Goal: Task Accomplishment & Management: Manage account settings

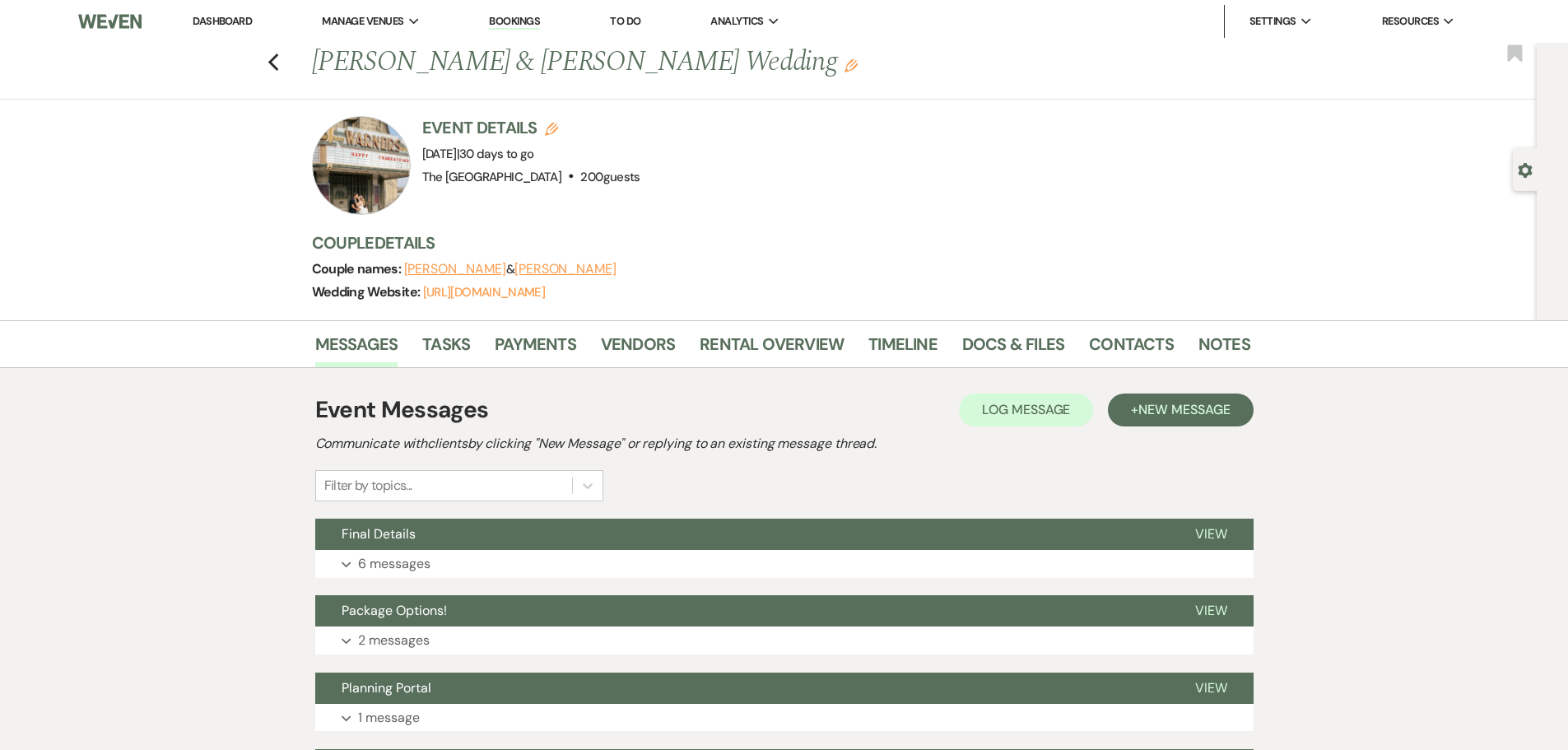
click at [222, 22] on link "Dashboard" at bounding box center [222, 21] width 60 height 14
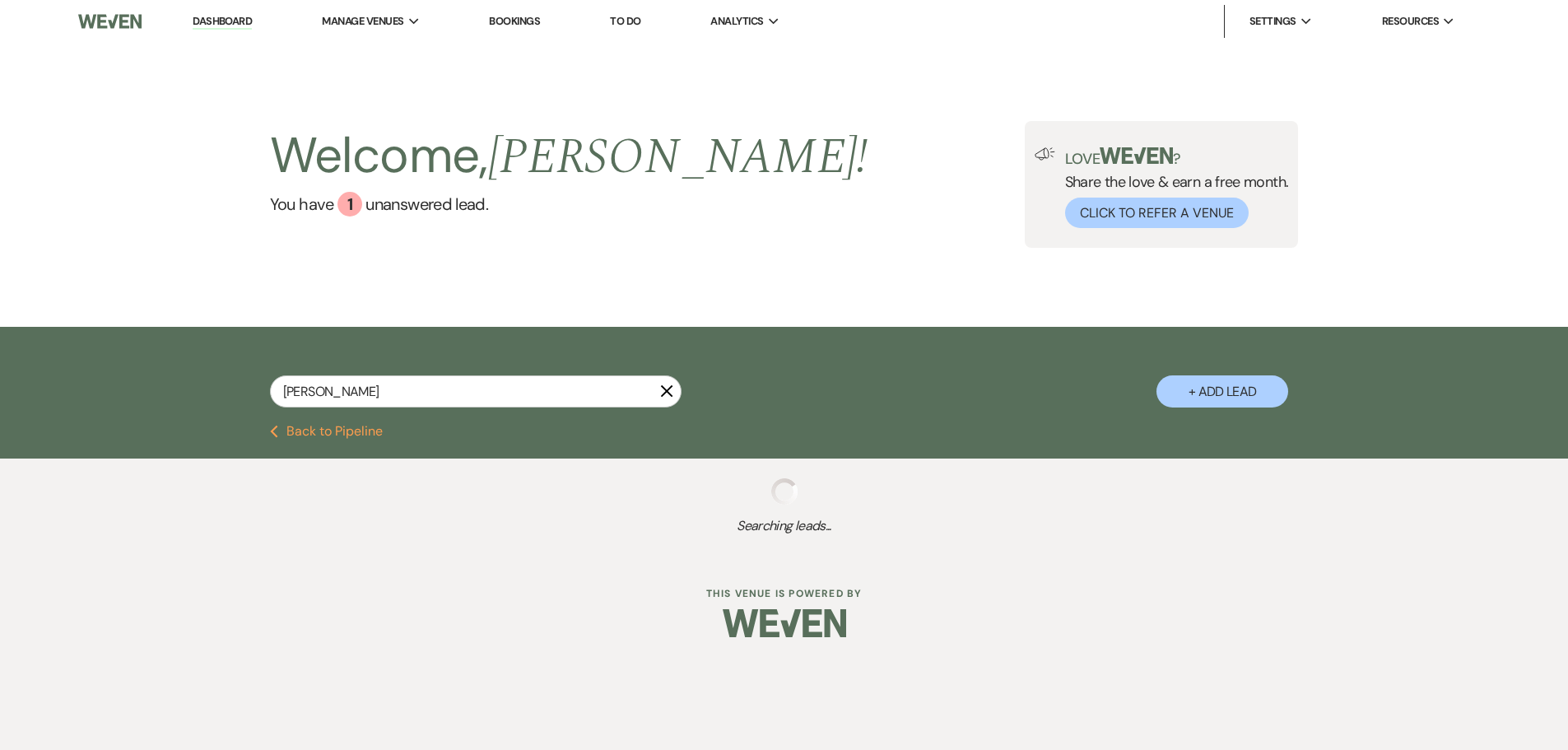
select select "8"
select select "11"
select select "8"
select select "5"
select select "8"
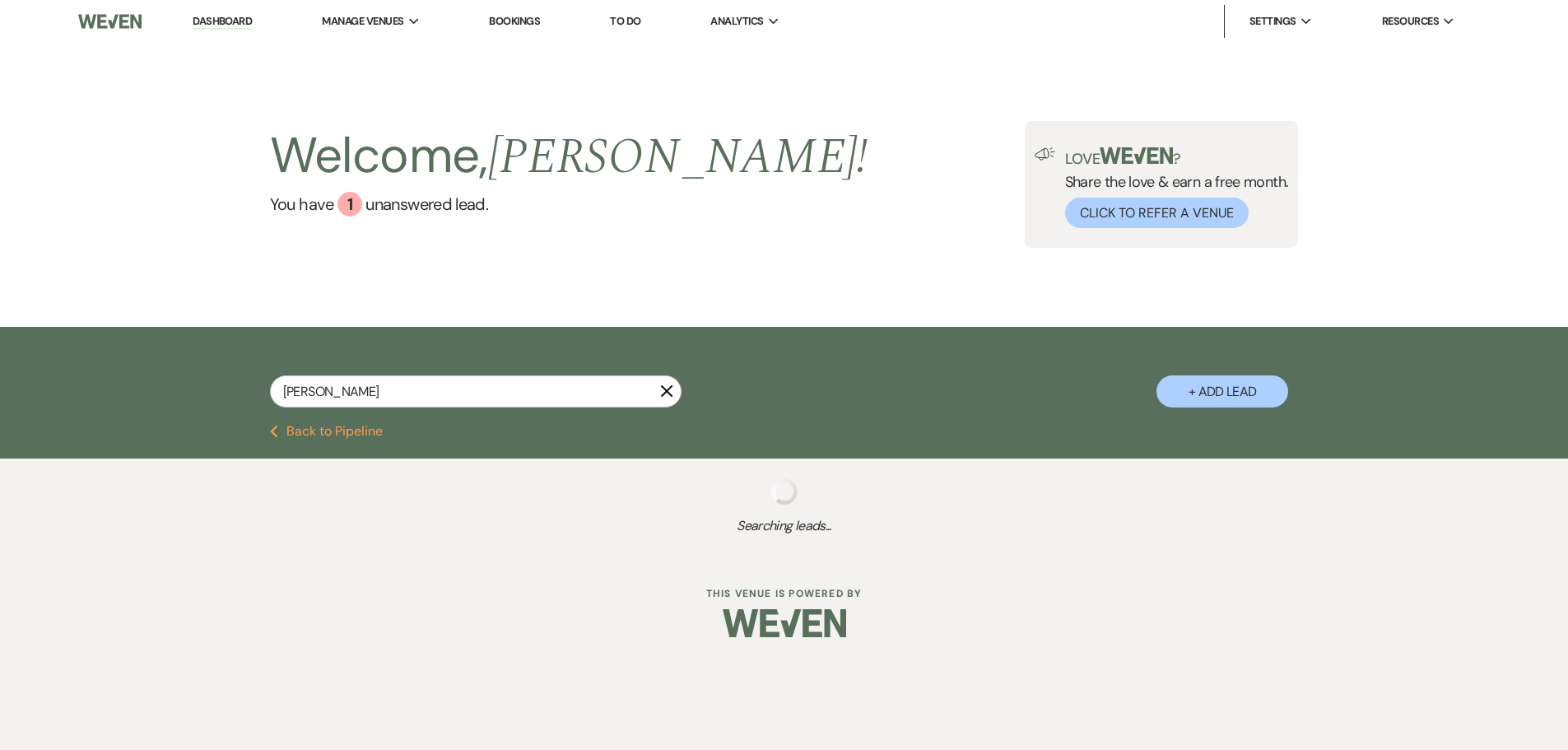
select select "5"
select select "8"
select select "10"
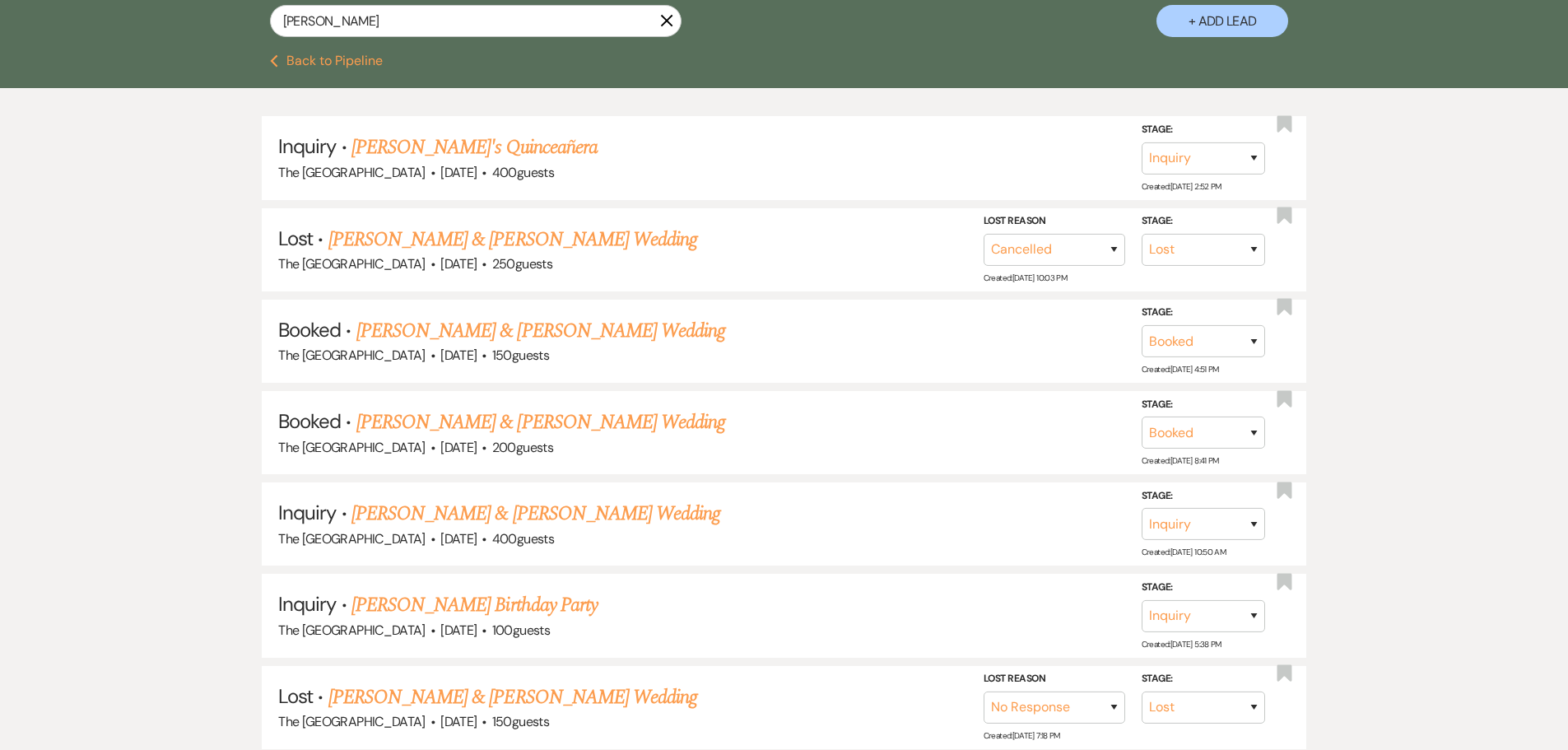
scroll to position [412, 0]
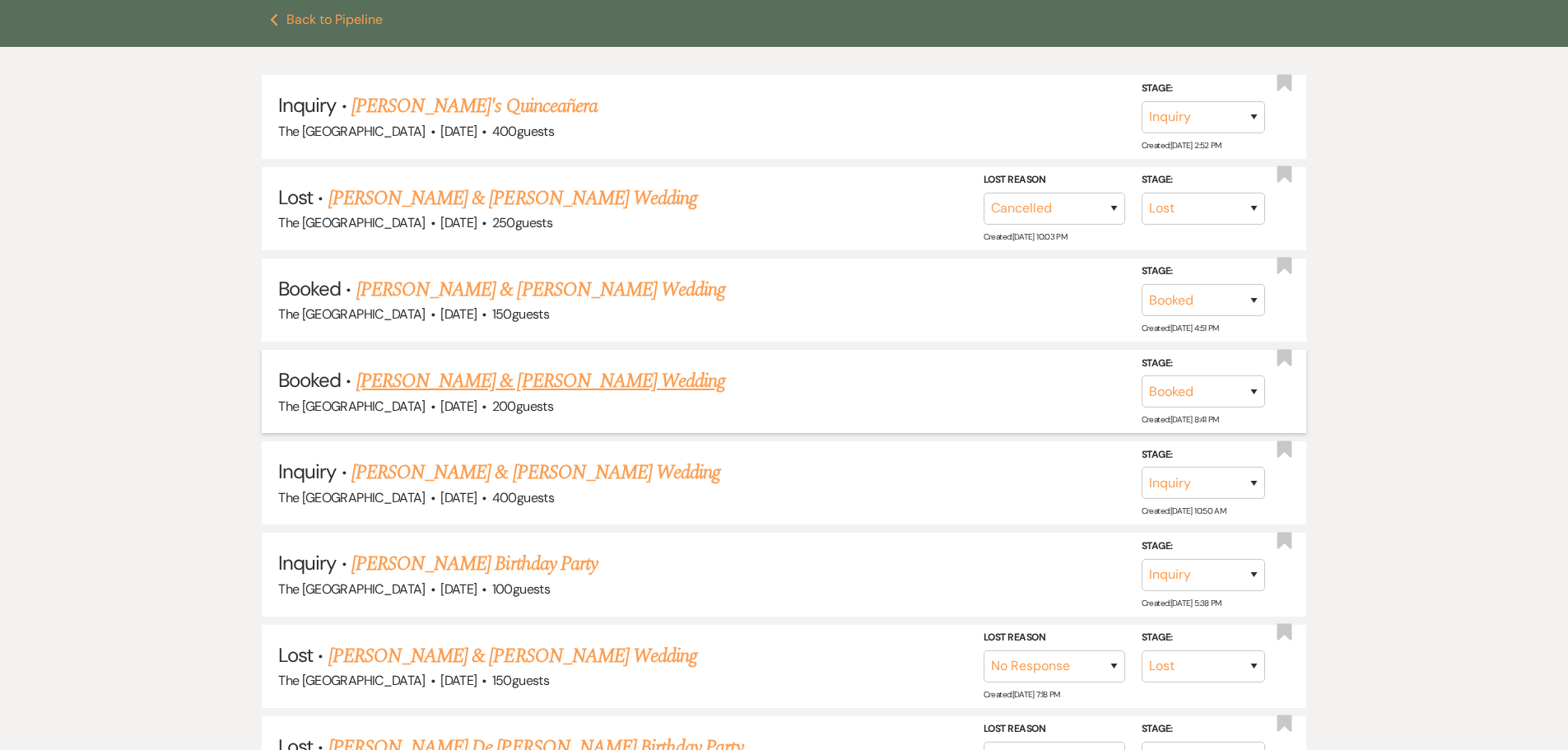
type input "vanessa"
click at [436, 375] on link "Carlos Garcia & Vanessa Enriquez's Wedding" at bounding box center [541, 381] width 368 height 29
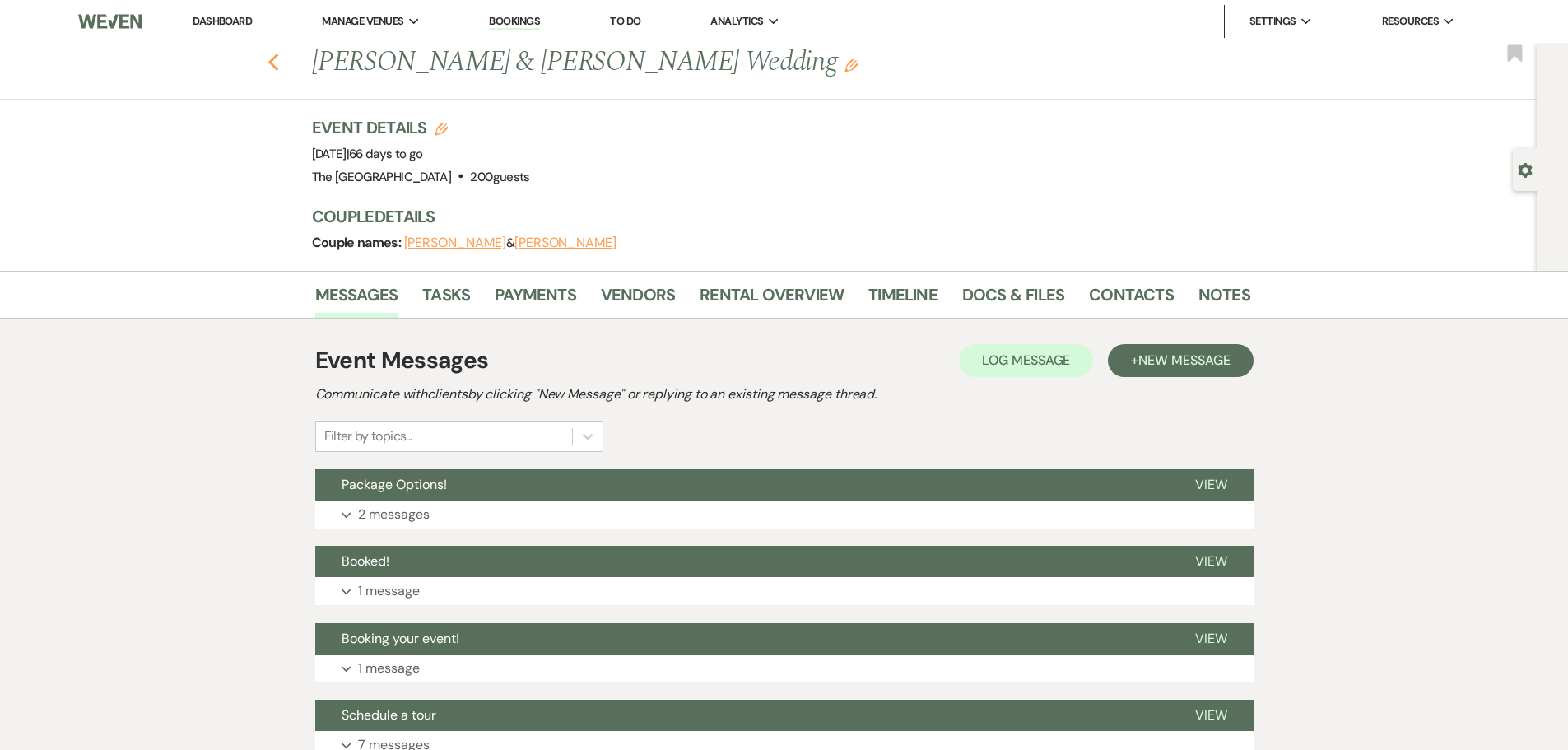
click at [280, 60] on icon "Previous" at bounding box center [273, 62] width 12 height 20
select select "8"
select select "11"
select select "8"
select select "5"
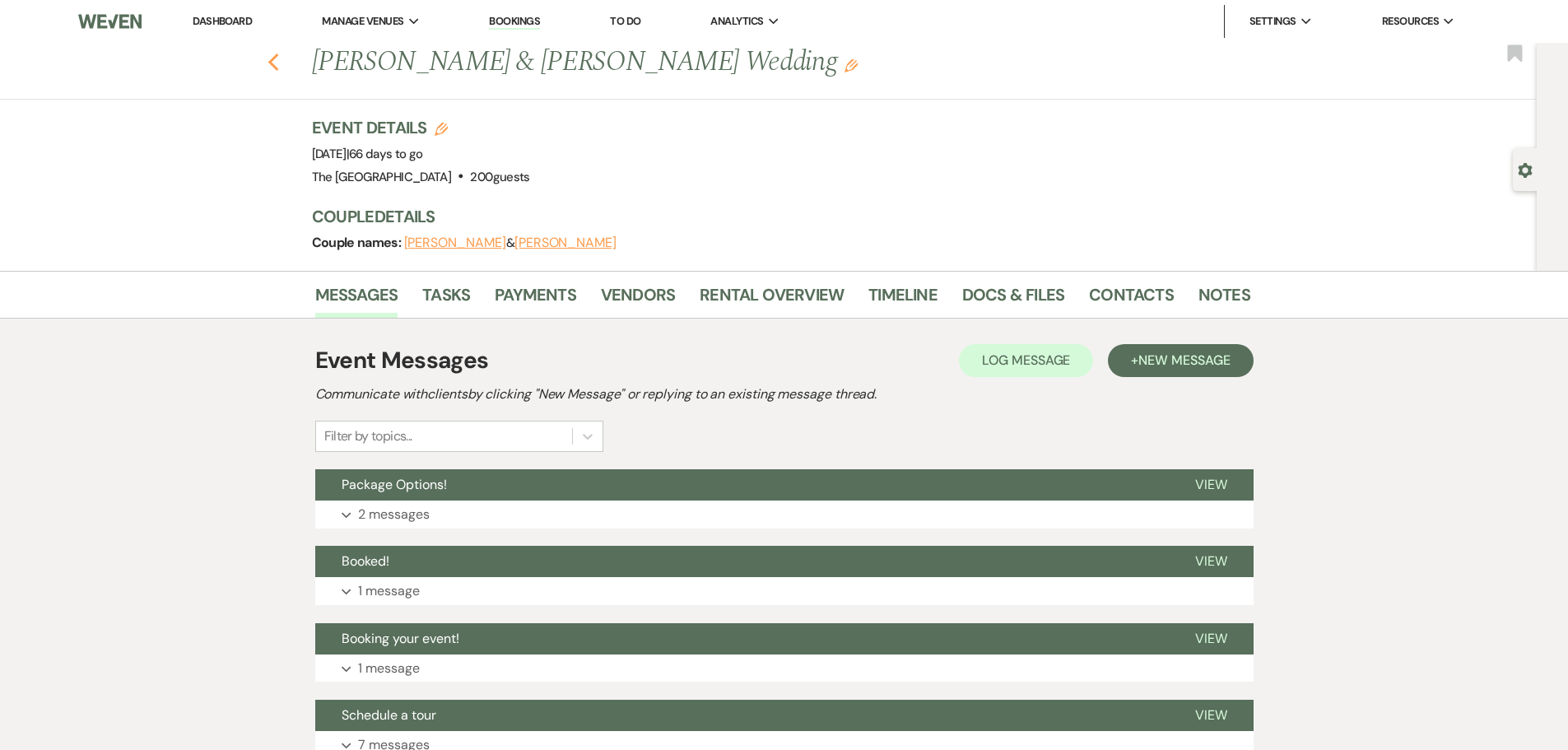
select select "8"
select select "5"
select select "8"
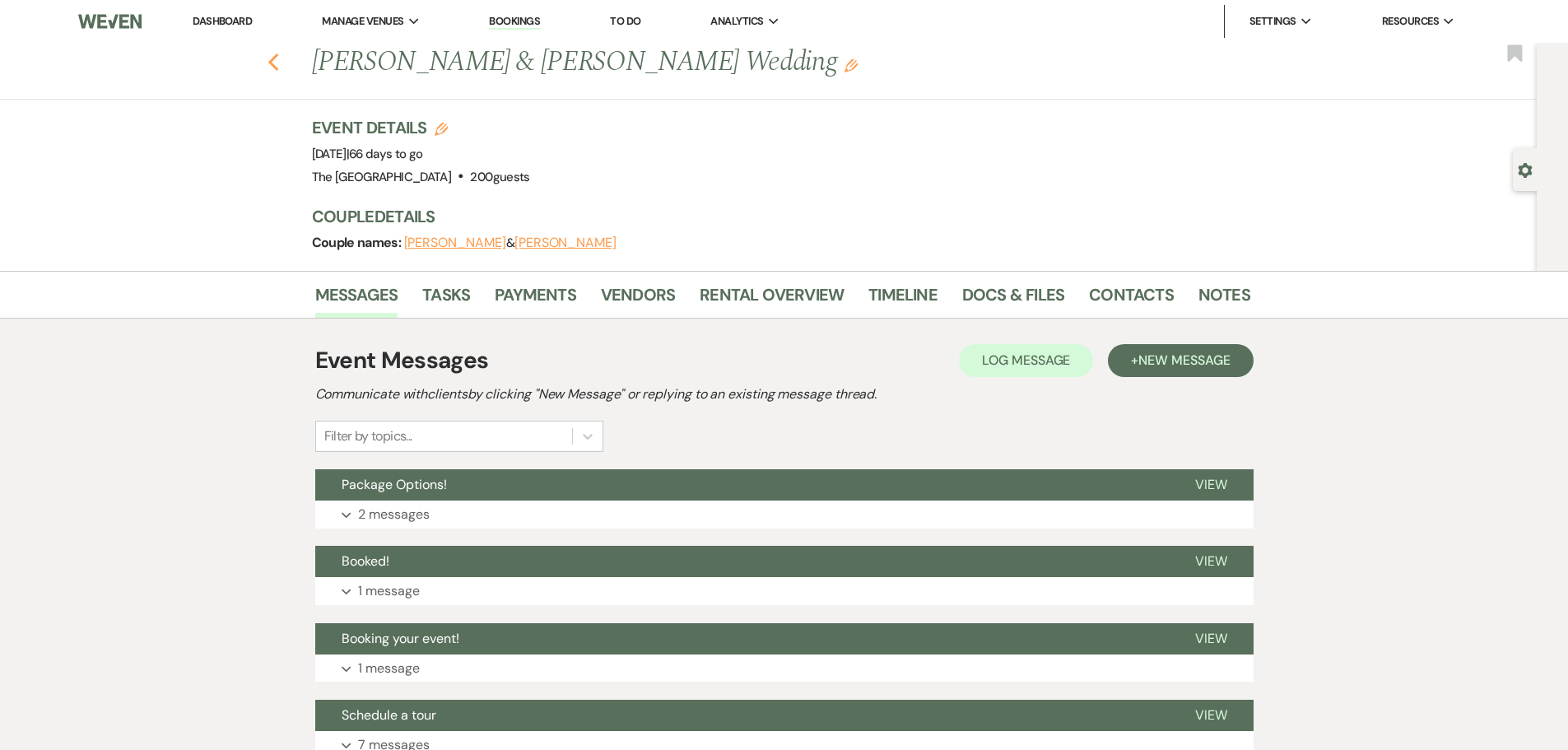
select select "10"
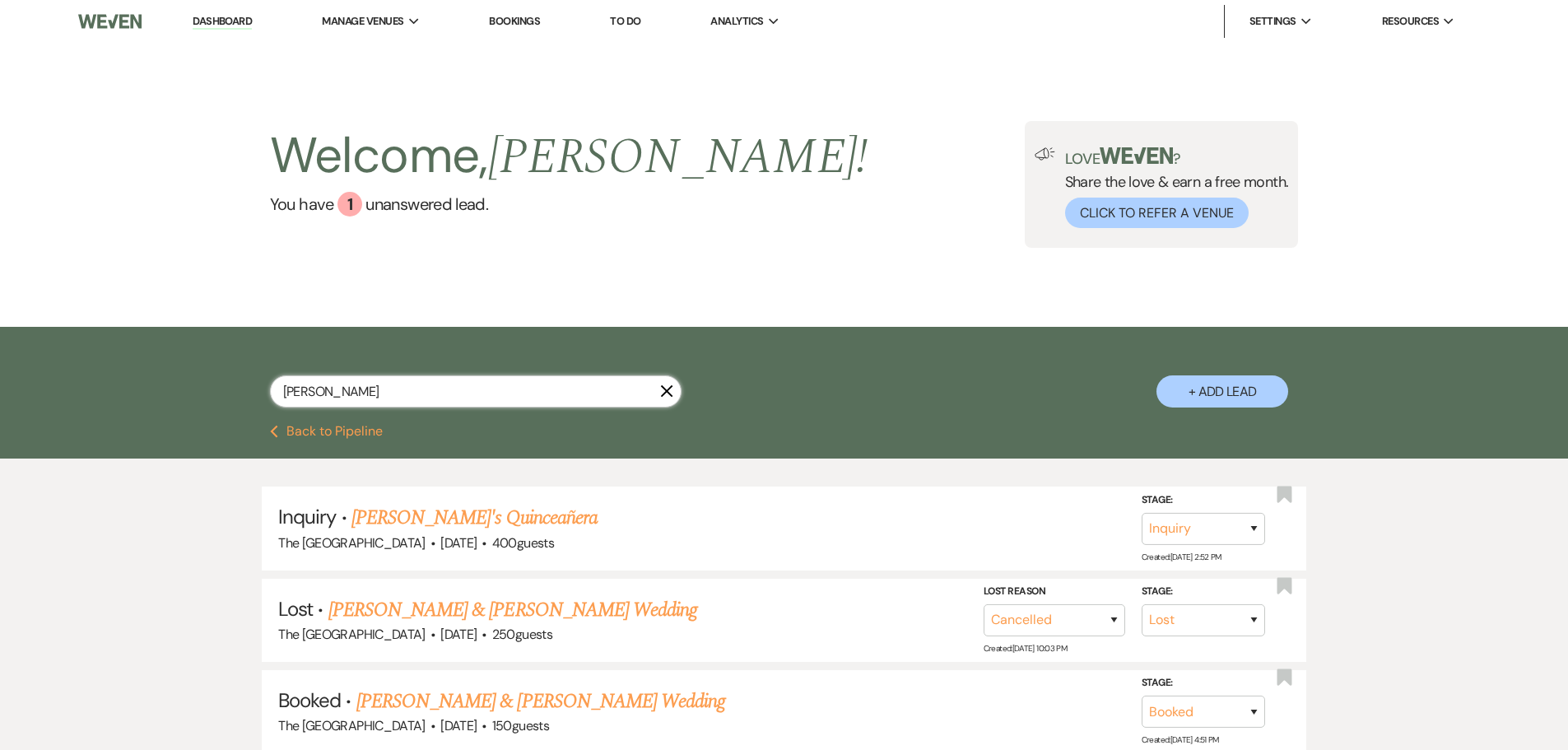
drag, startPoint x: 338, startPoint y: 388, endPoint x: 252, endPoint y: 386, distance: 86.0
click at [252, 386] on div "vanessa X + Add Lead" at bounding box center [784, 378] width 1185 height 87
type input "reyn"
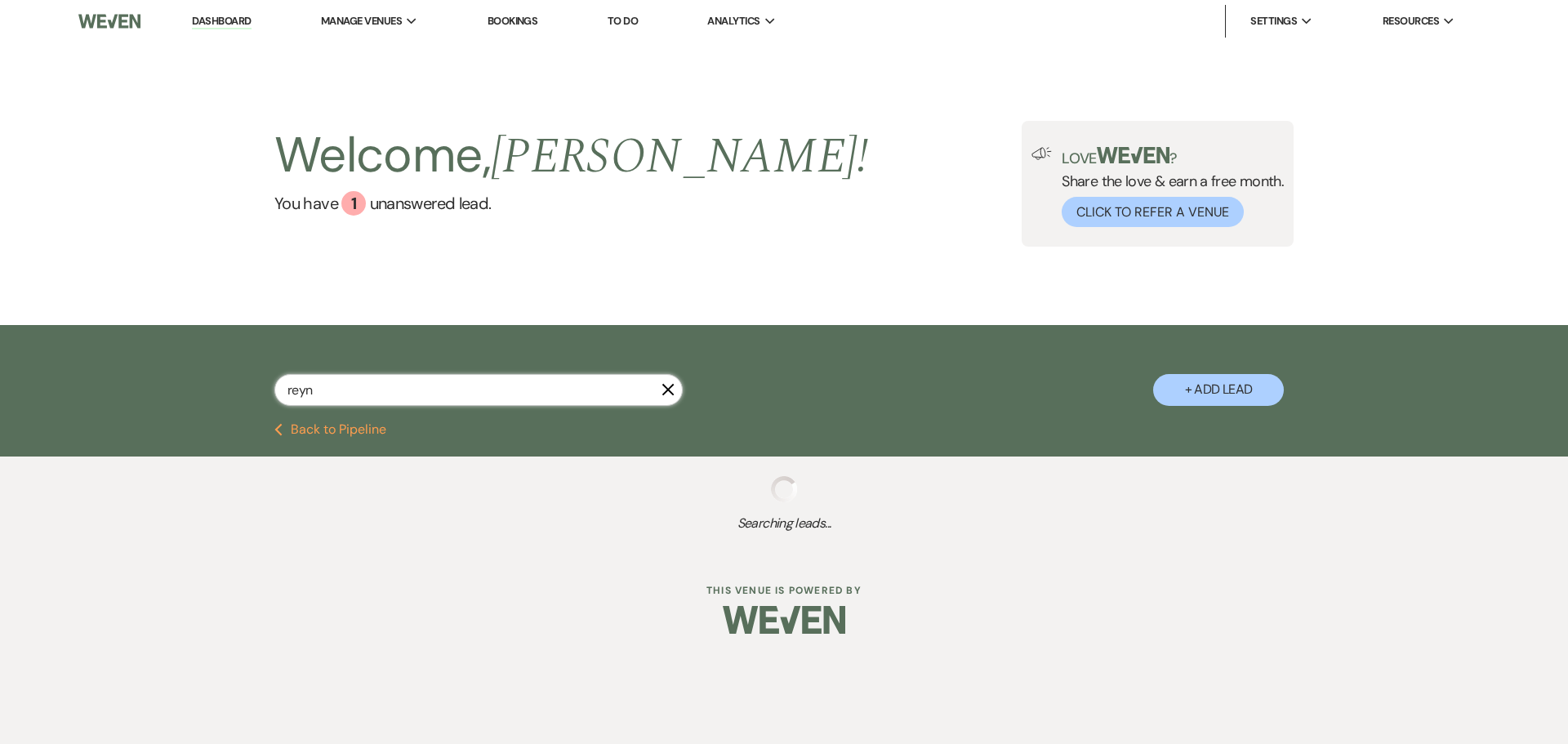
select select "8"
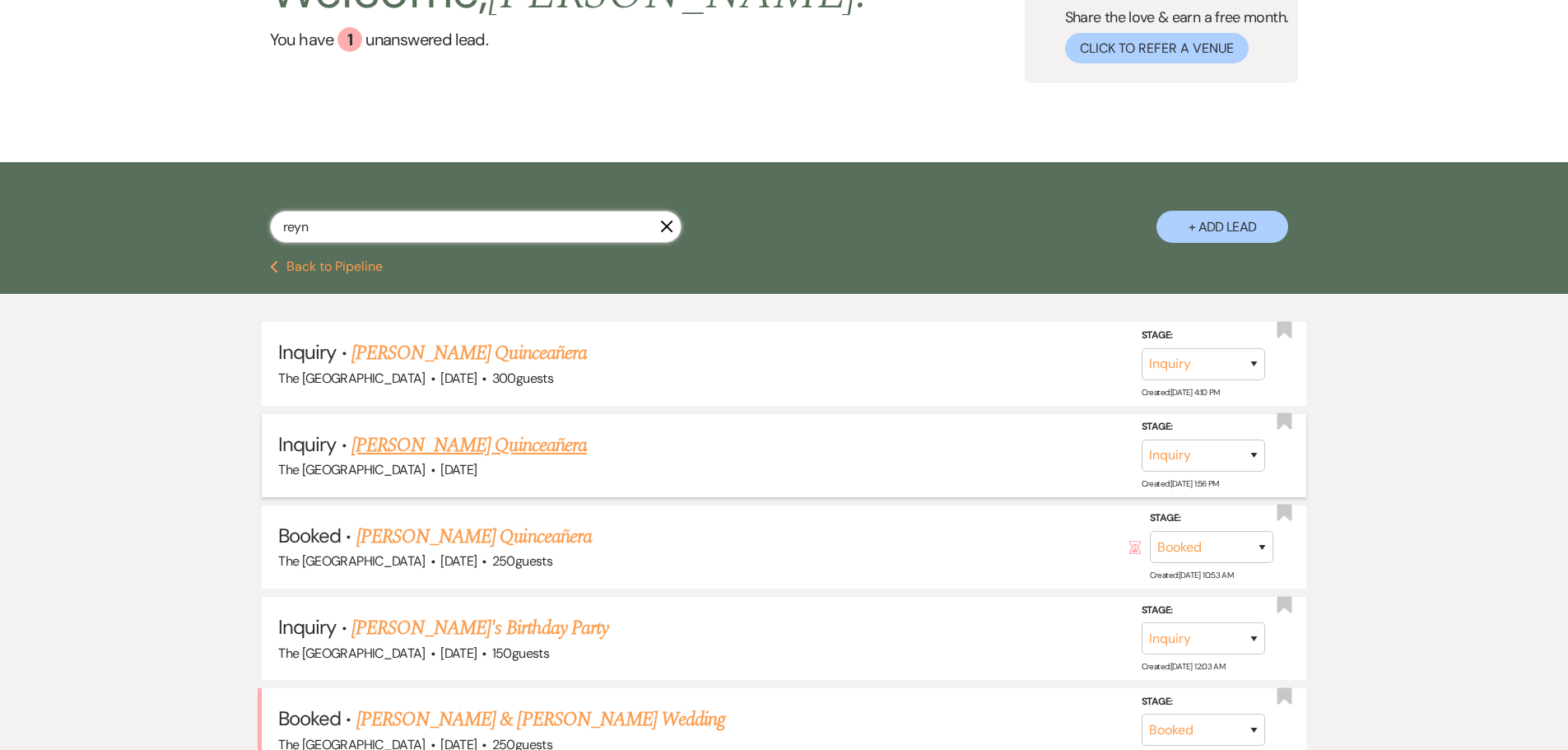
scroll to position [247, 0]
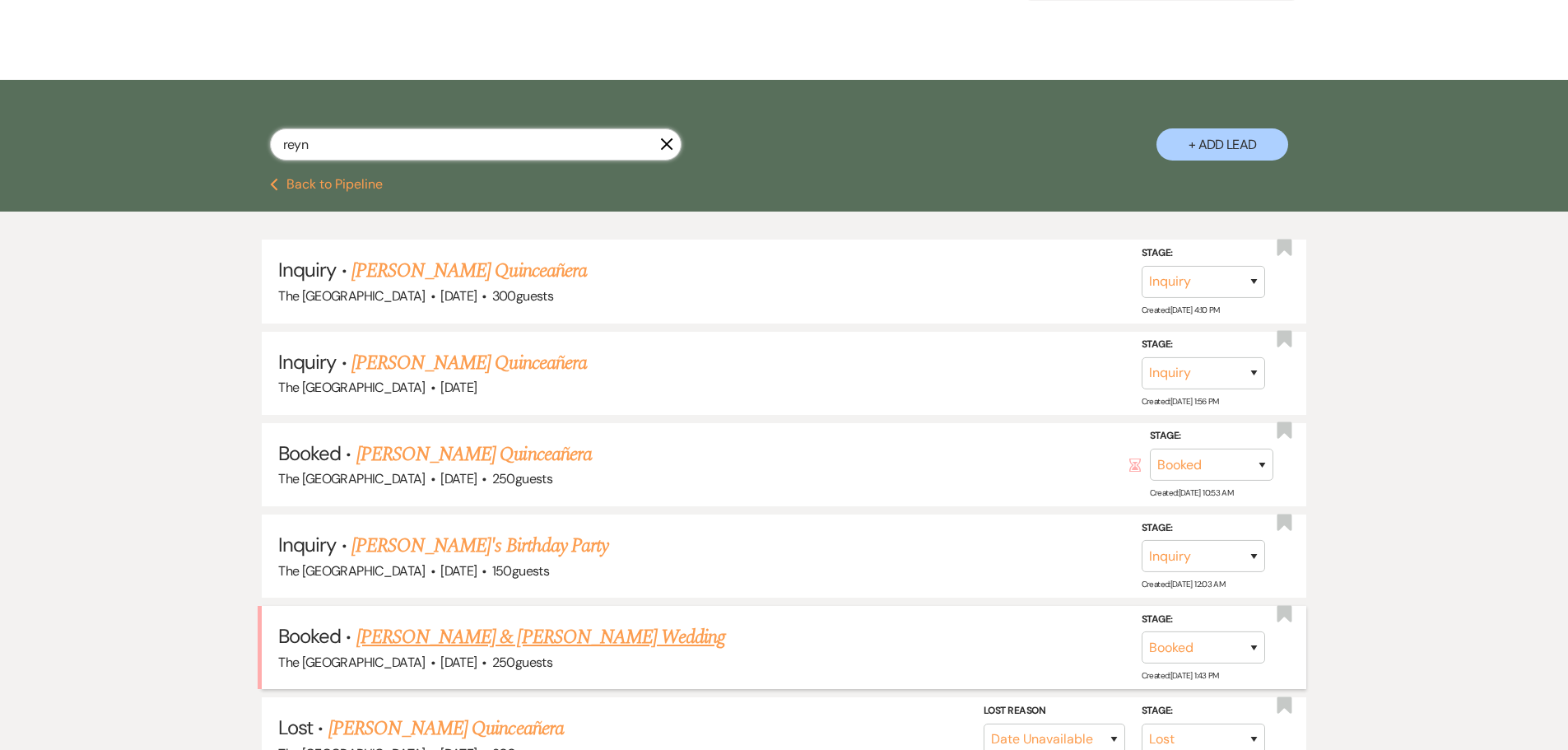
type input "reyn"
click at [470, 635] on link "Anthony & Reyna Pearce's Wedding" at bounding box center [541, 637] width 368 height 29
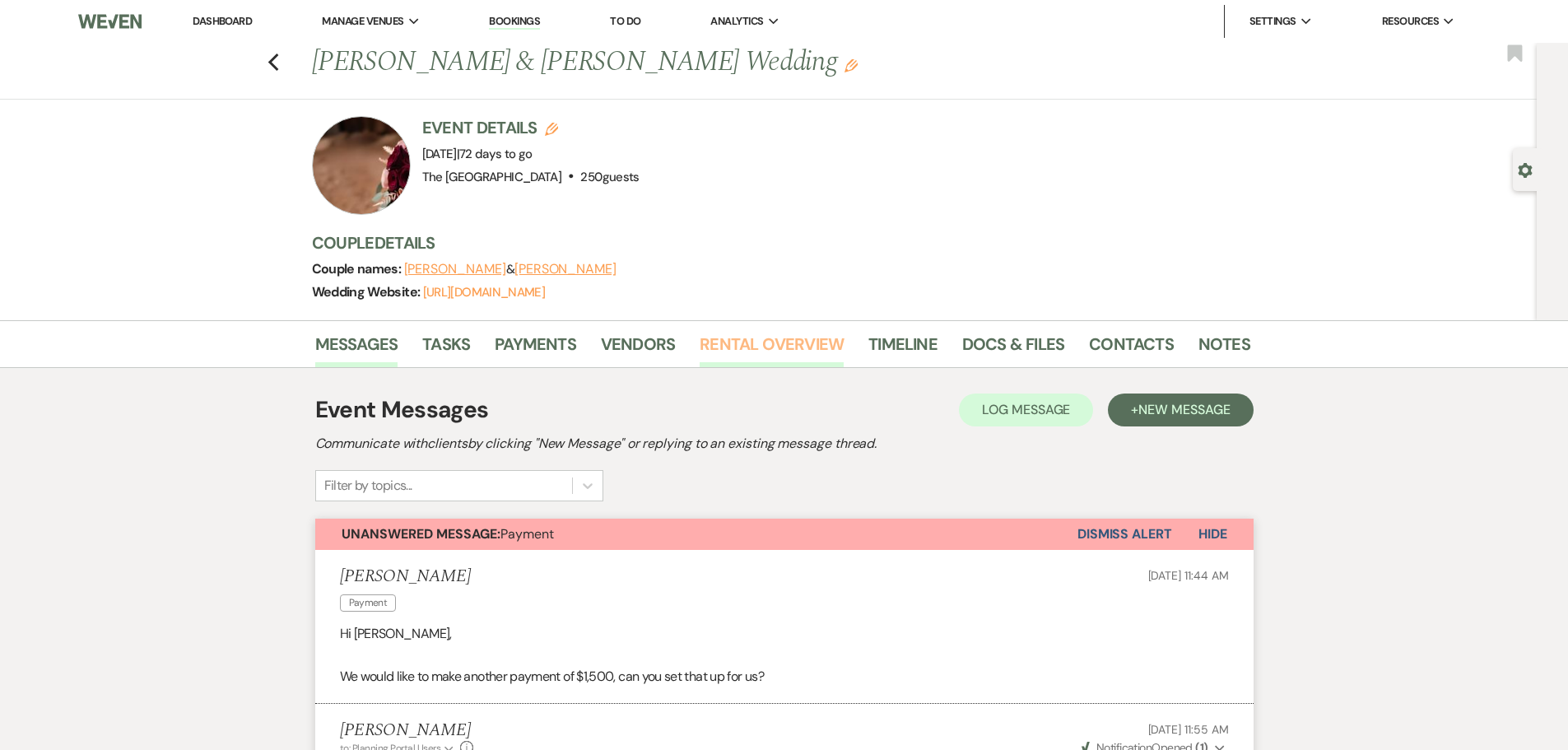
click at [771, 346] on link "Rental Overview" at bounding box center [771, 349] width 144 height 36
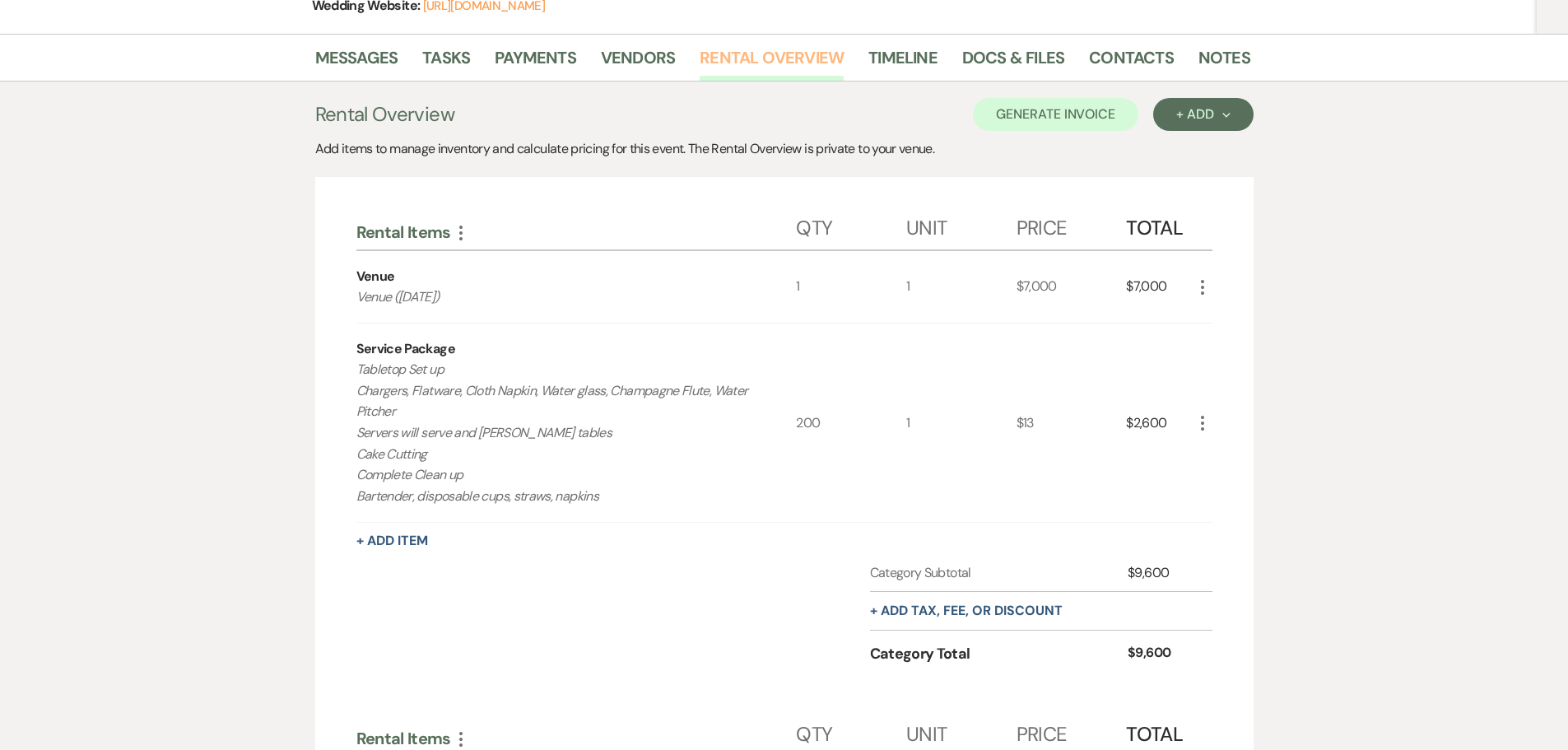
scroll to position [330, 0]
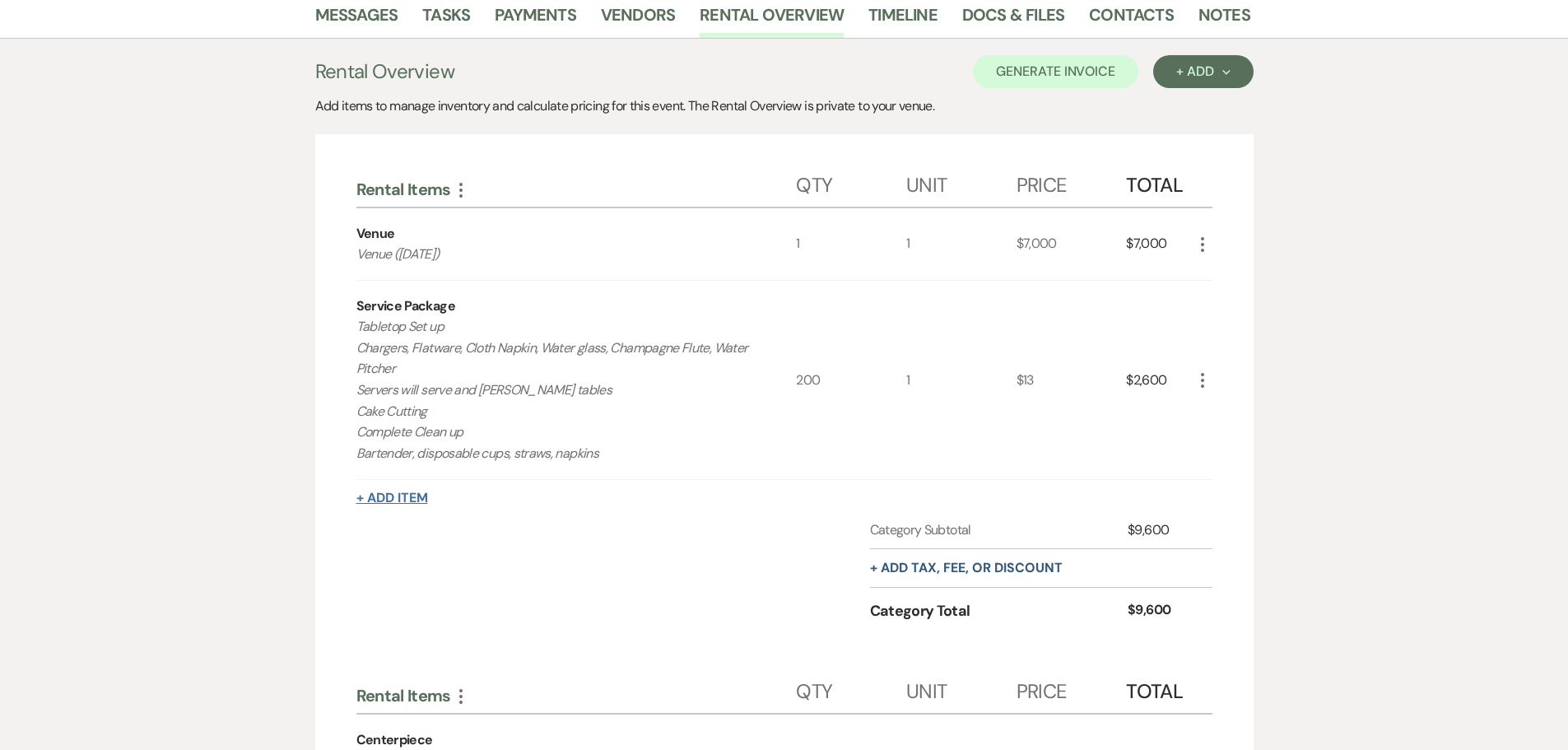
click at [407, 497] on button "+ Add Item" at bounding box center [392, 497] width 72 height 13
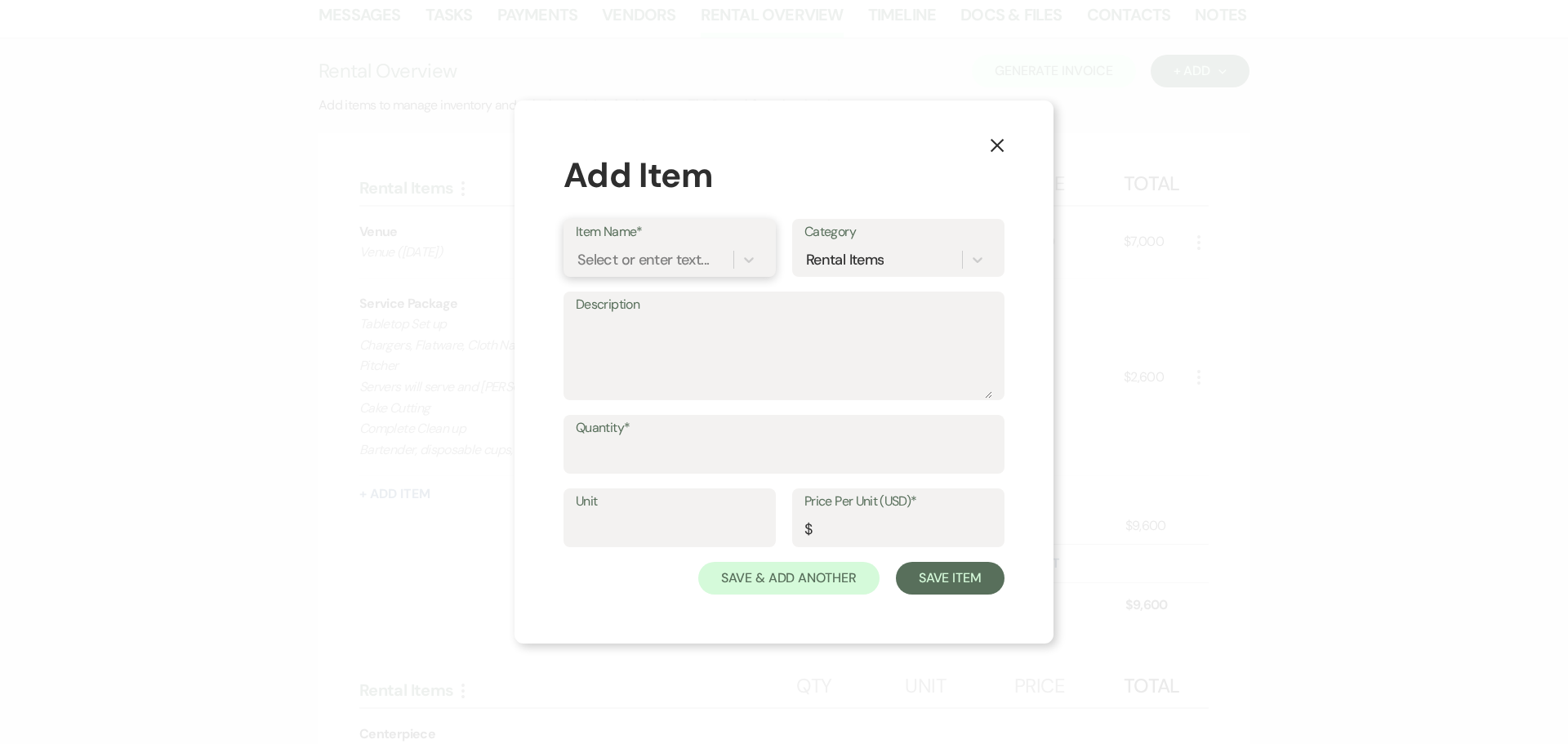
click at [629, 258] on div "Select or enter text..." at bounding box center [643, 260] width 131 height 22
type input "Dinner Table Service"
click at [656, 299] on div "+ Add "Dinner Table Service"" at bounding box center [669, 301] width 188 height 33
click at [651, 331] on textarea "Description" at bounding box center [784, 357] width 416 height 82
type textarea "Dinner table service"
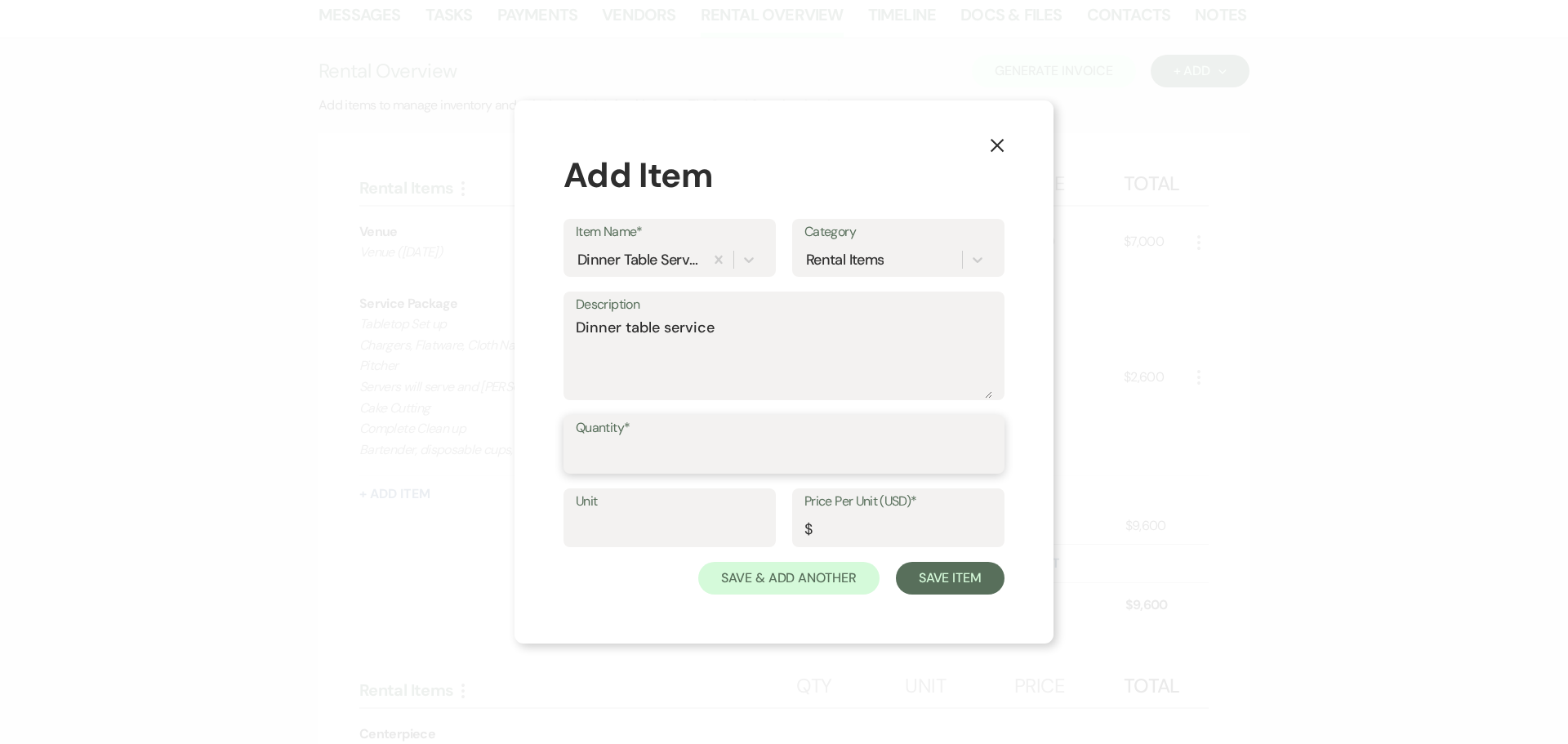
click at [590, 445] on input "Quantity*" at bounding box center [784, 456] width 416 height 32
type input "250"
click at [875, 526] on input "Price Per Unit (USD)*" at bounding box center [898, 529] width 188 height 32
type input "1"
click at [954, 584] on button "Save Item" at bounding box center [950, 578] width 109 height 33
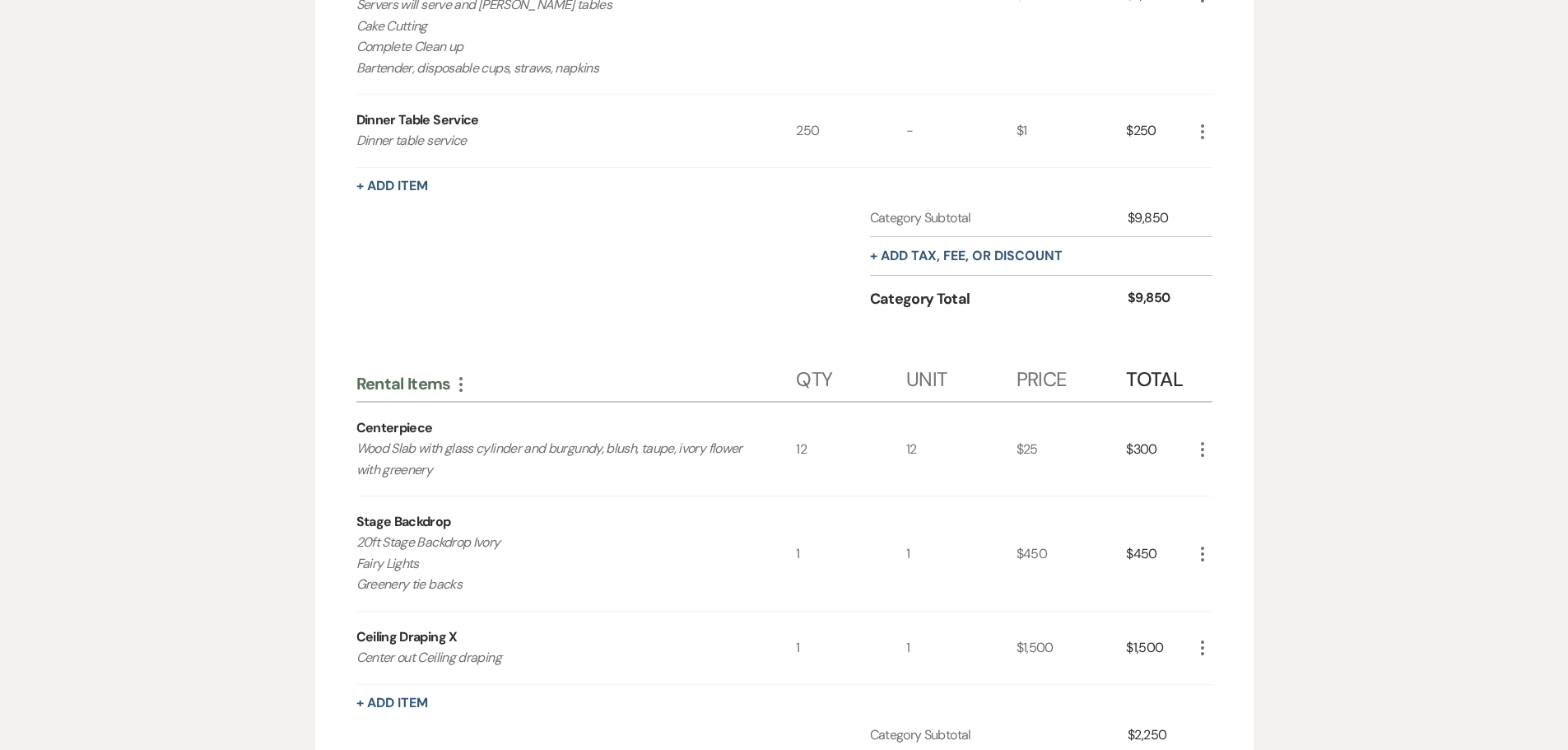
scroll to position [740, 0]
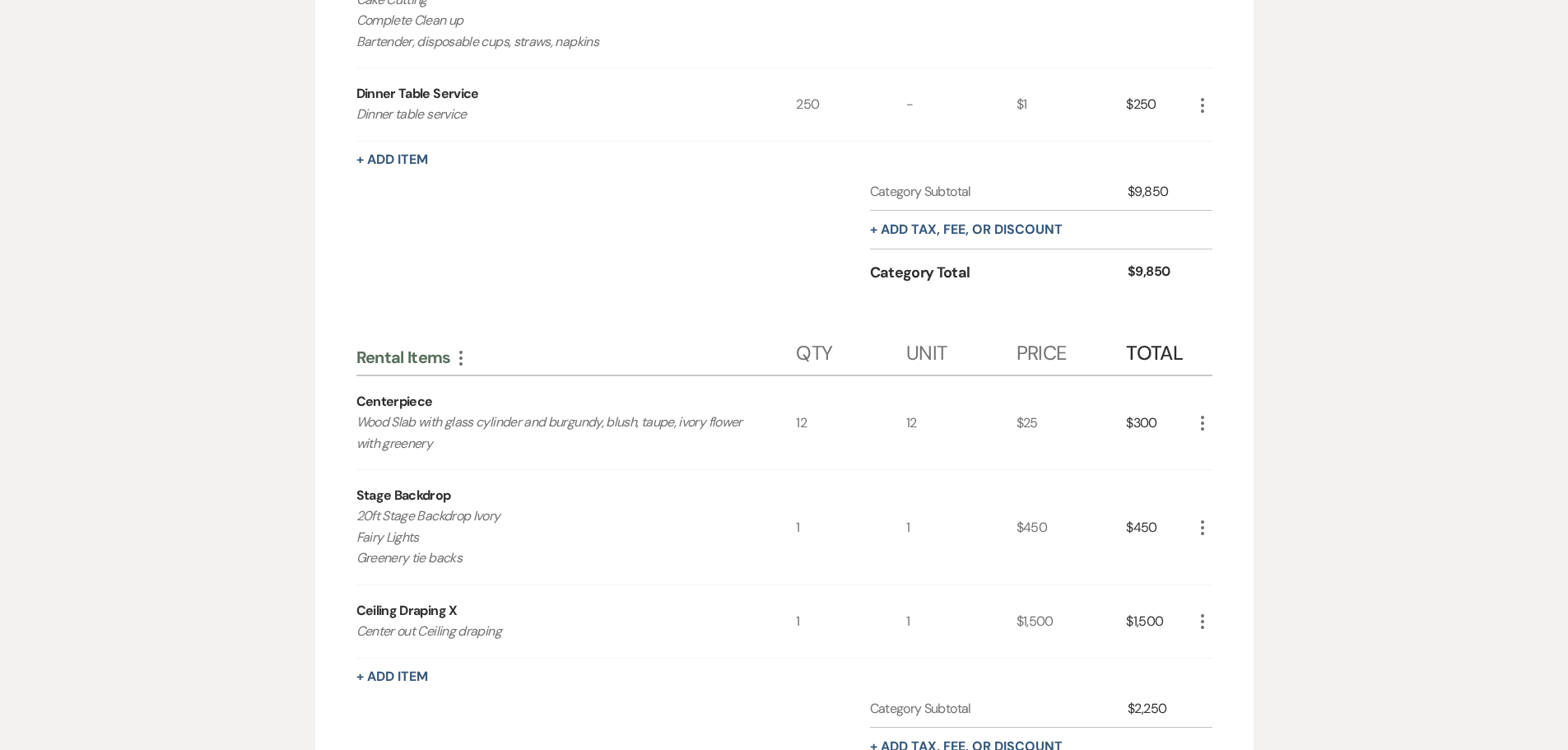
click at [1203, 416] on use "button" at bounding box center [1202, 423] width 3 height 15
click at [1213, 478] on use "button" at bounding box center [1215, 482] width 9 height 9
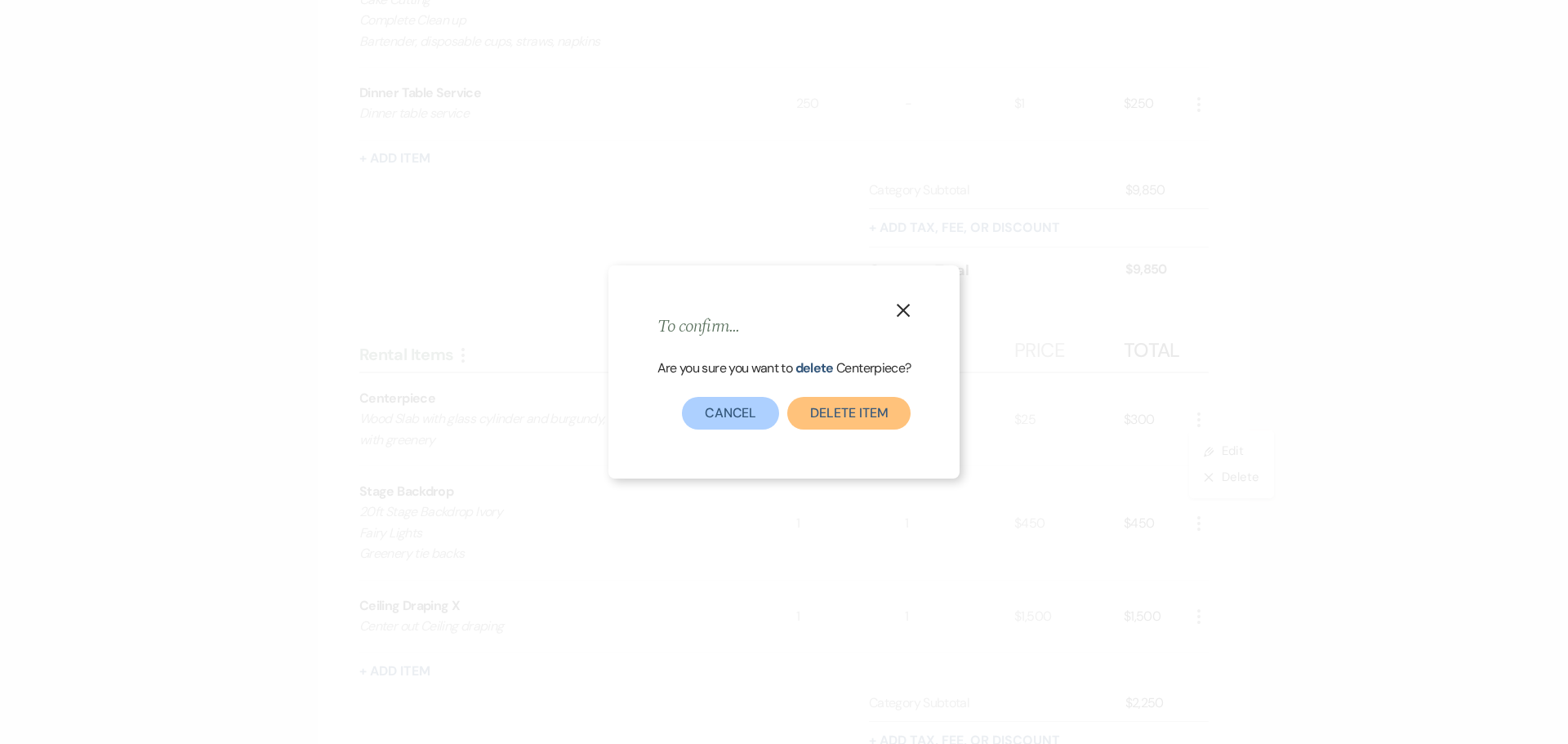
click at [851, 419] on button "Delete Item" at bounding box center [849, 413] width 124 height 33
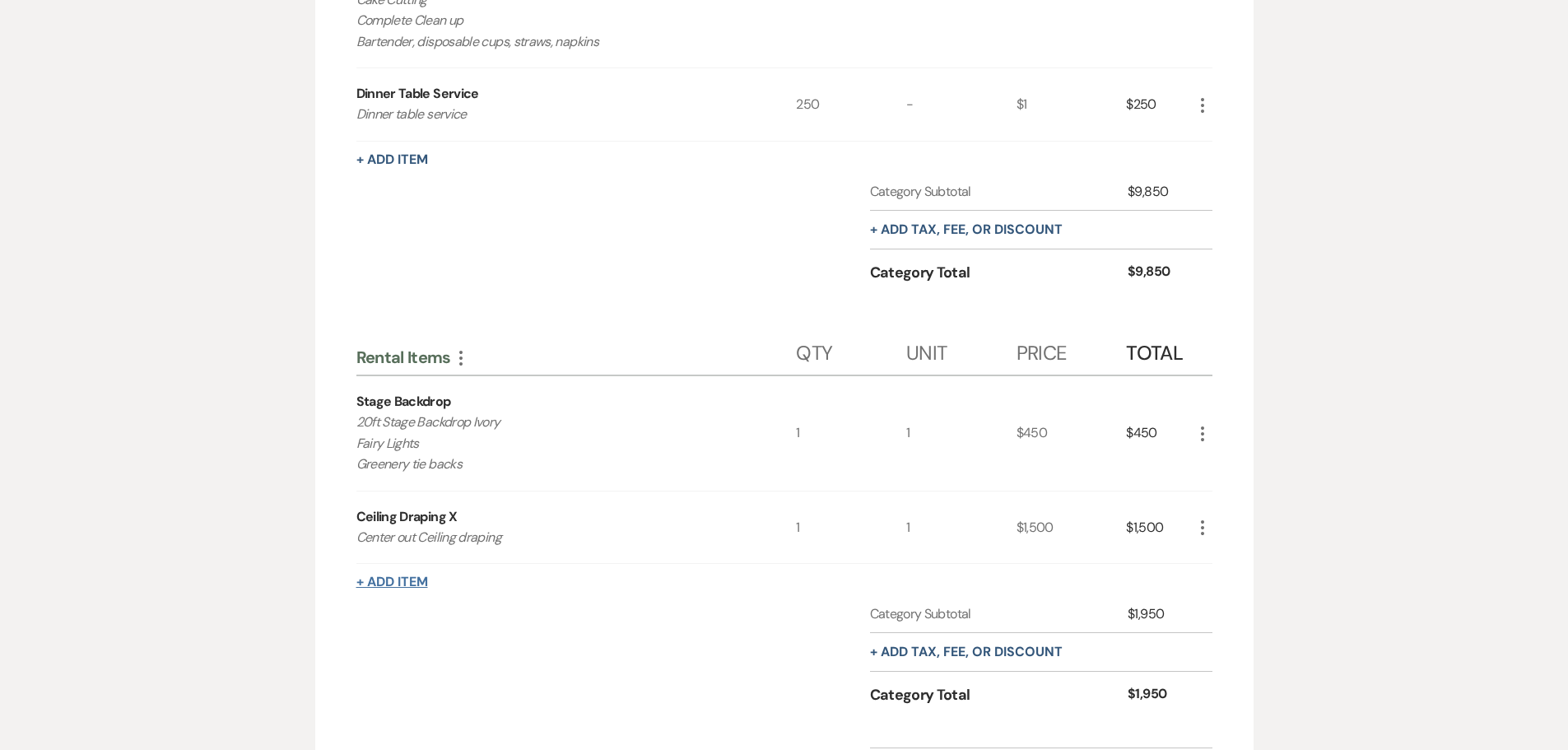
click at [403, 580] on button "+ Add Item" at bounding box center [392, 581] width 72 height 13
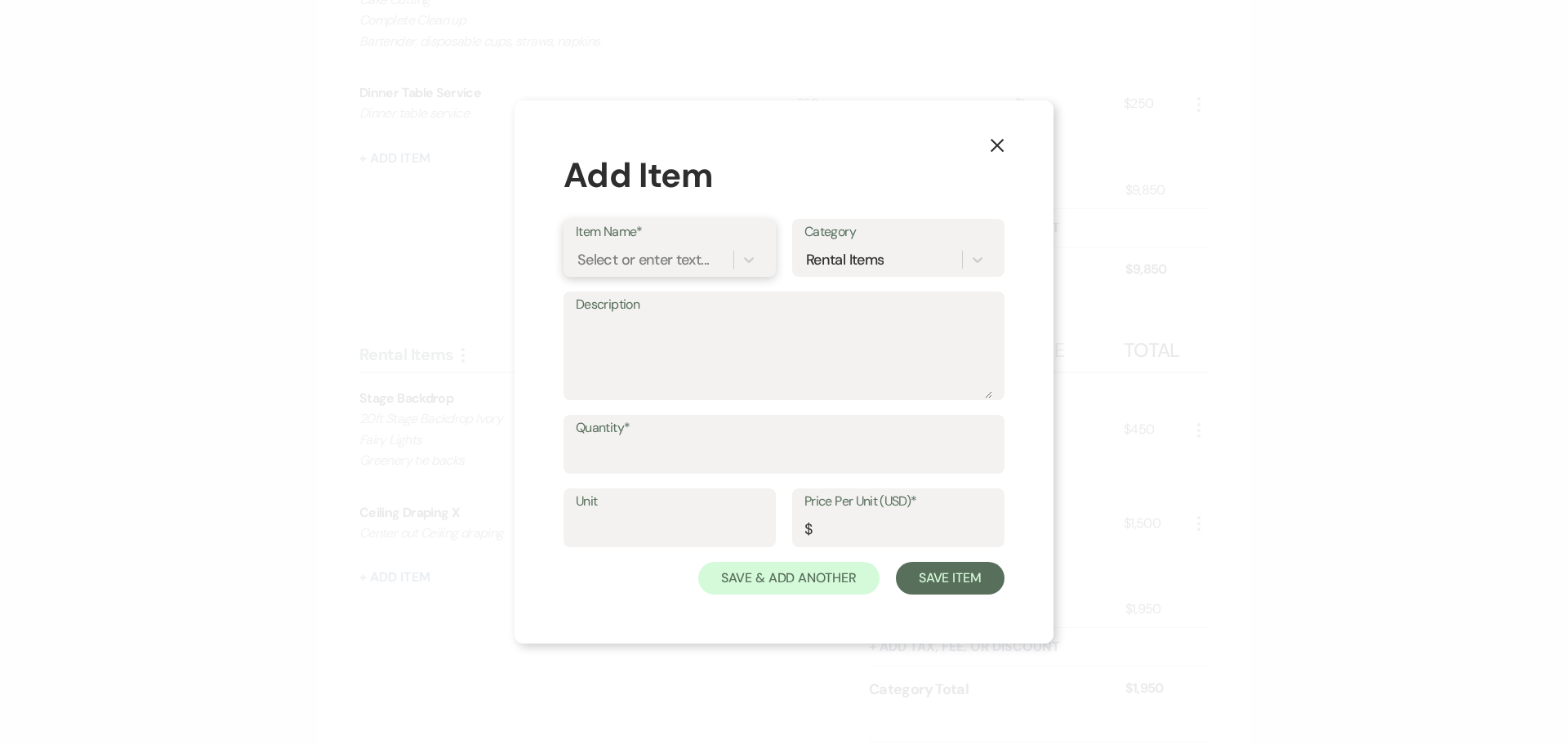
click at [629, 254] on div "Select or enter text..." at bounding box center [643, 260] width 131 height 22
type input "Wood Slabs"
click at [616, 300] on div "+ Add "Wood Slabs"" at bounding box center [669, 301] width 188 height 33
click at [605, 331] on textarea "Description" at bounding box center [784, 357] width 416 height 82
type textarea "wood slabs for centerpieces"
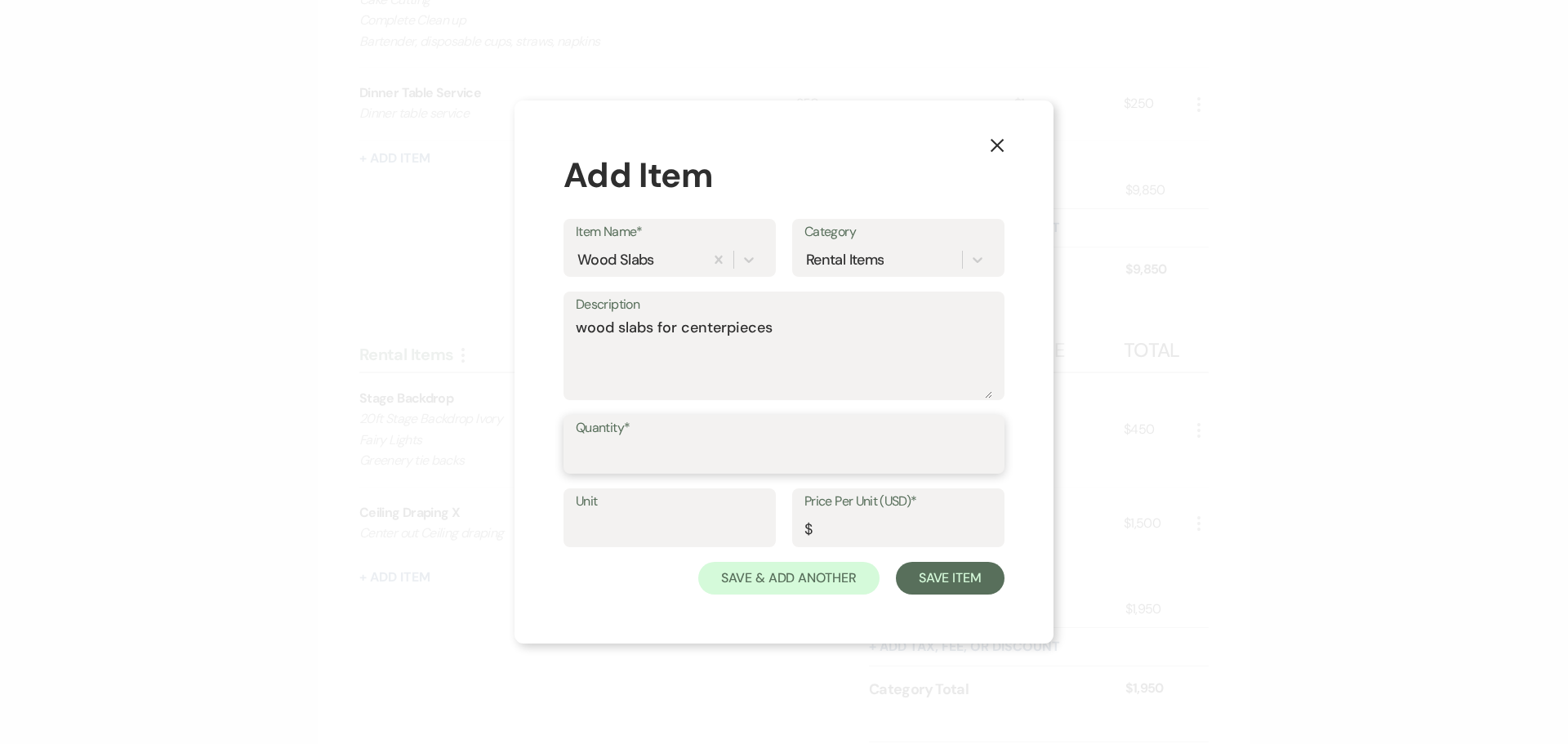
click at [598, 454] on input "Quantity*" at bounding box center [784, 456] width 416 height 32
type input "25"
click at [844, 522] on input "Price Per Unit (USD)*" at bounding box center [898, 529] width 188 height 32
type input "1"
click at [923, 582] on button "Save Item" at bounding box center [950, 578] width 109 height 33
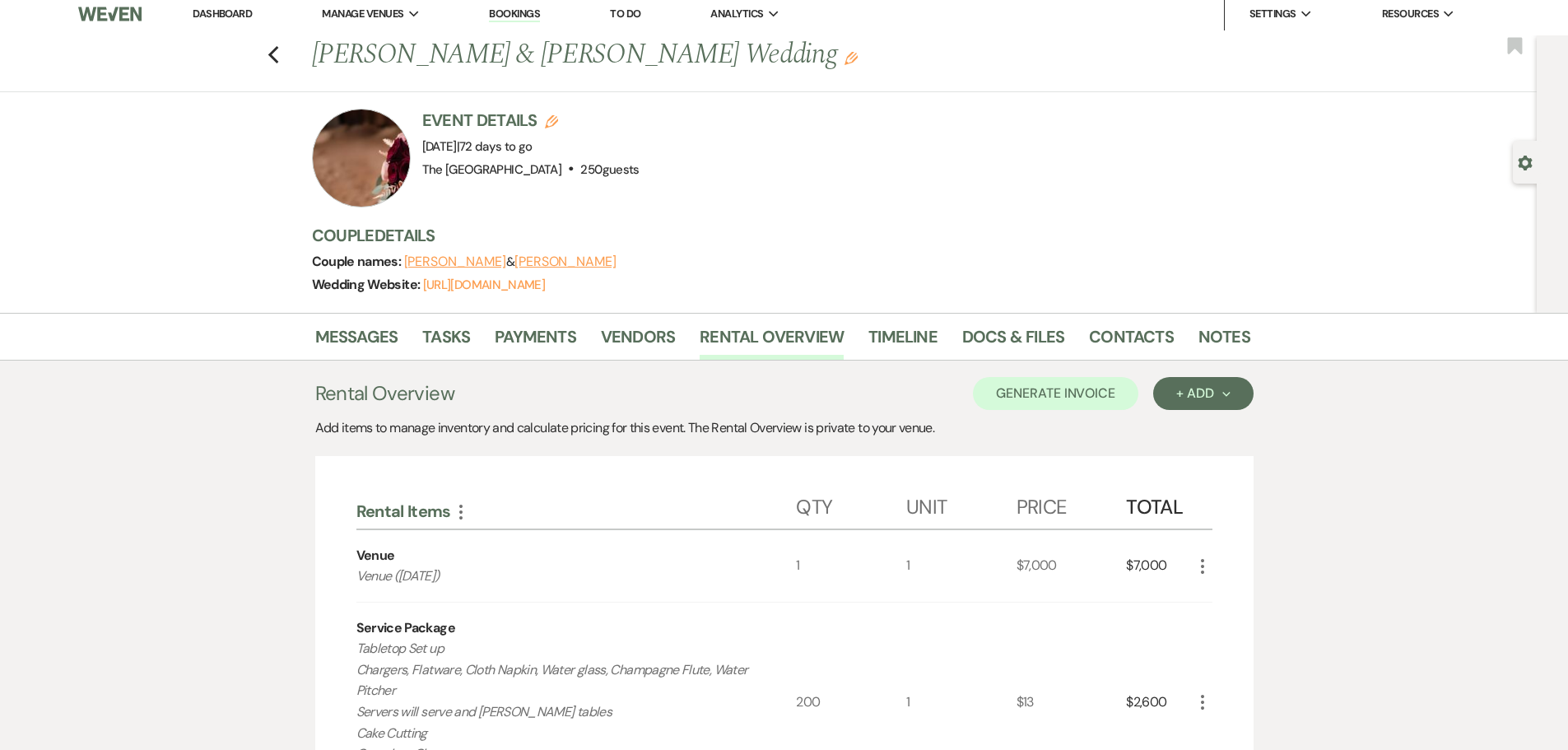
scroll to position [0, 0]
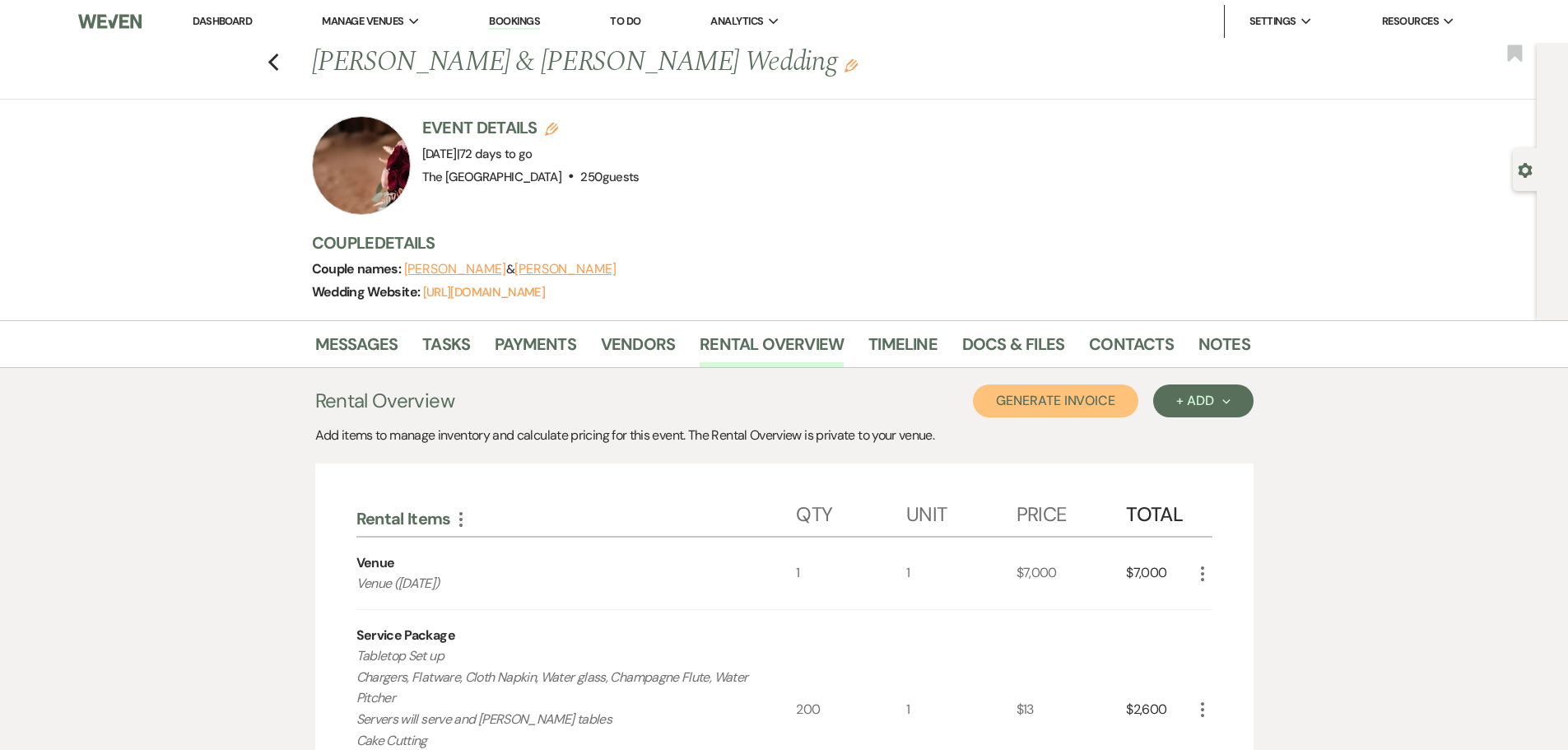
click at [1070, 390] on button "Generate Invoice" at bounding box center [1055, 401] width 165 height 33
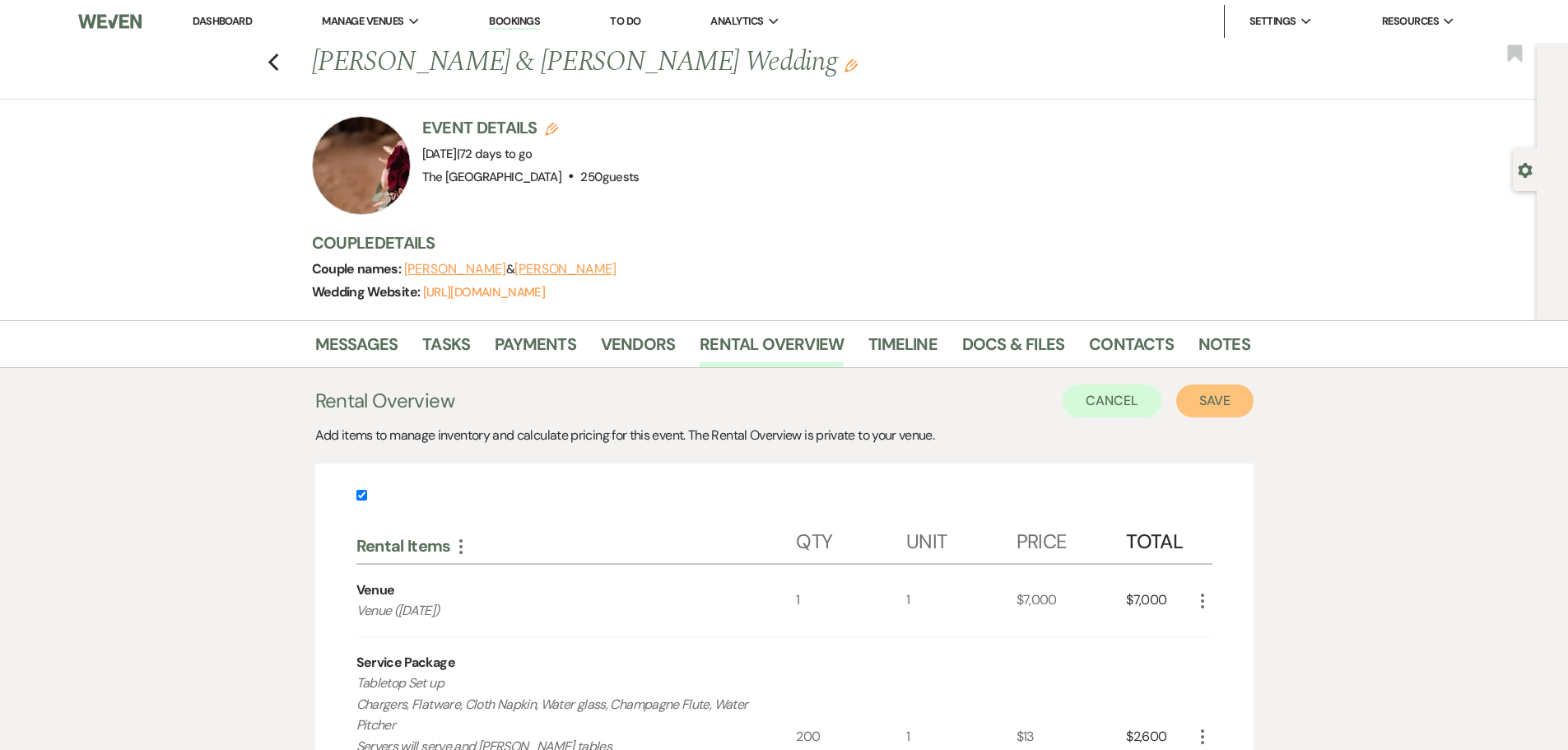
click at [1231, 401] on button "Save" at bounding box center [1214, 401] width 77 height 33
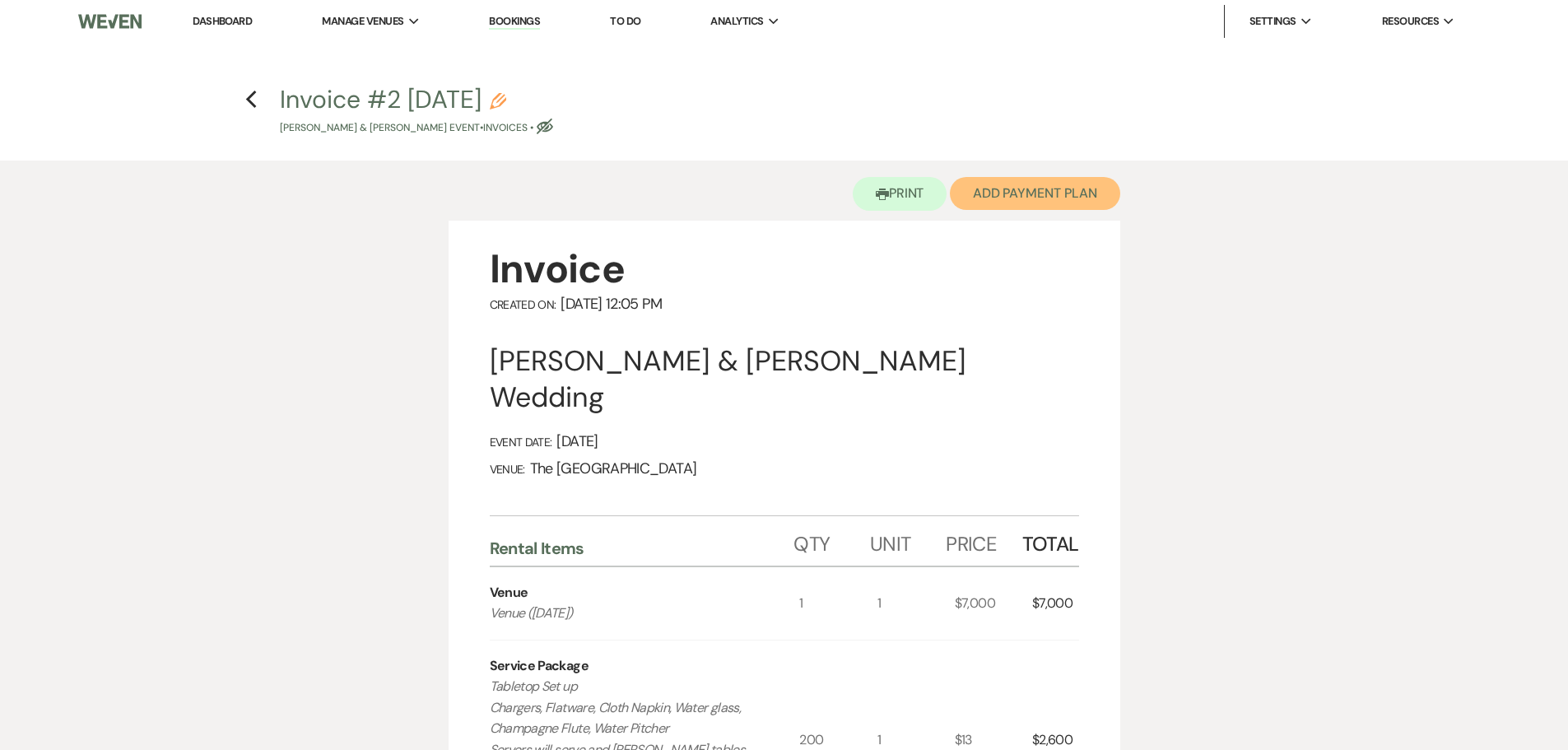
click at [1061, 203] on button "Add Payment Plan" at bounding box center [1034, 194] width 170 height 33
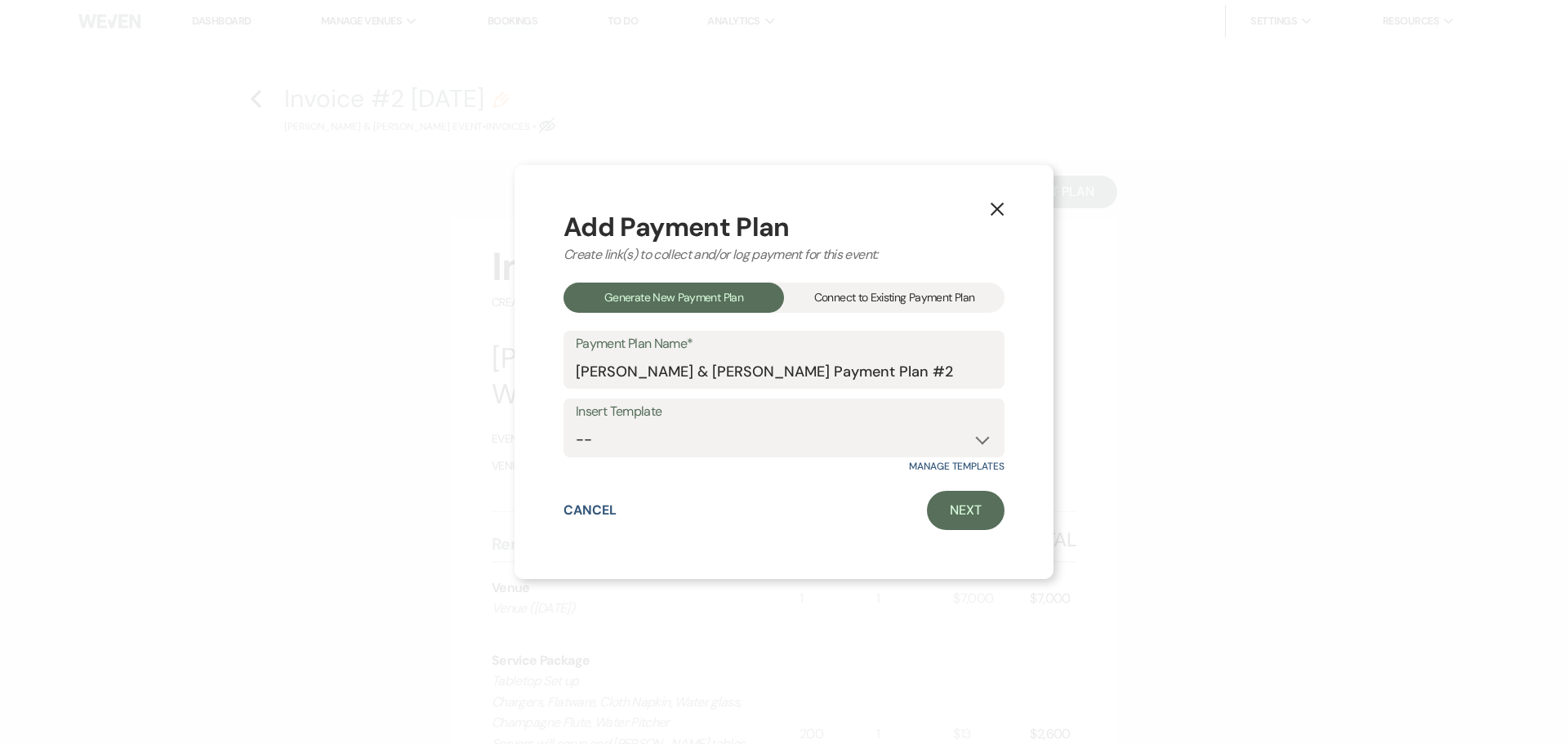
click at [950, 299] on div "Connect to Existing Payment Plan" at bounding box center [893, 297] width 221 height 30
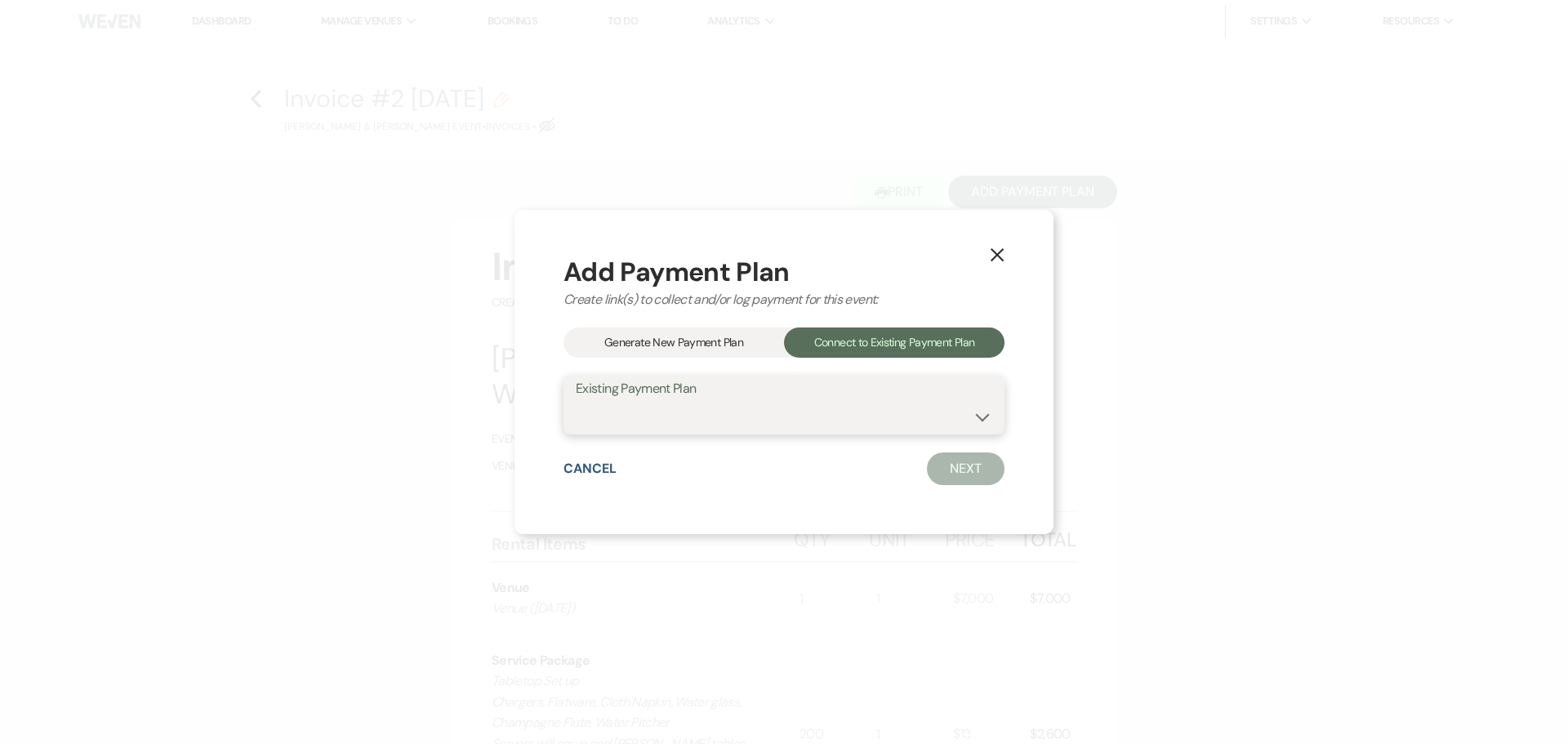
click at [784, 419] on select "Venue 10/25/25" at bounding box center [784, 416] width 416 height 32
select select "11101"
click at [576, 401] on select "Venue 10/25/25" at bounding box center [784, 416] width 416 height 32
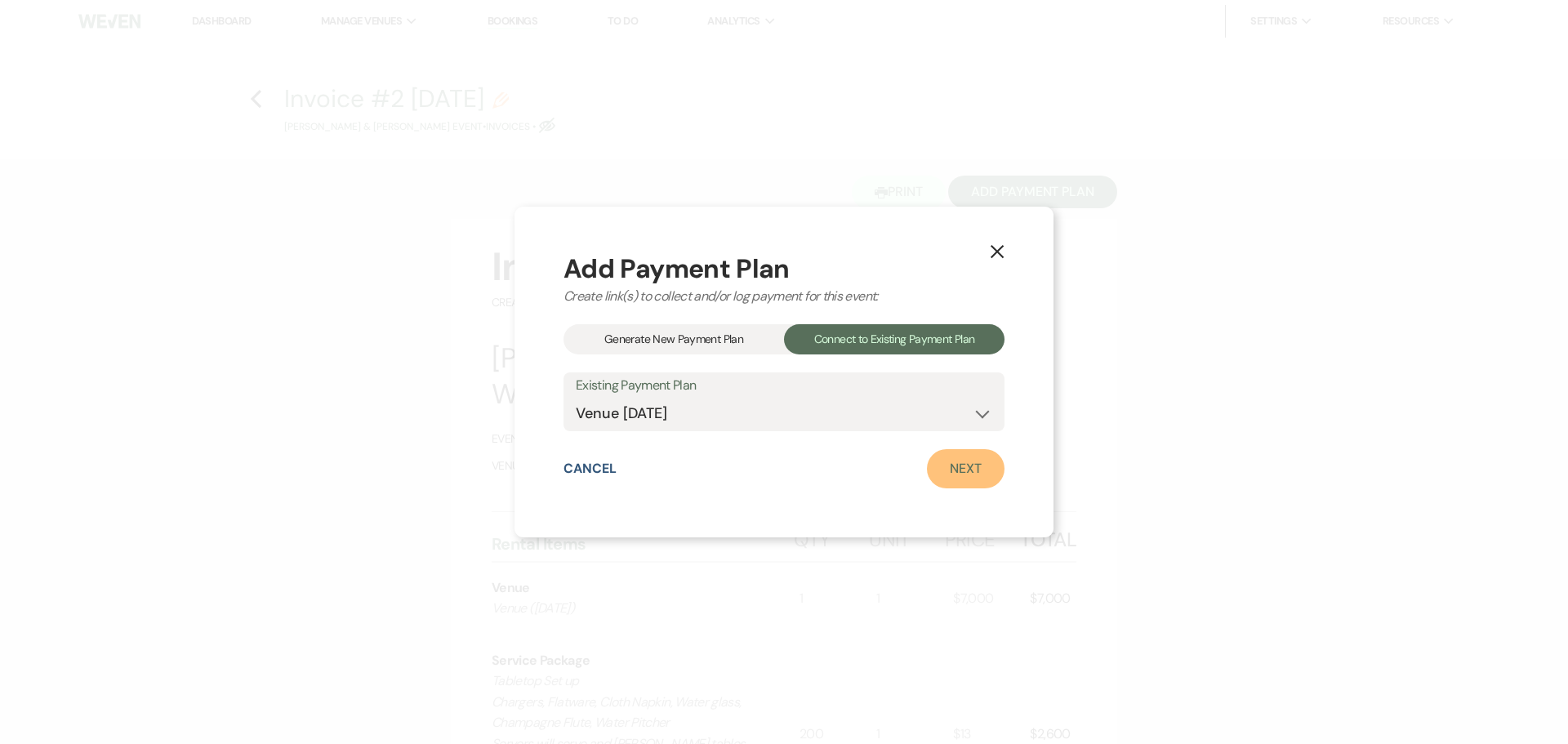
click at [951, 470] on link "Next" at bounding box center [966, 469] width 77 height 39
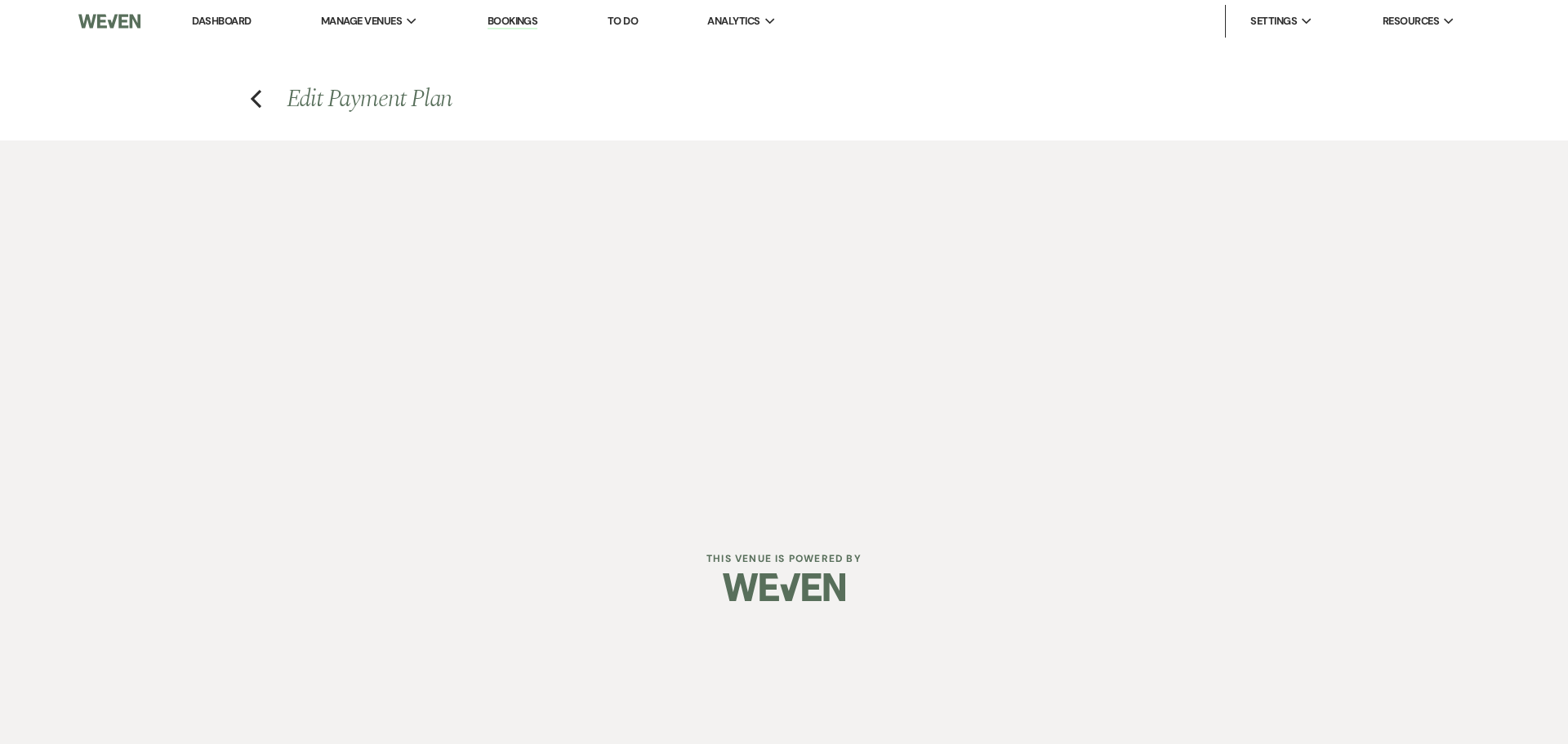
select select "27353"
select select "1"
select select "2"
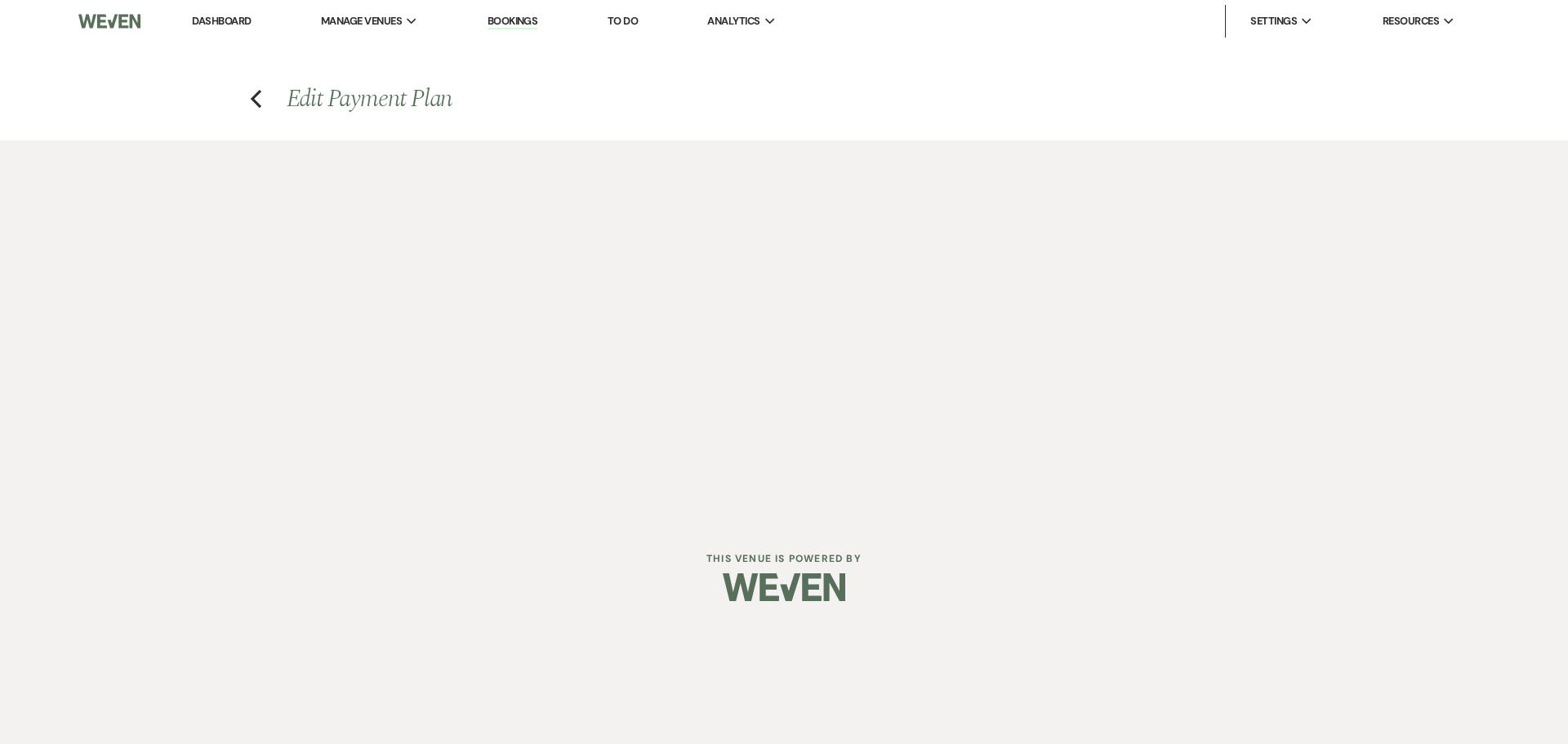
select select "flat"
select select "true"
select select "client"
select select "weeks"
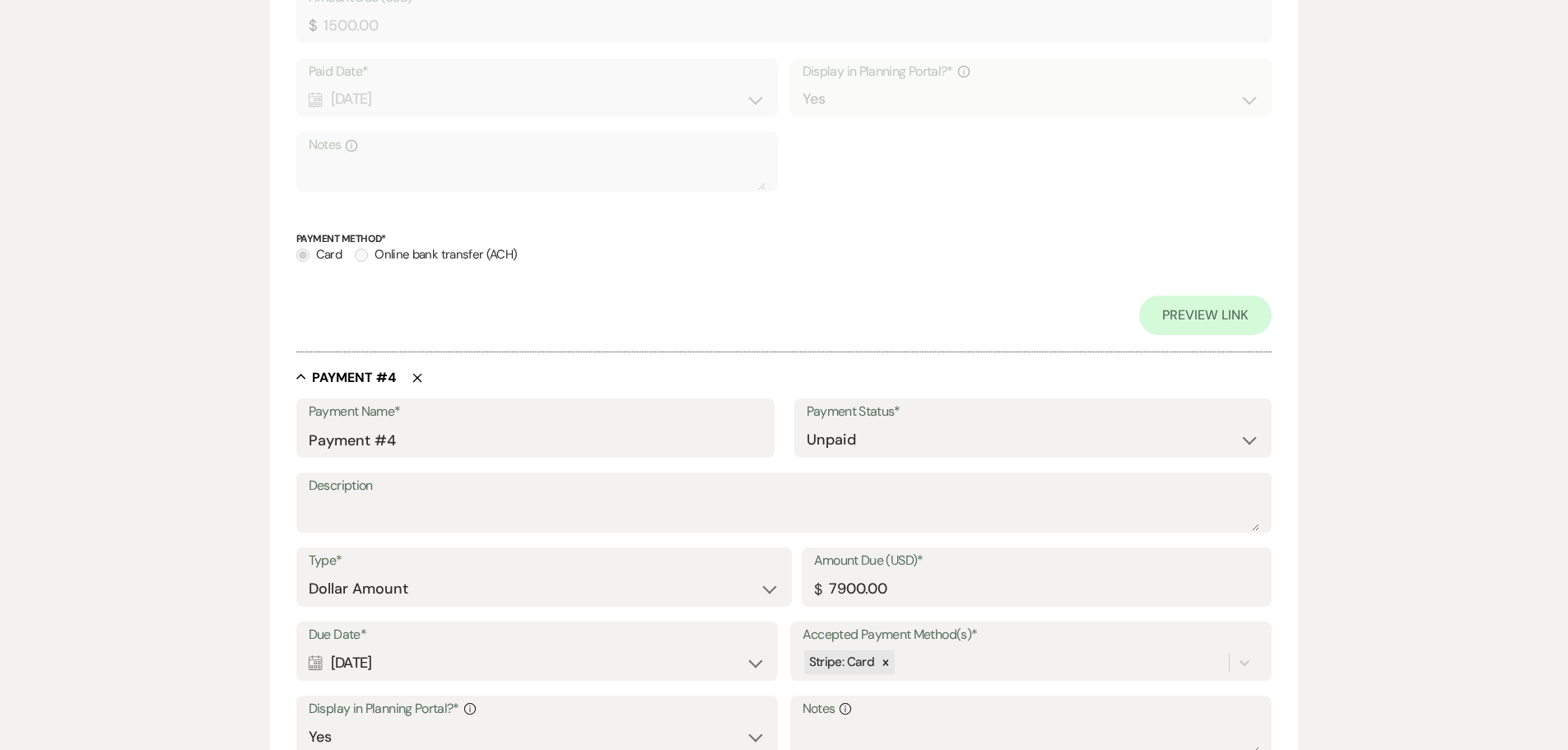
scroll to position [1811, 0]
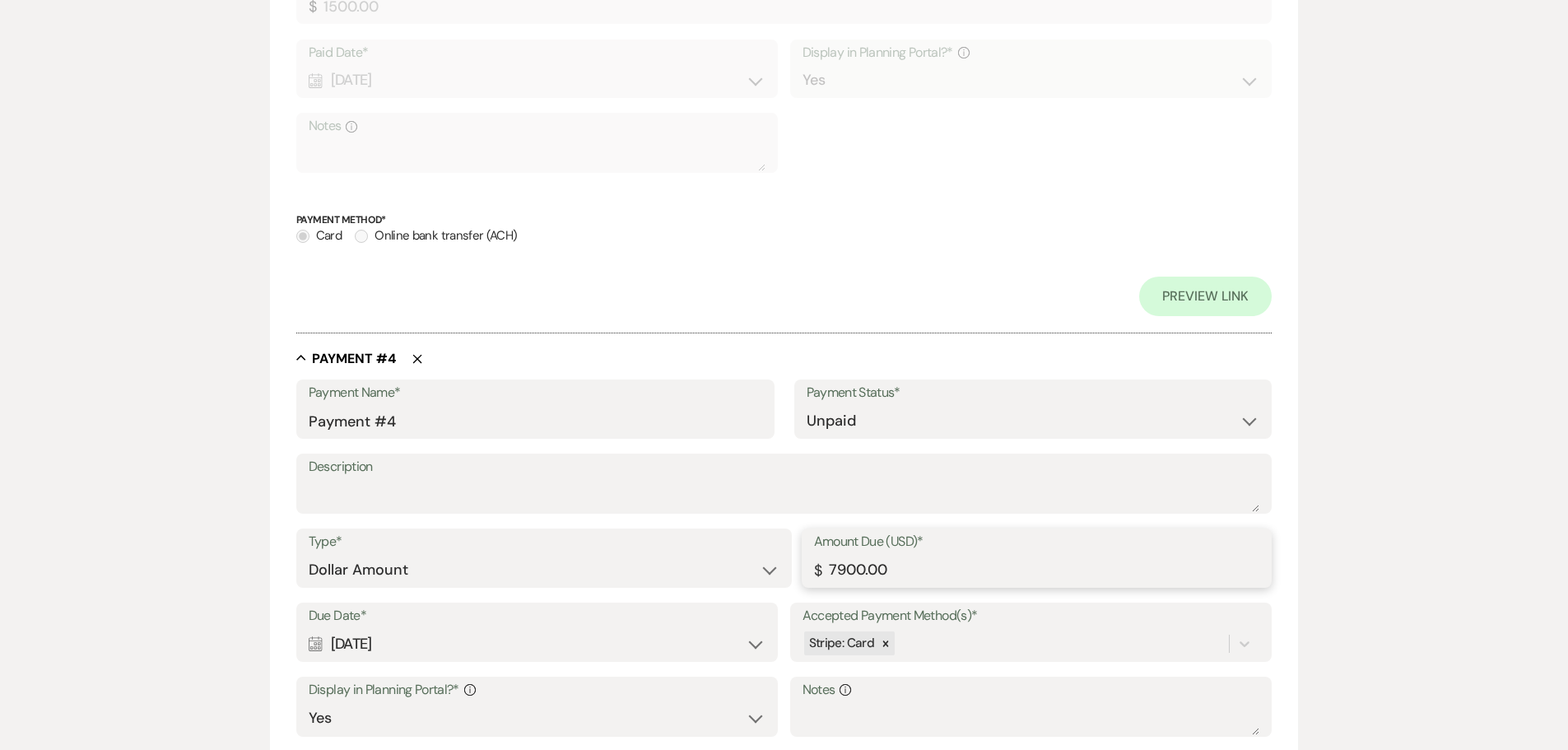
drag, startPoint x: 847, startPoint y: 567, endPoint x: 807, endPoint y: 566, distance: 40.0
click at [807, 566] on div "Amount Due (USD)* $ 7900.00" at bounding box center [1037, 558] width 470 height 60
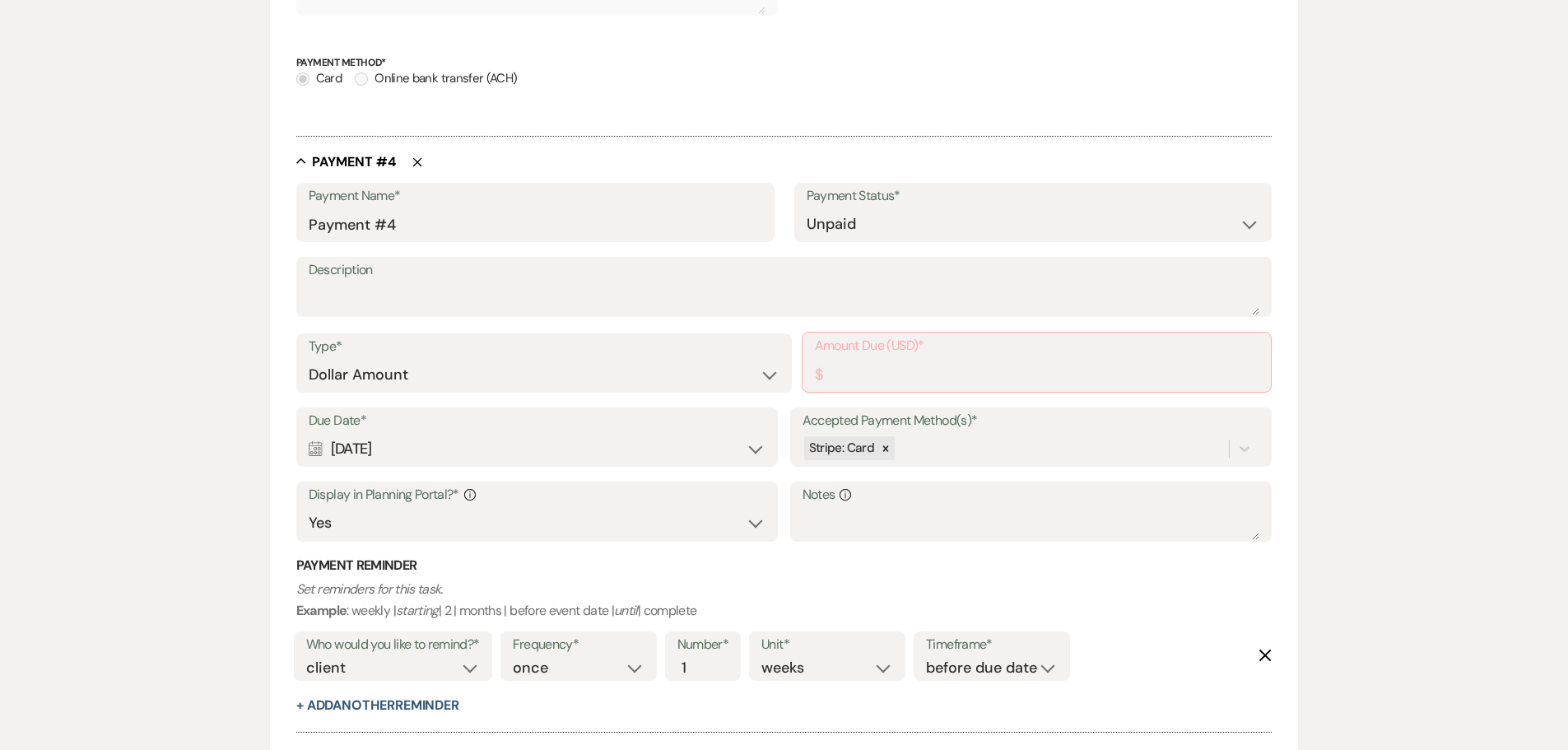
scroll to position [2061, 0]
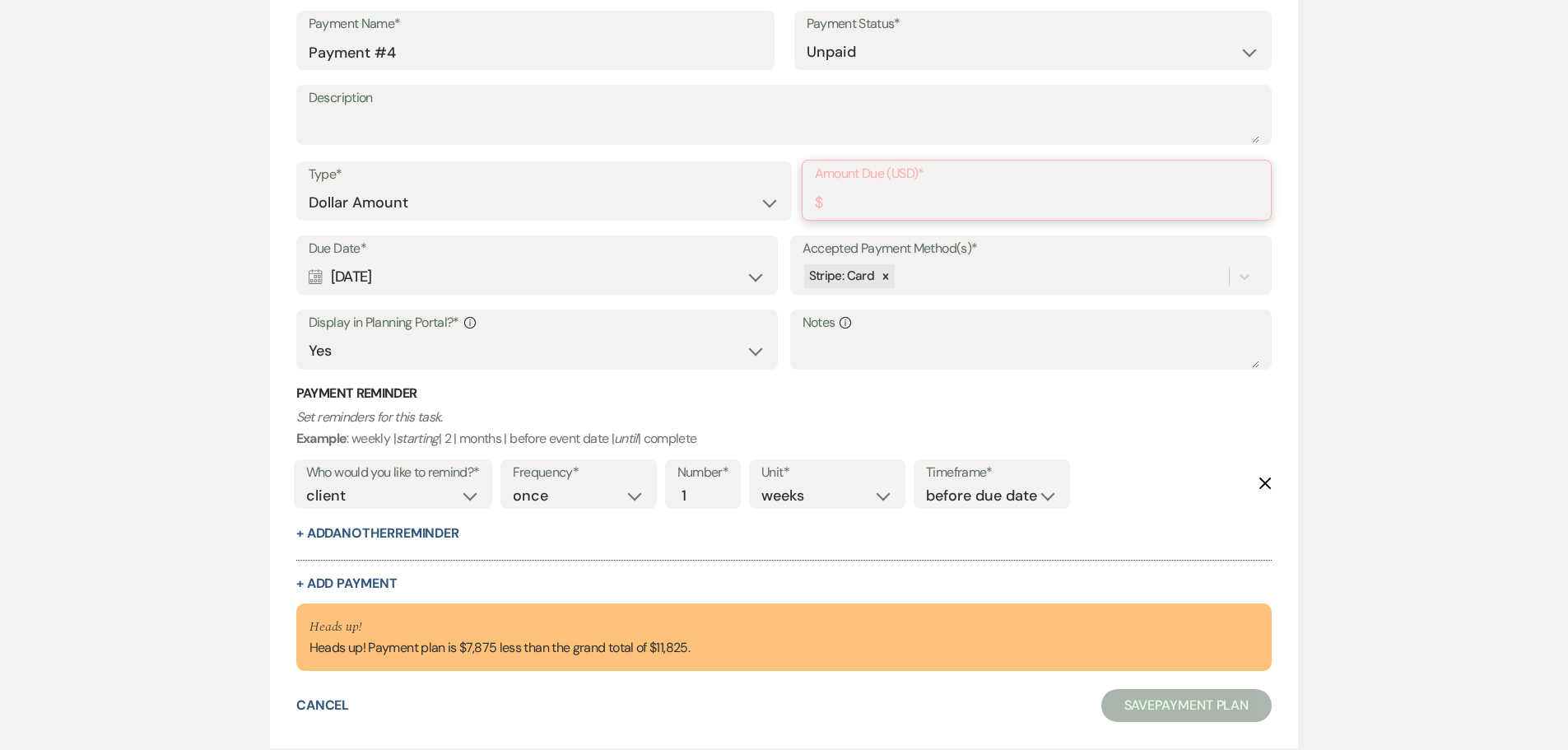
click at [859, 198] on input "Amount Due (USD)*" at bounding box center [1037, 202] width 445 height 32
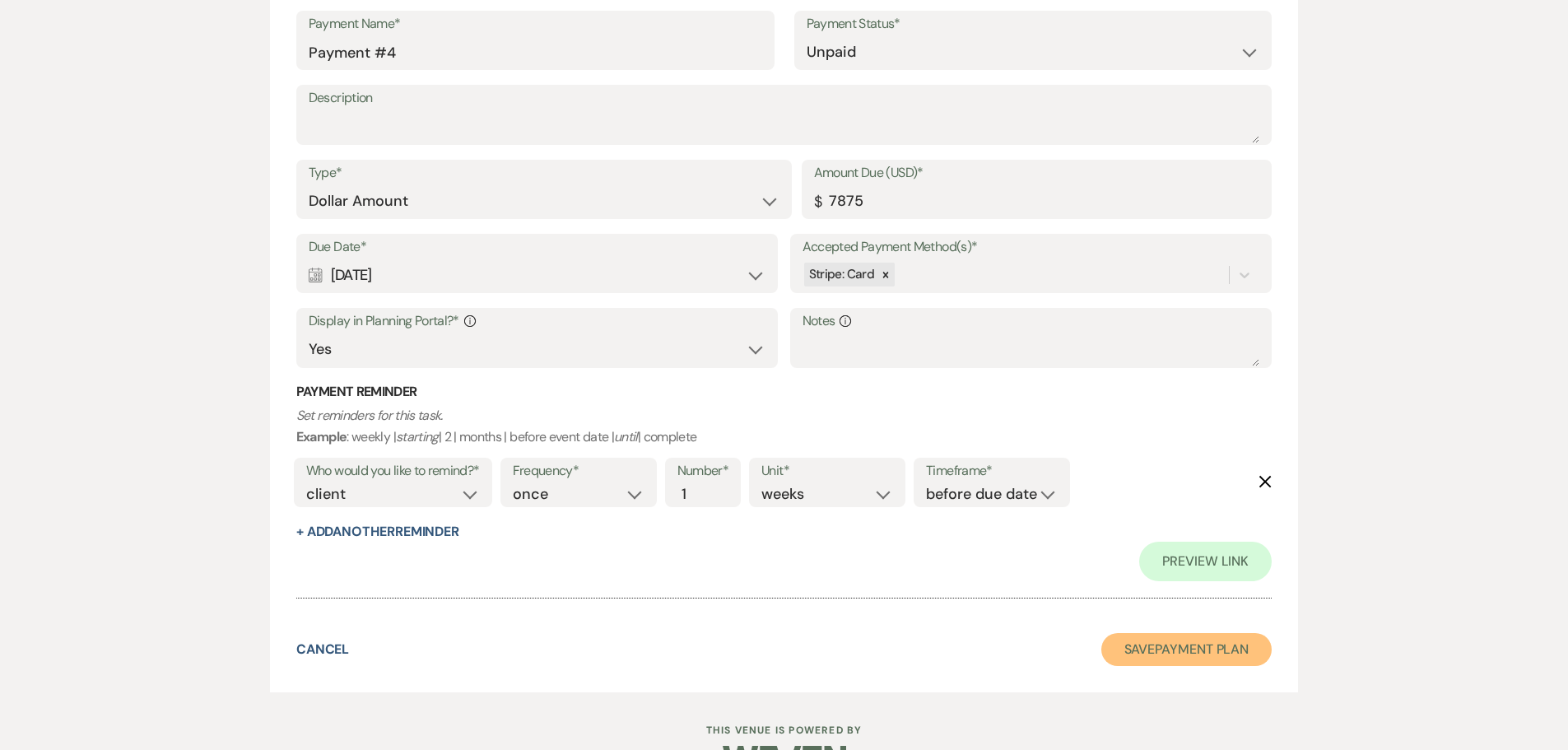
type input "7875.00"
drag, startPoint x: 1158, startPoint y: 646, endPoint x: 1168, endPoint y: 649, distance: 10.4
click at [1159, 646] on button "Save Payment Plan" at bounding box center [1187, 650] width 171 height 33
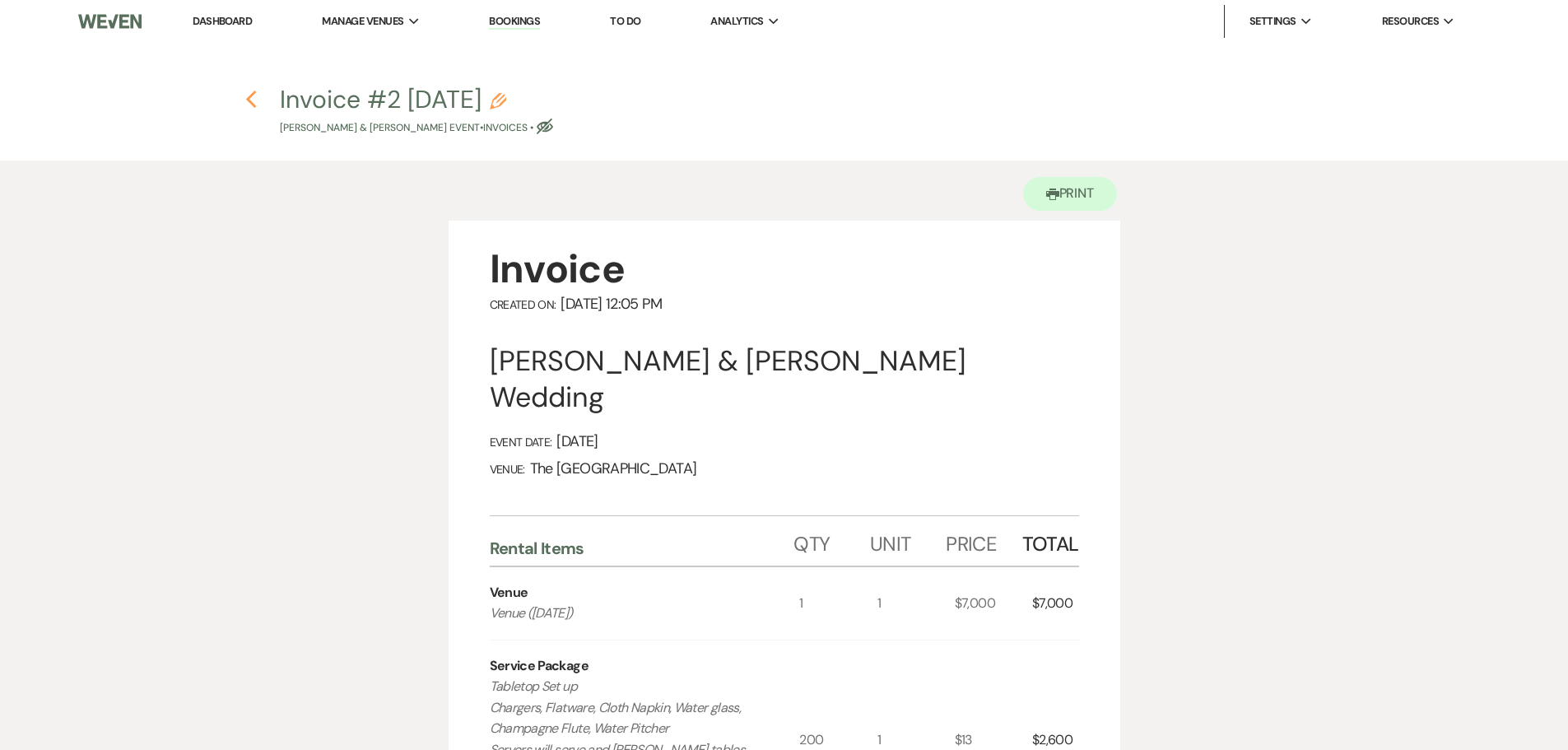
click at [246, 95] on icon "Previous" at bounding box center [252, 99] width 12 height 20
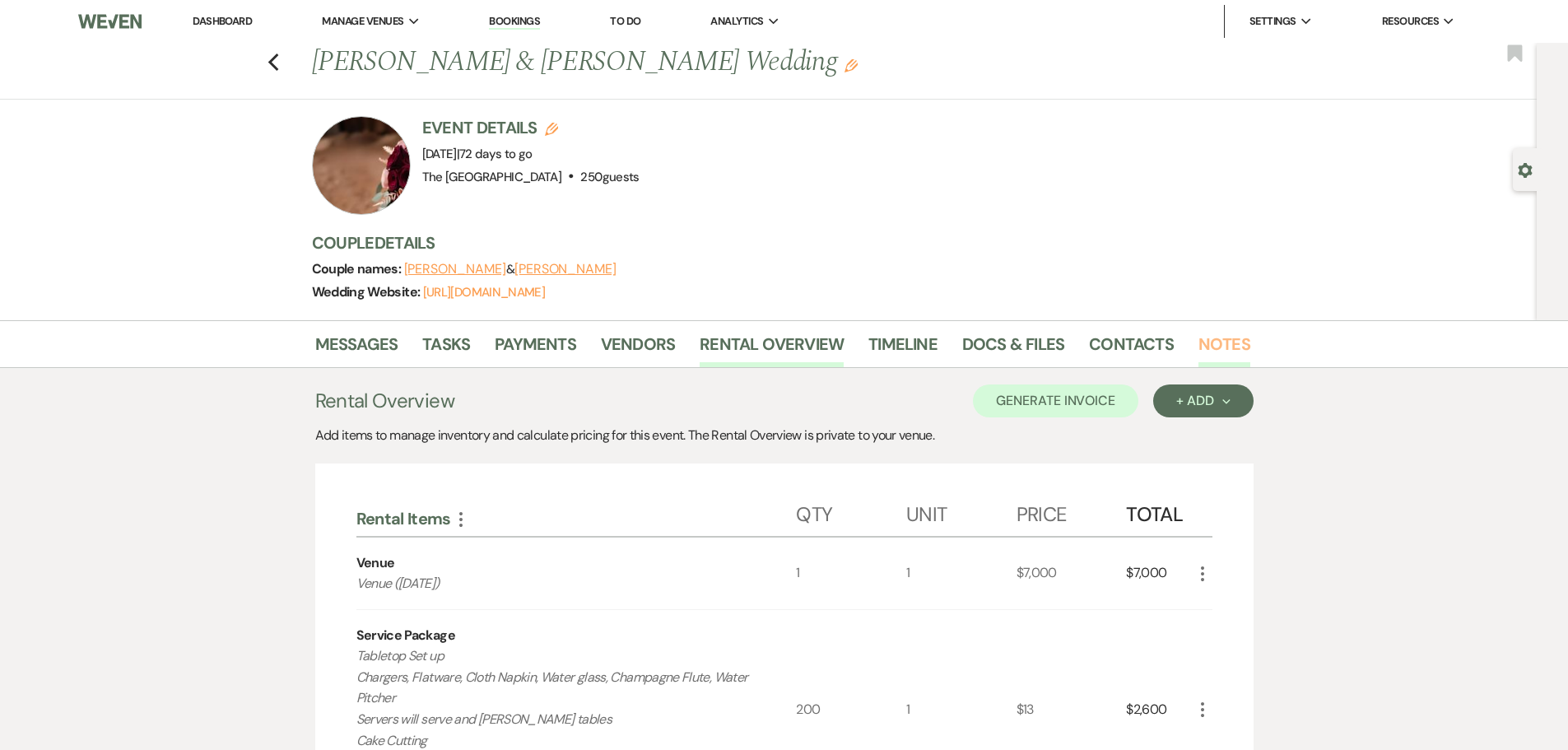
click at [1219, 348] on link "Notes" at bounding box center [1224, 349] width 52 height 36
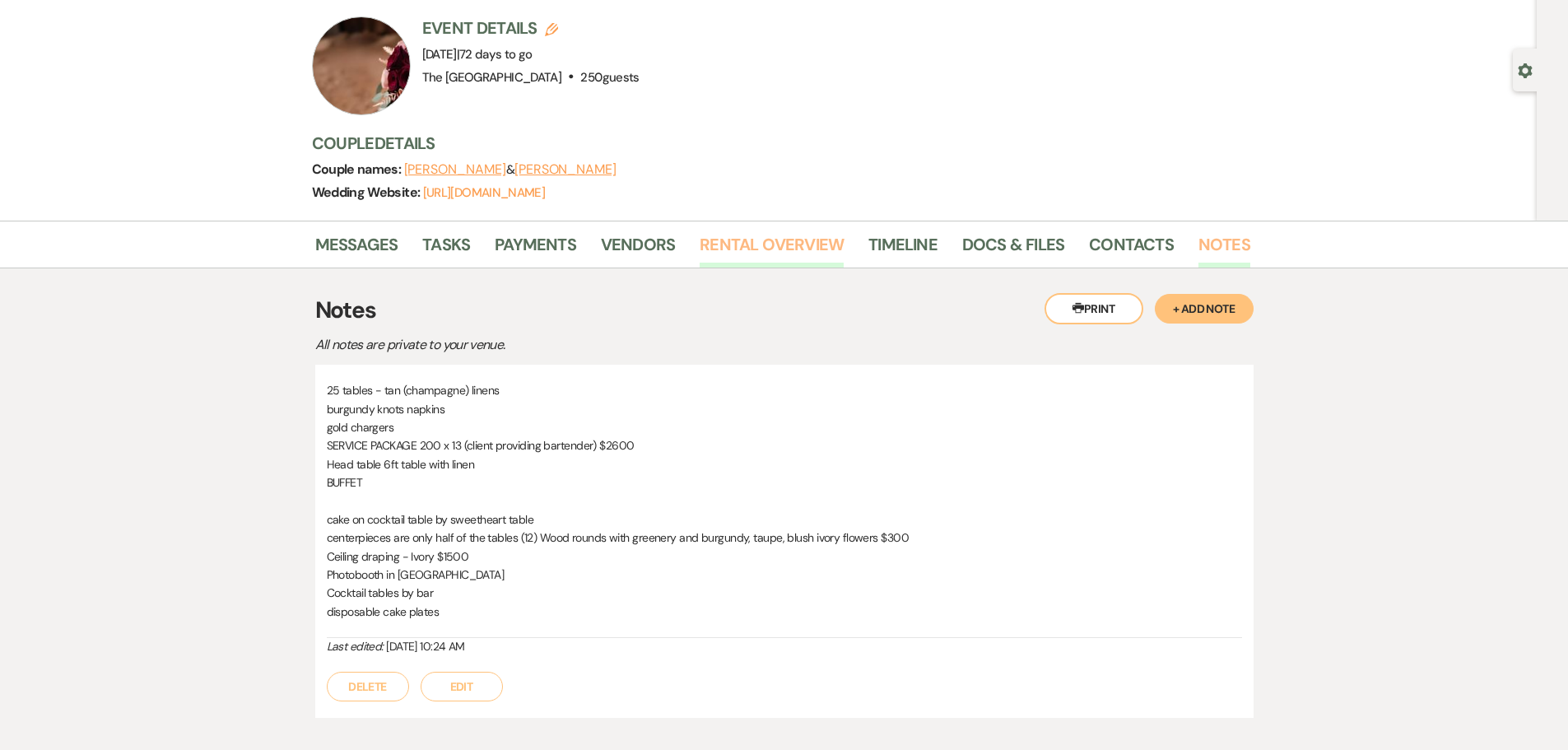
scroll to position [164, 0]
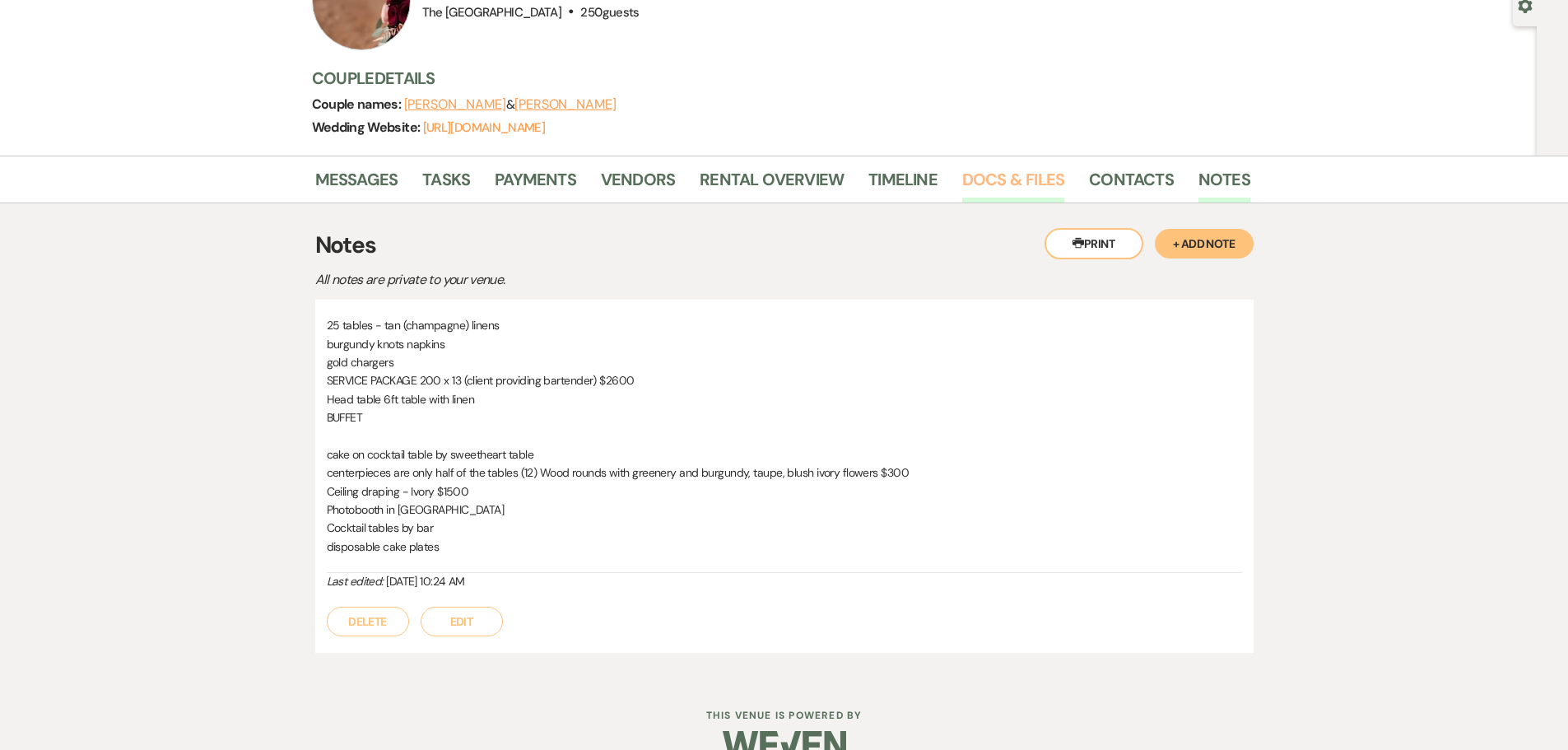
click at [976, 183] on link "Docs & Files" at bounding box center [1013, 184] width 102 height 36
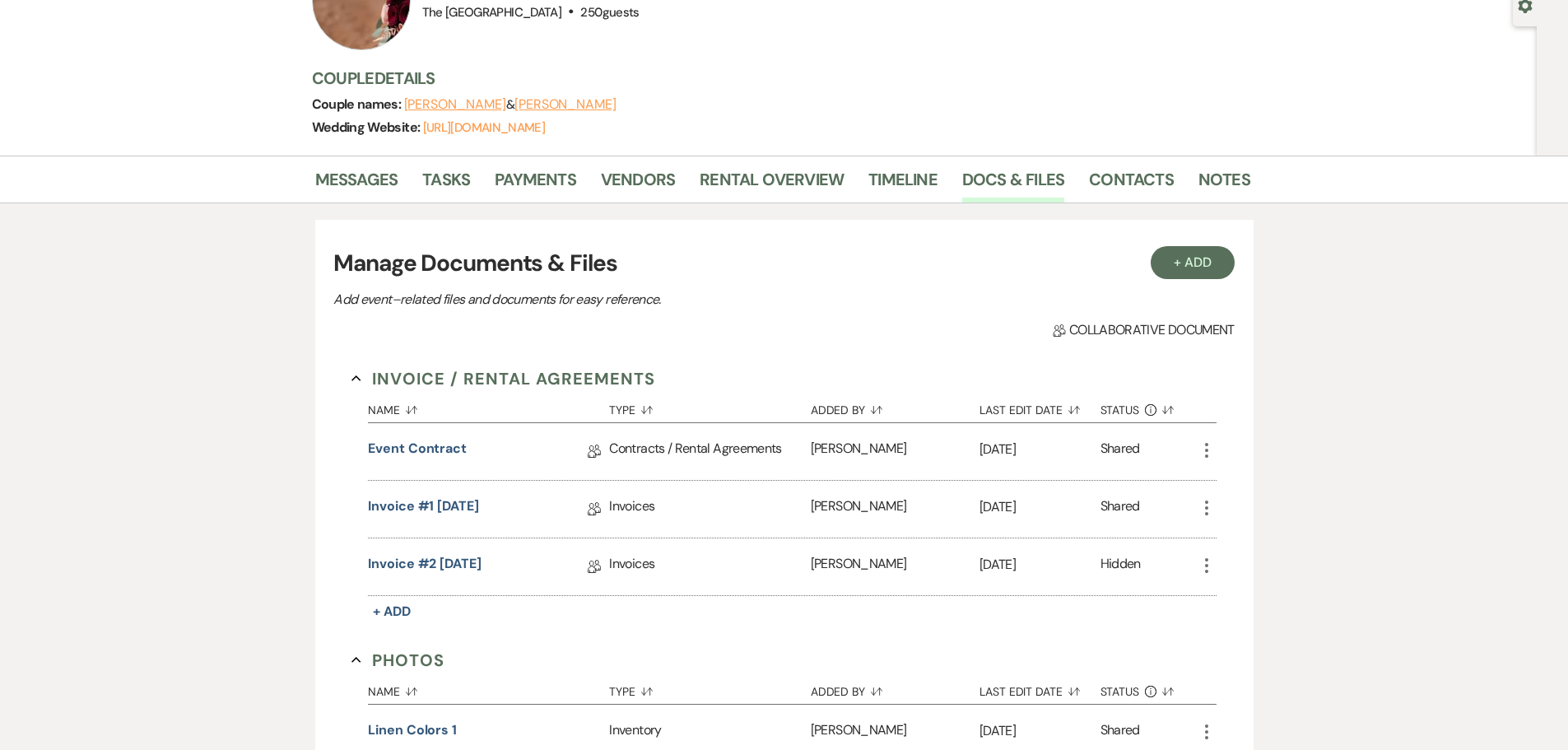
click at [782, 160] on div "Messages Tasks Payments Vendors Rental Overview Timeline Docs & Files Contacts …" at bounding box center [784, 179] width 1568 height 48
click at [785, 191] on link "Rental Overview" at bounding box center [771, 184] width 144 height 36
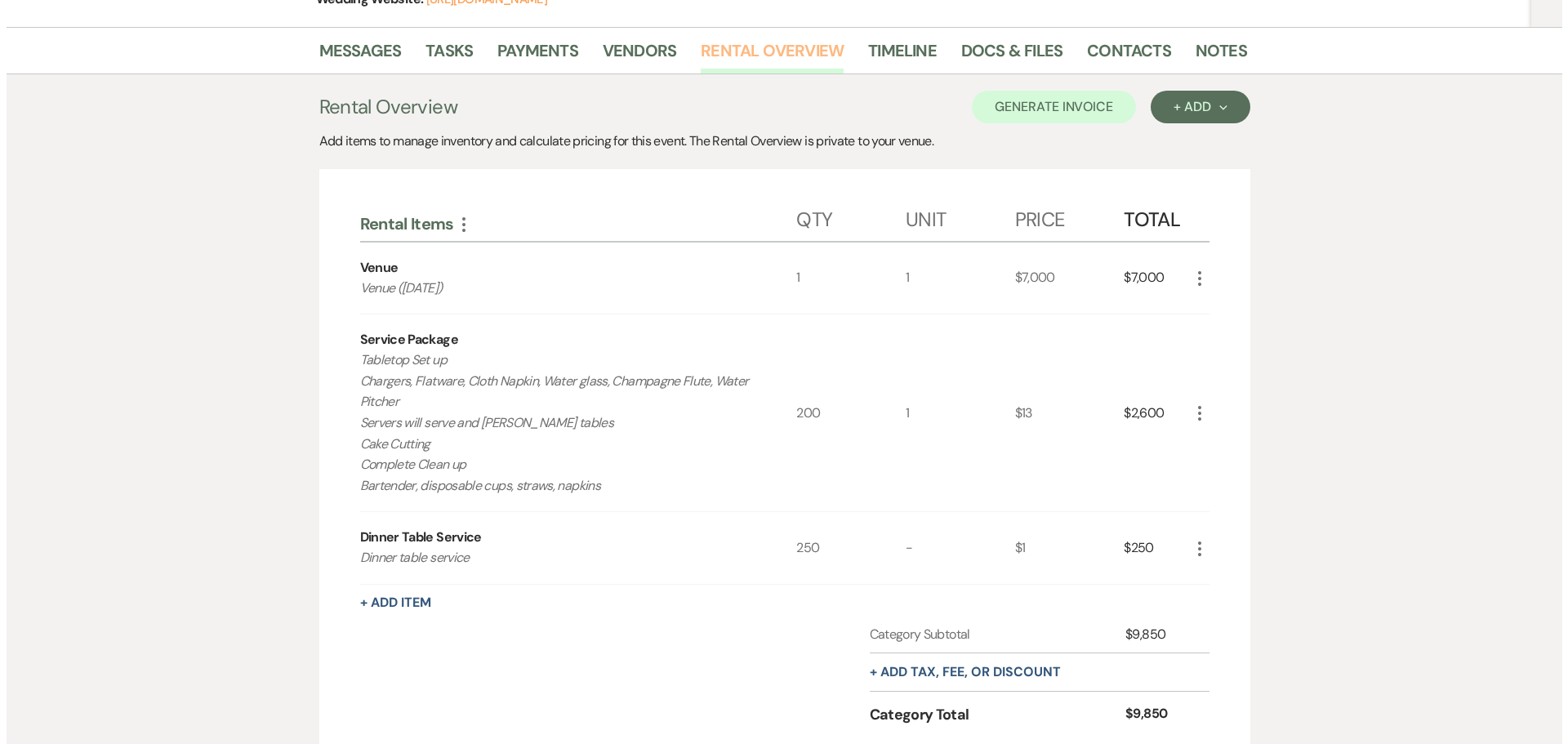
scroll to position [327, 0]
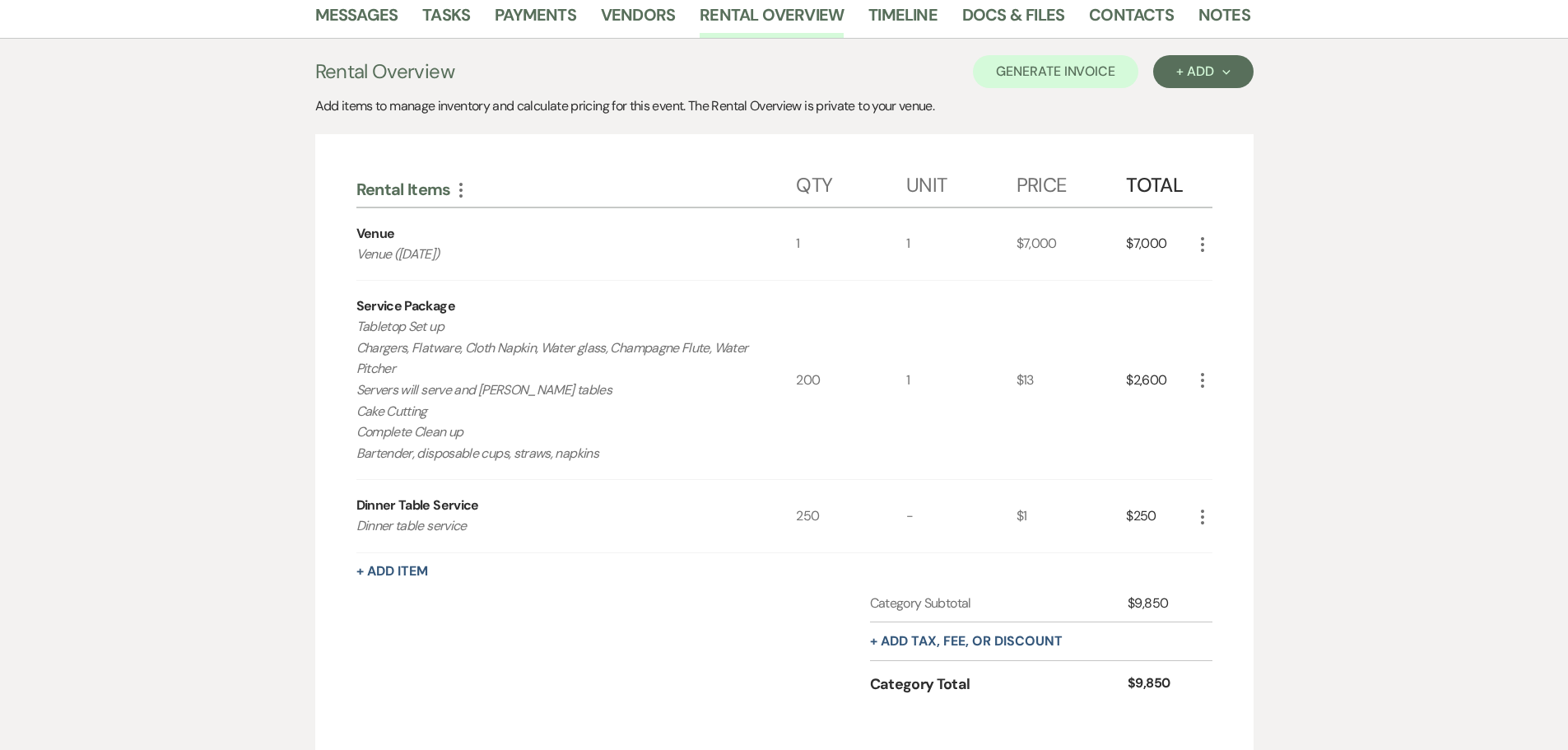
click at [1203, 380] on use "button" at bounding box center [1202, 380] width 3 height 15
click at [1205, 409] on button "Pencil Edit" at bounding box center [1235, 412] width 86 height 26
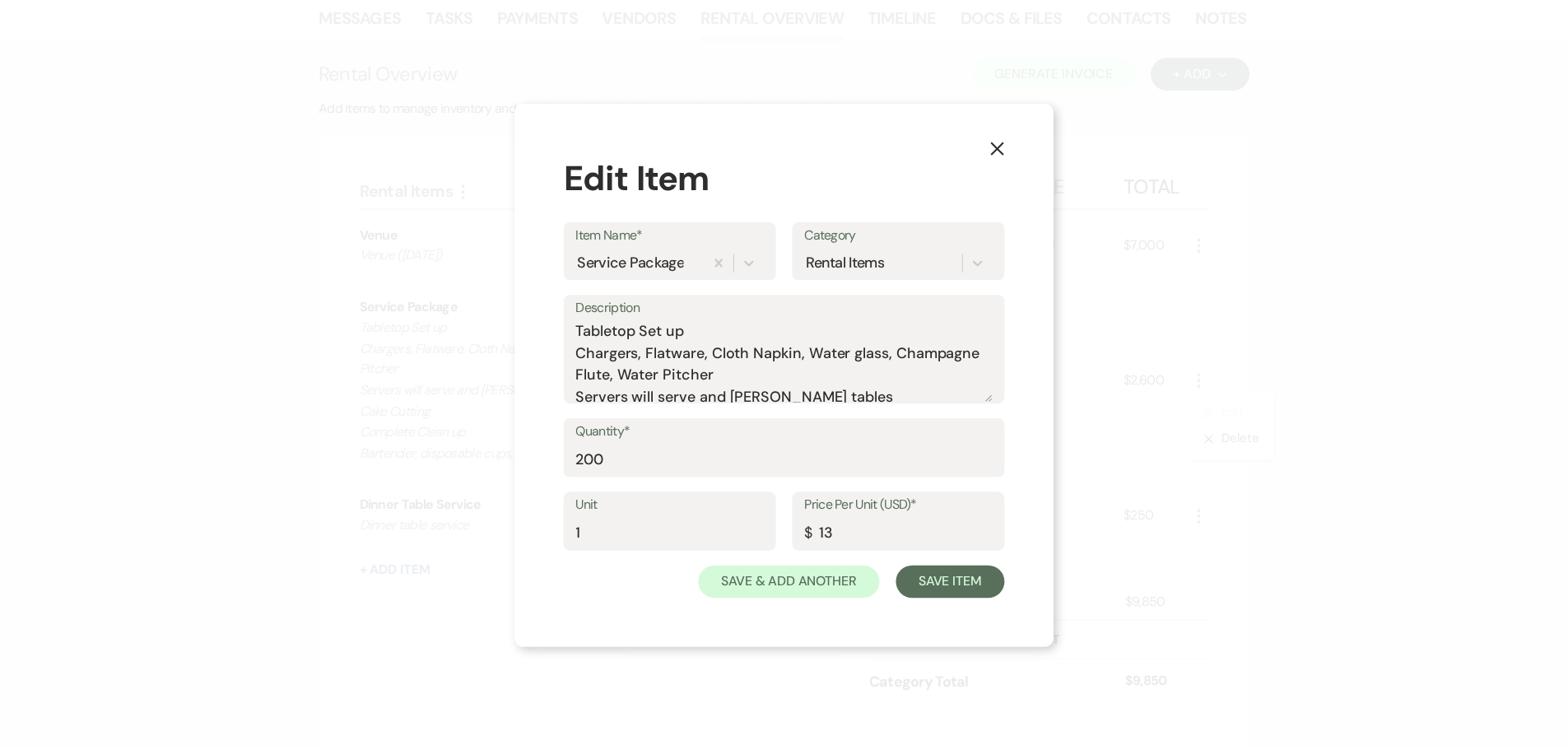
scroll to position [74, 0]
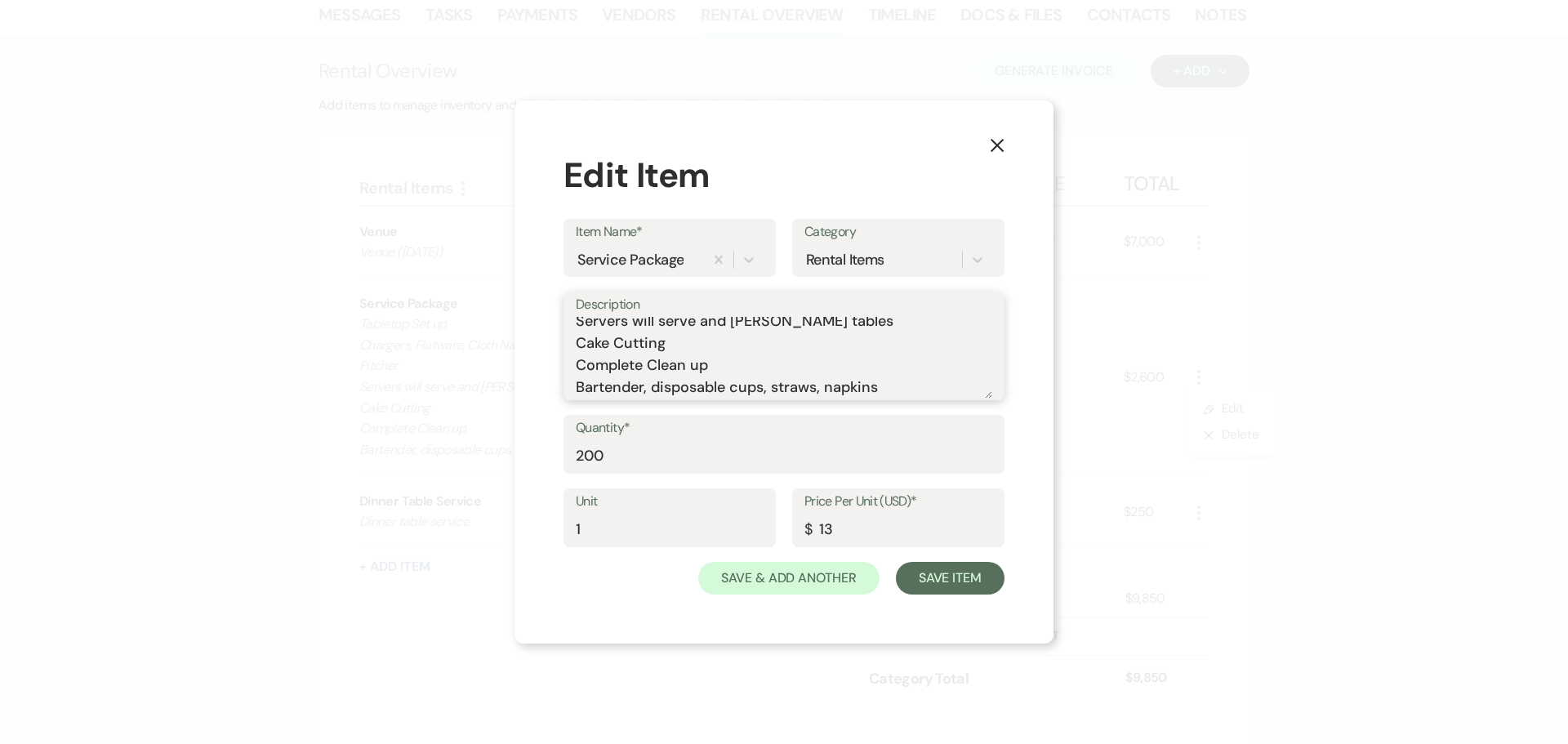
drag, startPoint x: 851, startPoint y: 388, endPoint x: 565, endPoint y: 391, distance: 286.0
click at [565, 391] on div "Description Tabletop Set up Chargers, Flatware, Cloth Napkin, Water glass, Cham…" at bounding box center [784, 346] width 441 height 109
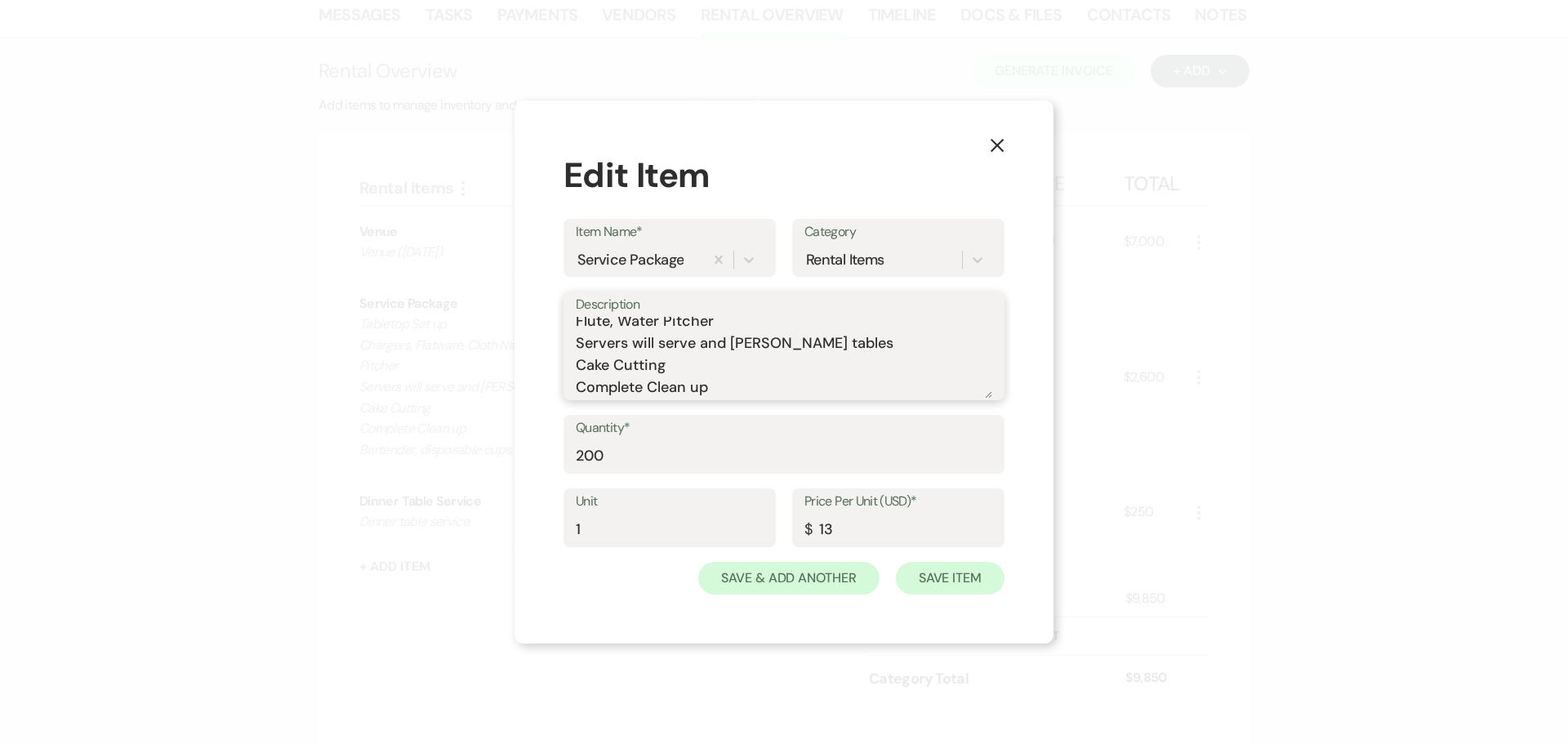
type textarea "Tabletop Set up Chargers, Flatware, Cloth Napkin, Water glass, Champagne Flute,…"
click at [938, 584] on button "Save Item" at bounding box center [950, 578] width 109 height 33
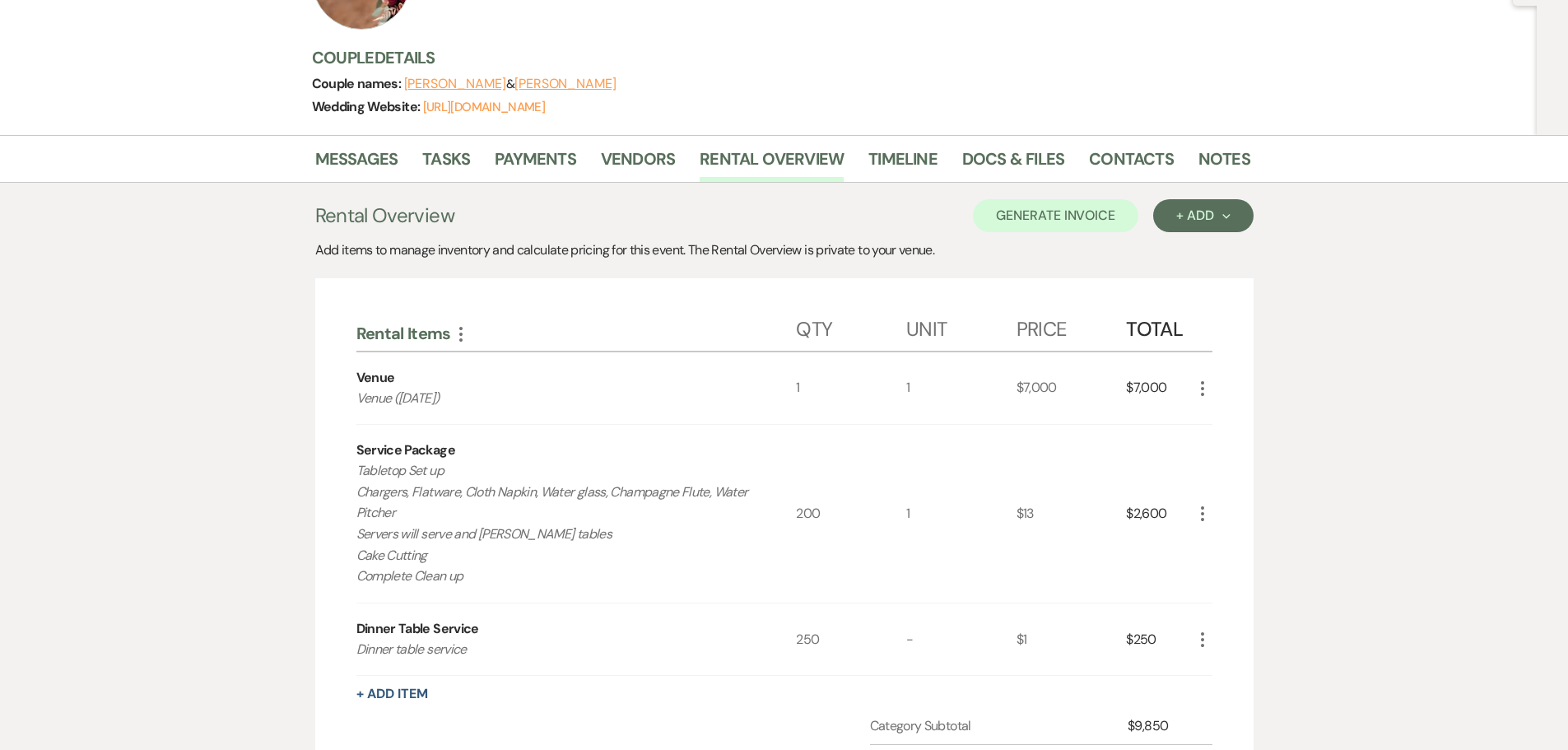
scroll to position [0, 0]
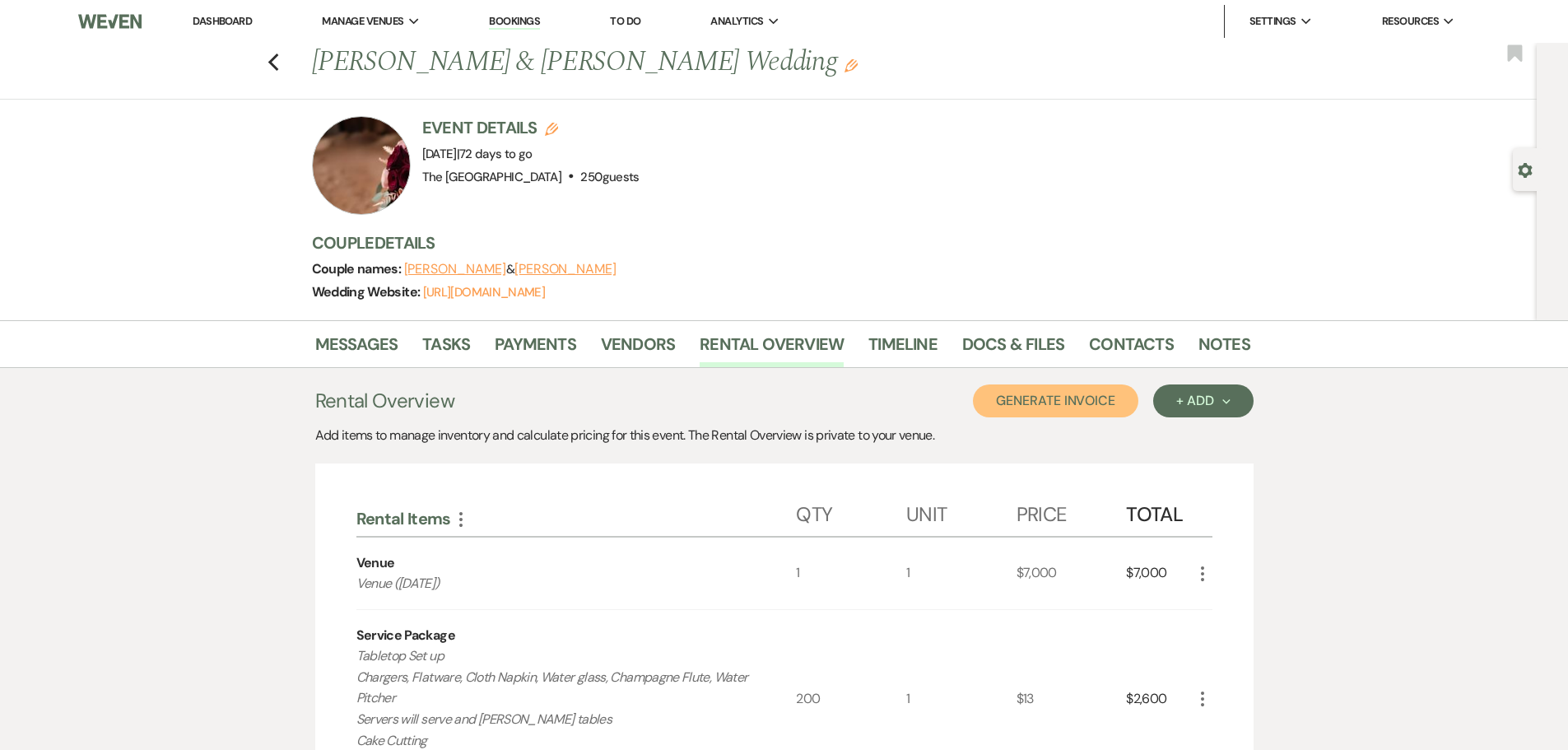
click at [1030, 397] on button "Generate Invoice" at bounding box center [1055, 401] width 165 height 33
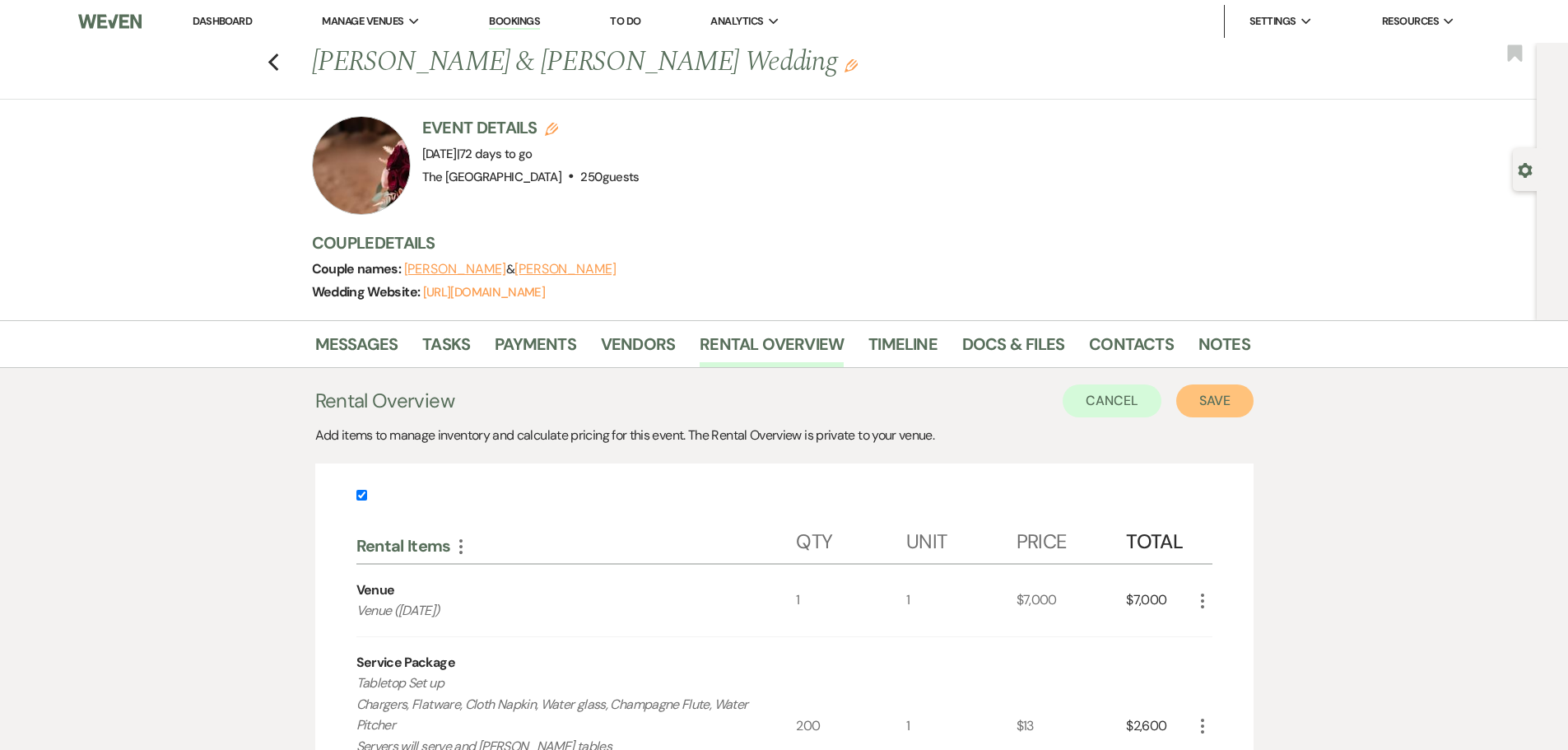
click at [1225, 398] on button "Save" at bounding box center [1214, 401] width 77 height 33
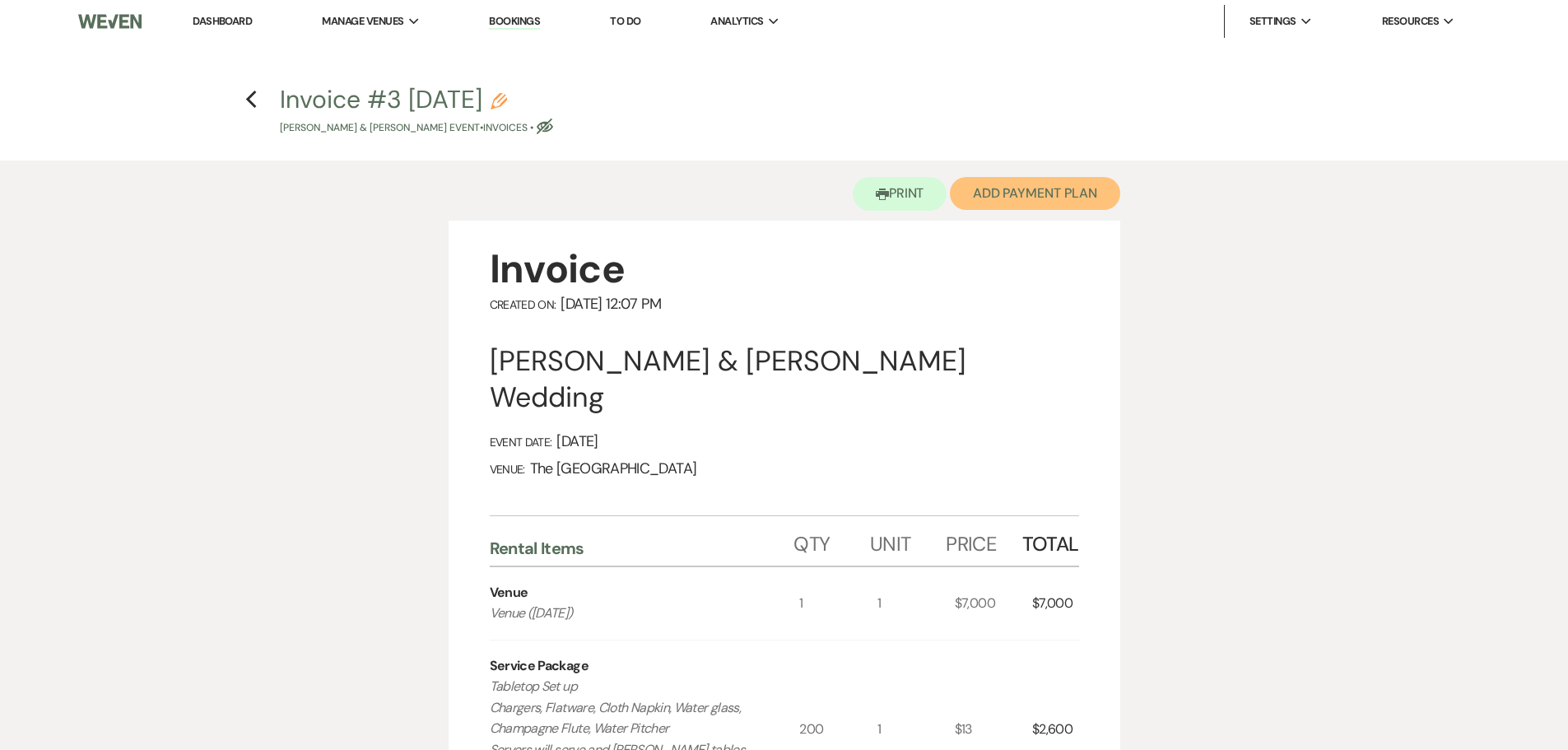
click at [1002, 206] on button "Add Payment Plan" at bounding box center [1034, 194] width 170 height 33
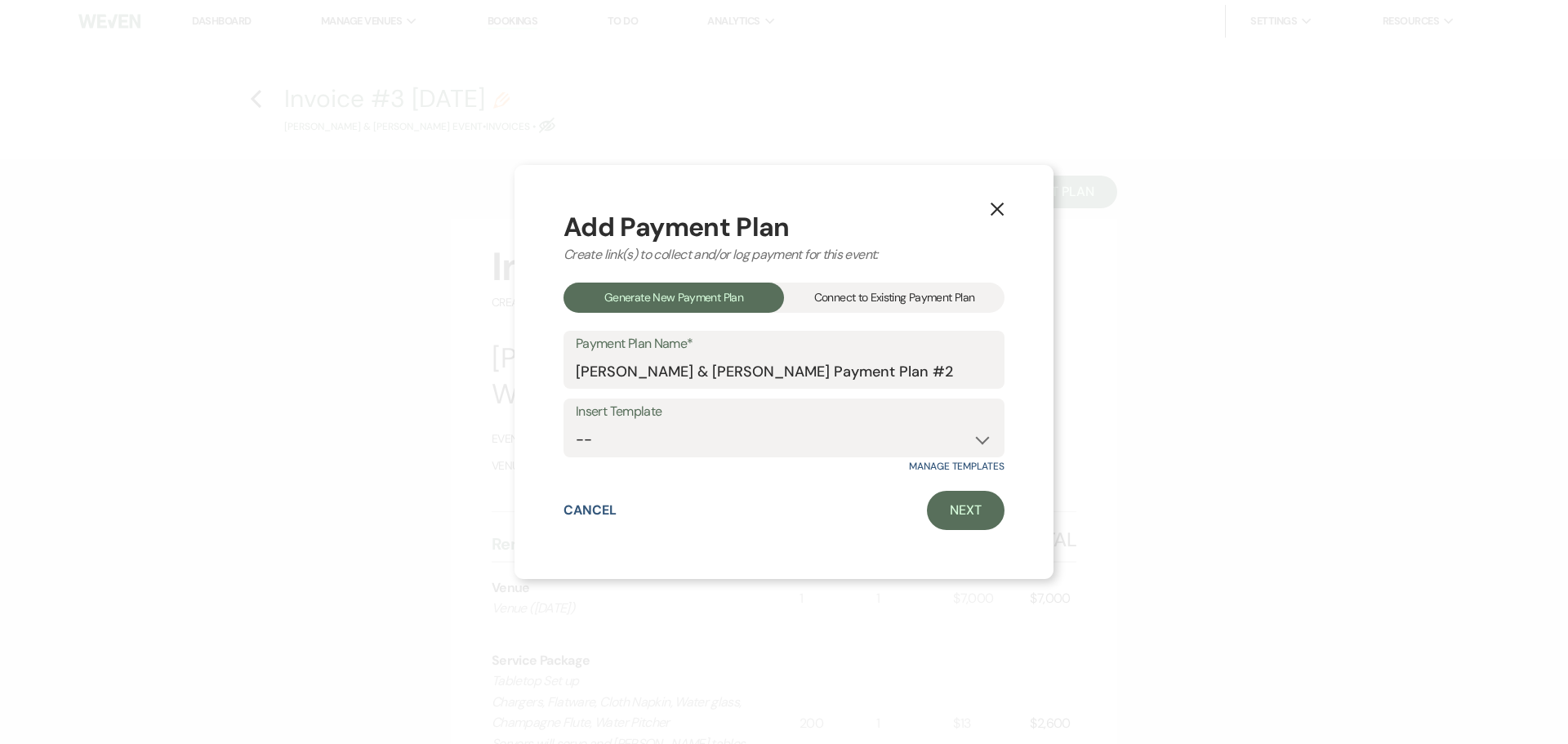
click at [951, 294] on div "Connect to Existing Payment Plan" at bounding box center [893, 297] width 221 height 30
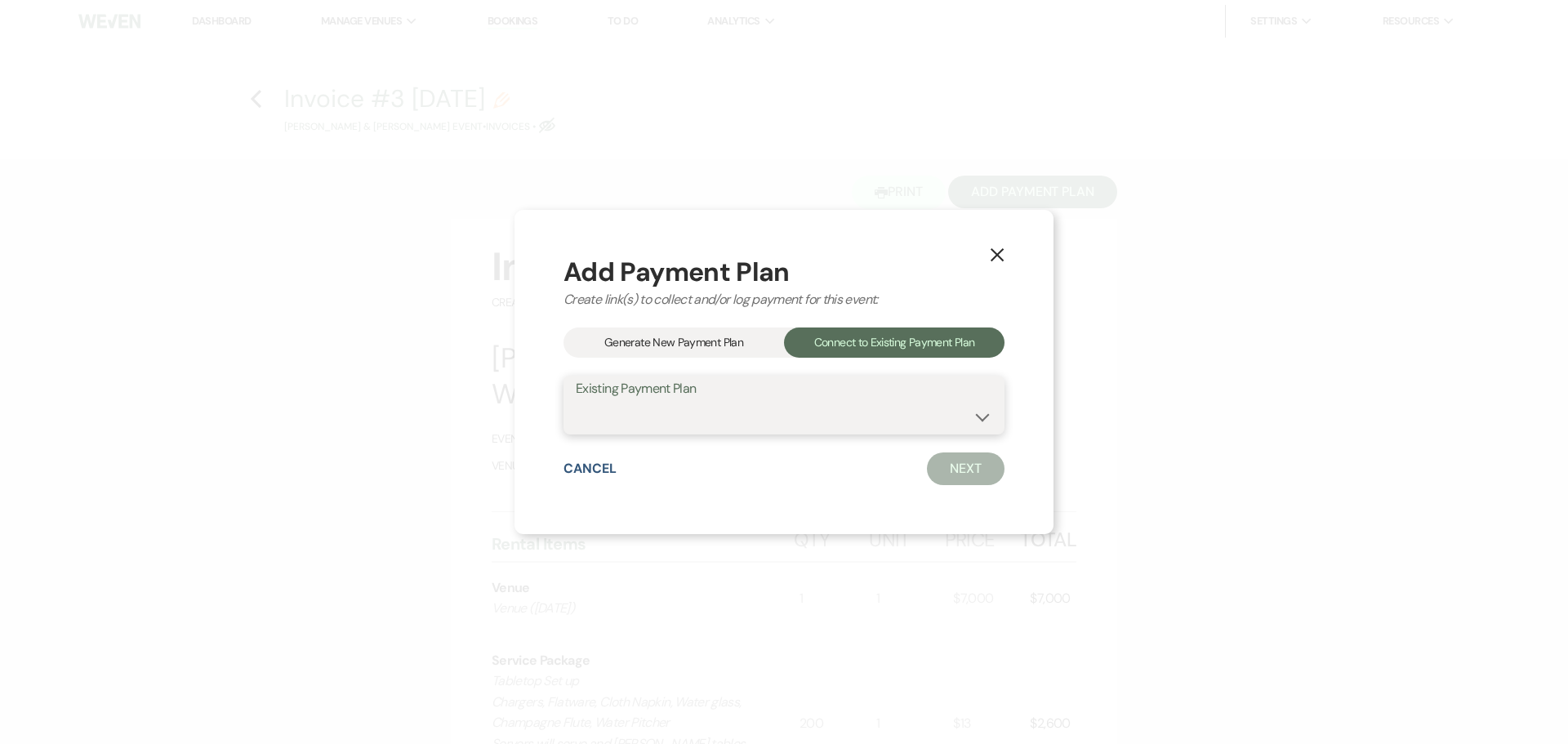
click at [876, 414] on select "Venue 10/25/25" at bounding box center [784, 416] width 416 height 32
select select "11101"
click at [576, 401] on select "Venue 10/25/25" at bounding box center [784, 416] width 416 height 32
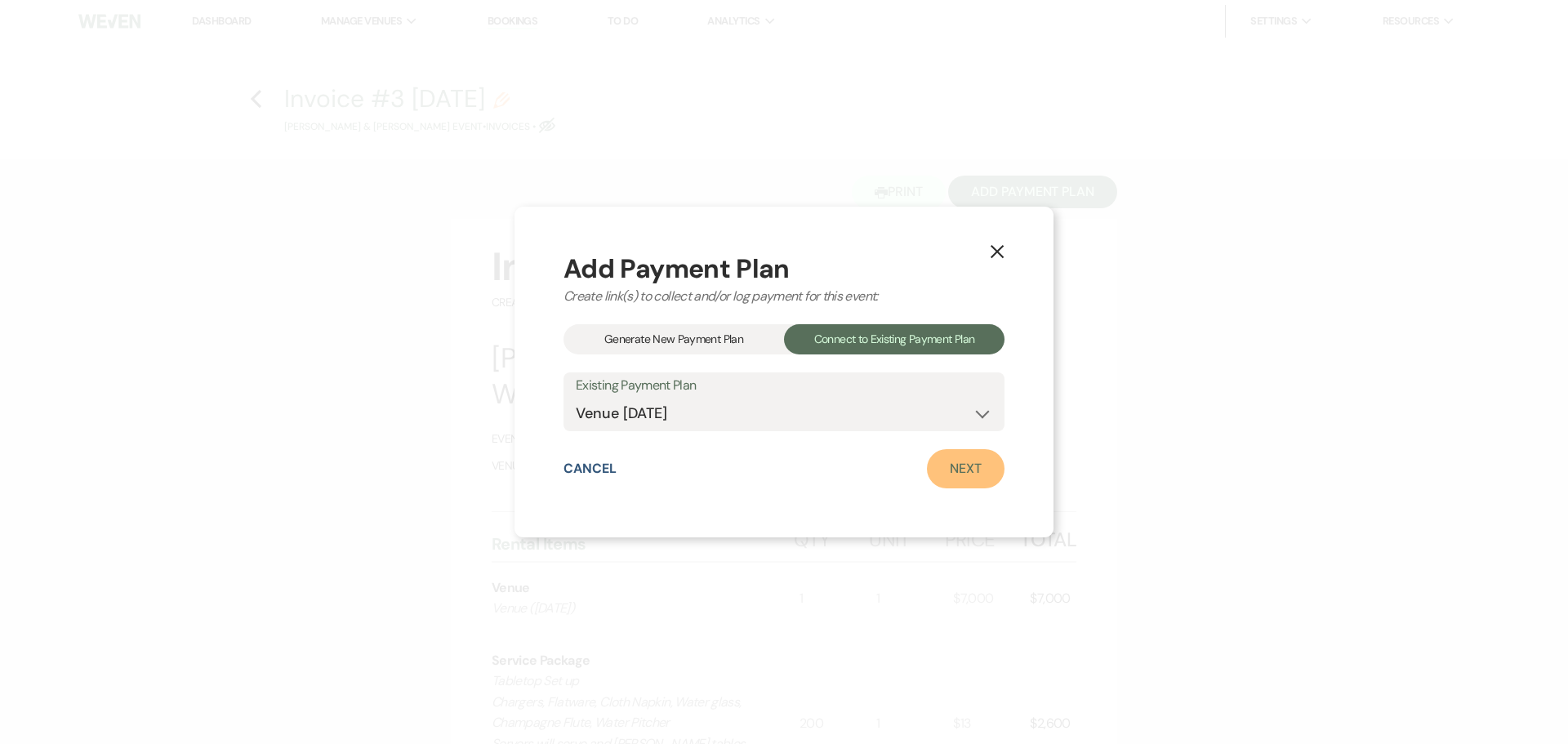
click at [960, 468] on link "Next" at bounding box center [966, 469] width 77 height 39
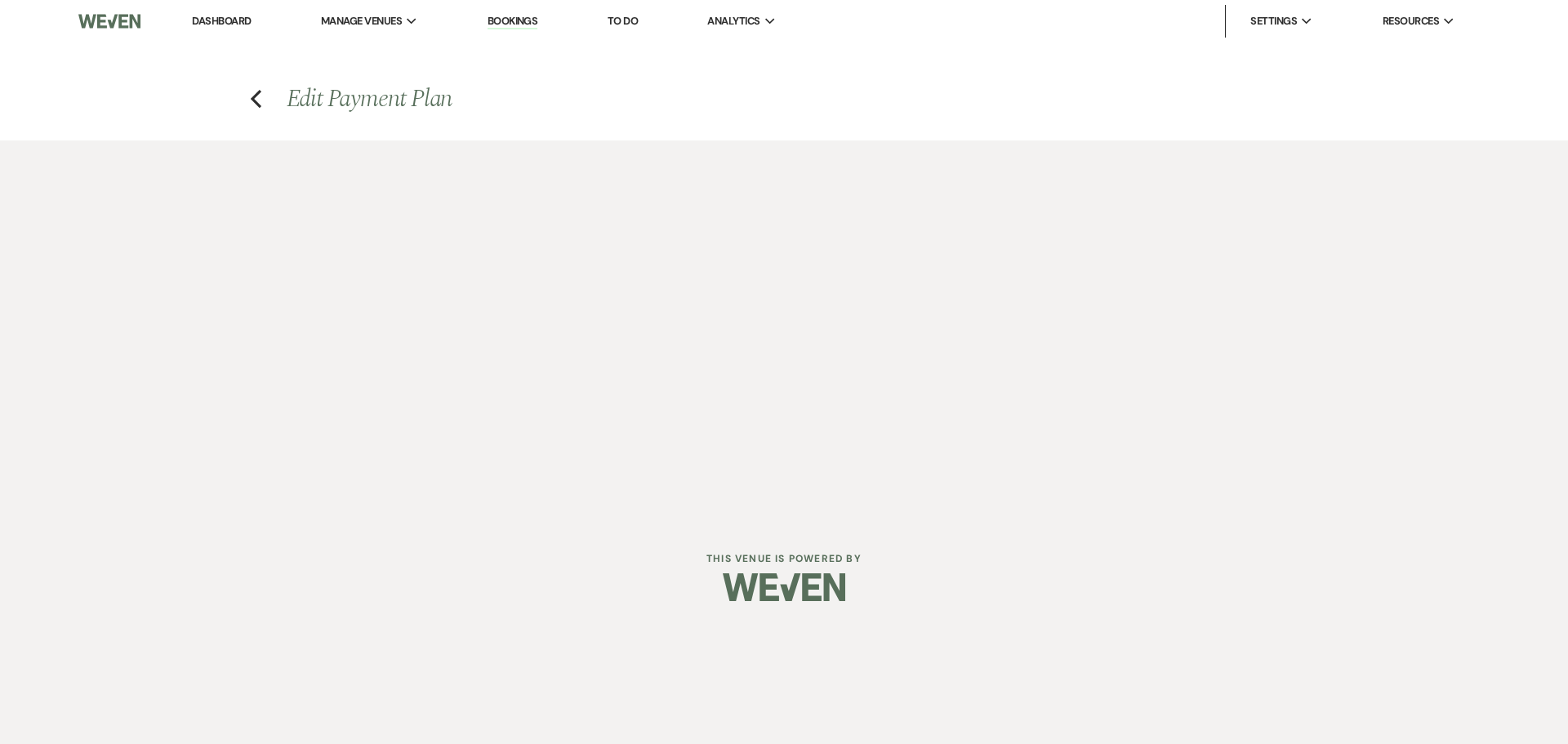
select select "27354"
select select "1"
select select "2"
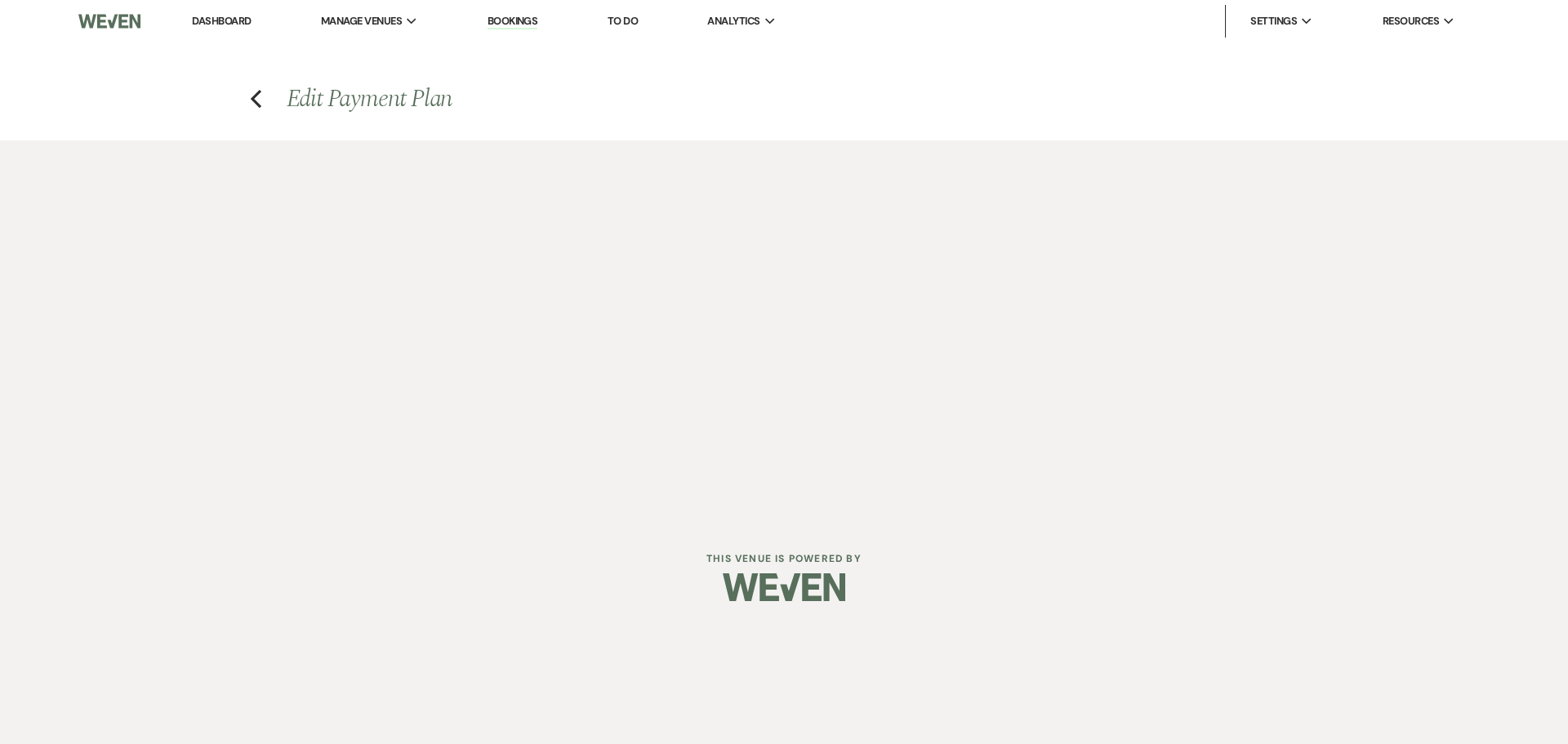
select select "flat"
select select "true"
select select "client"
select select "weeks"
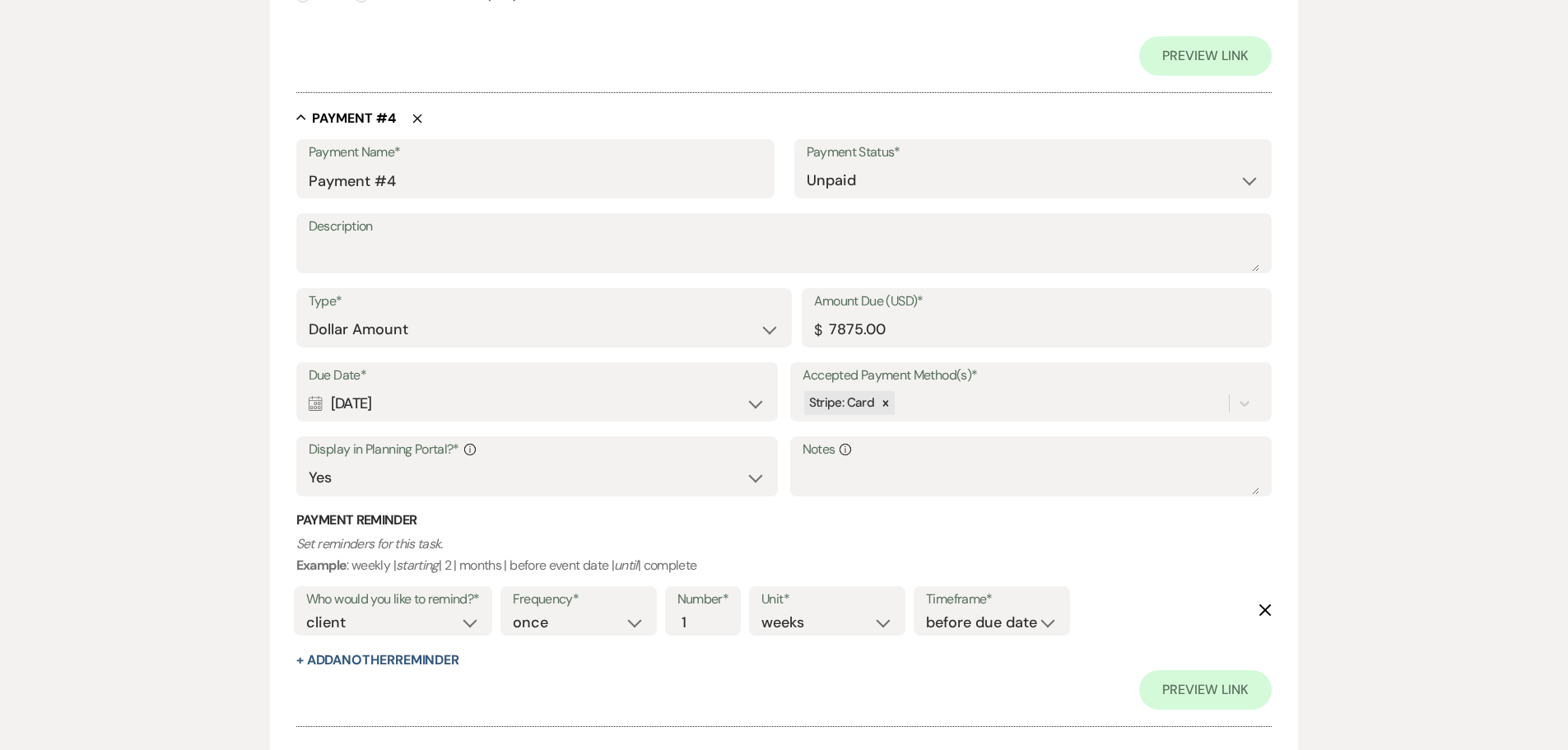
scroll to position [2228, 0]
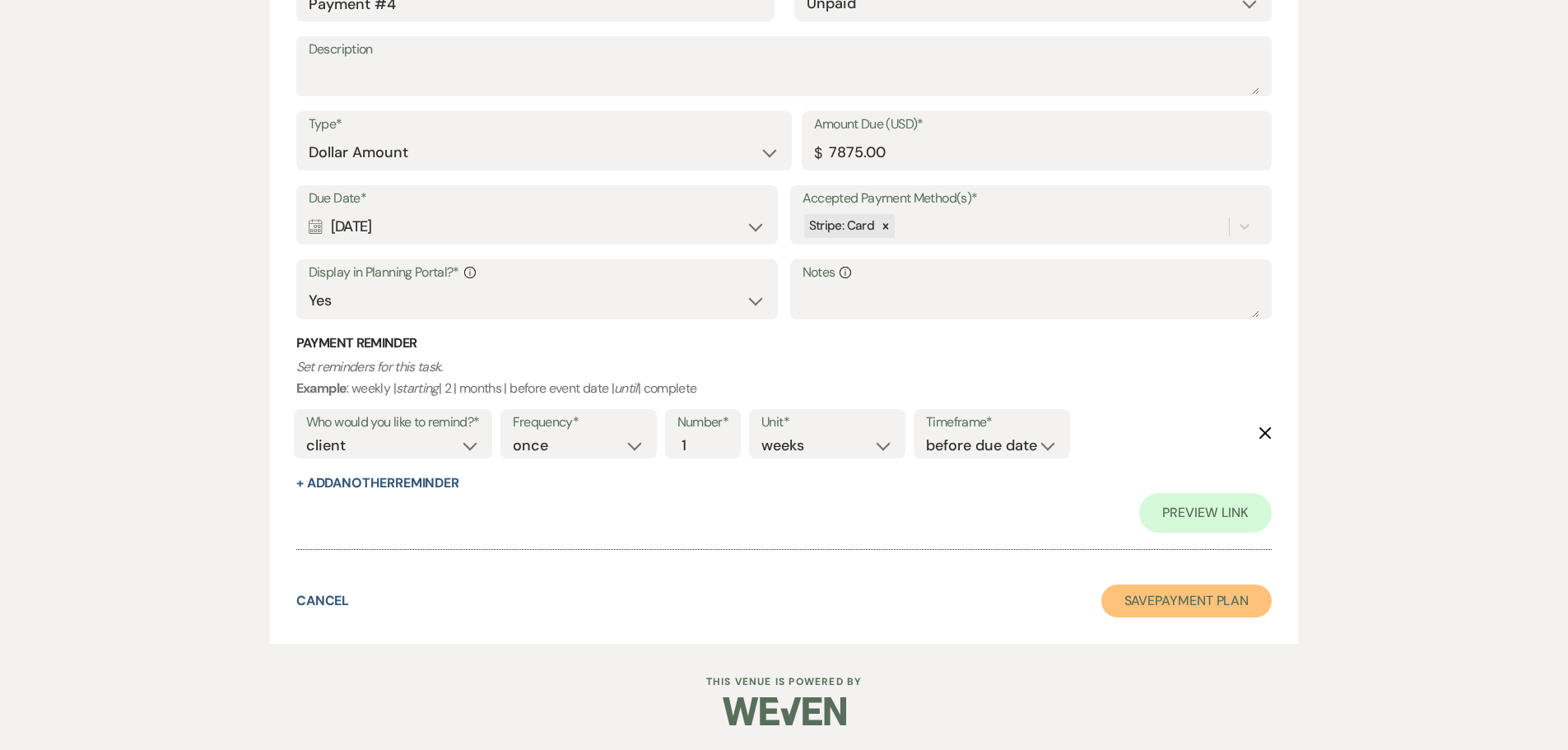
click at [1168, 600] on button "Save Payment Plan" at bounding box center [1187, 601] width 171 height 33
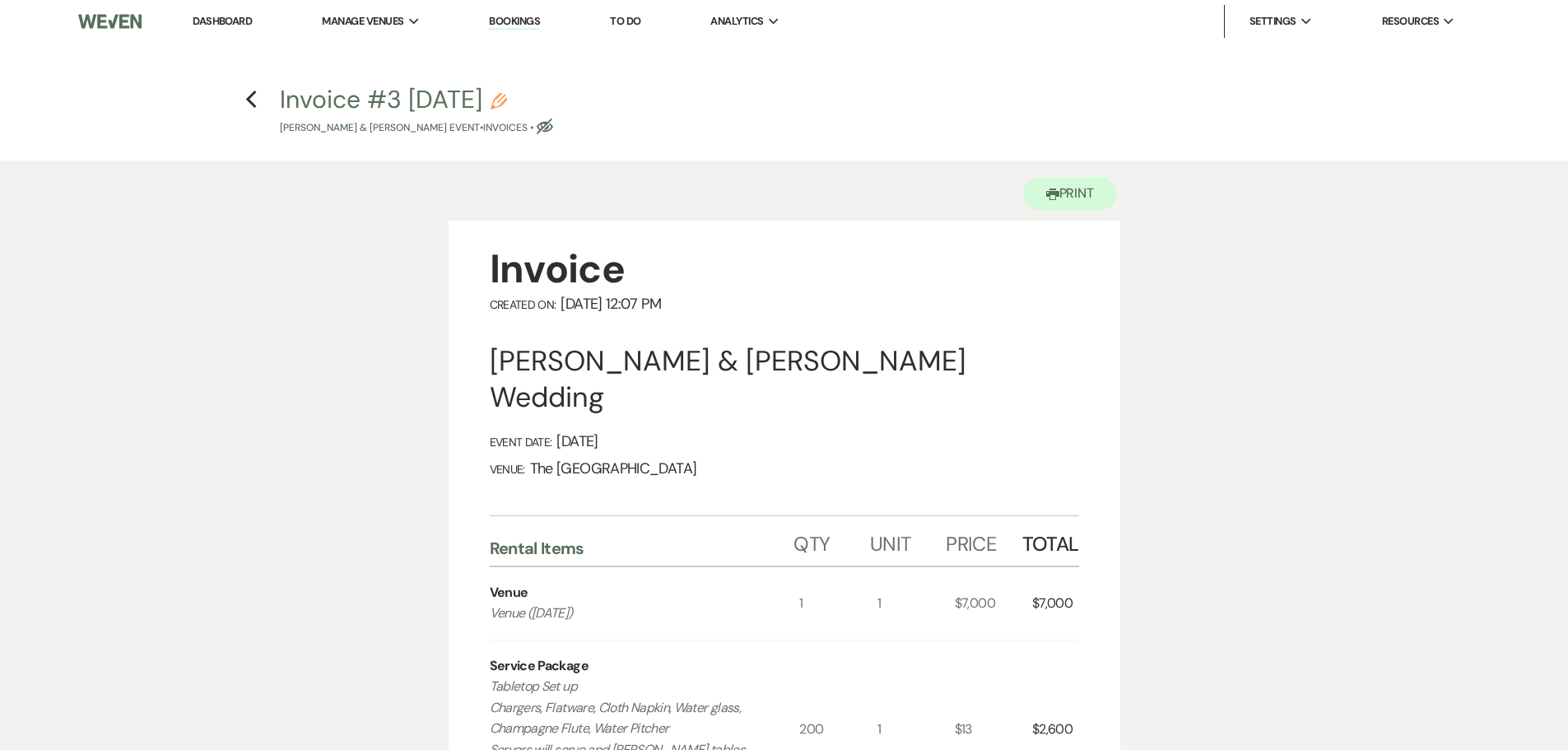
click at [507, 105] on icon "Pencil" at bounding box center [498, 101] width 16 height 16
select select "22"
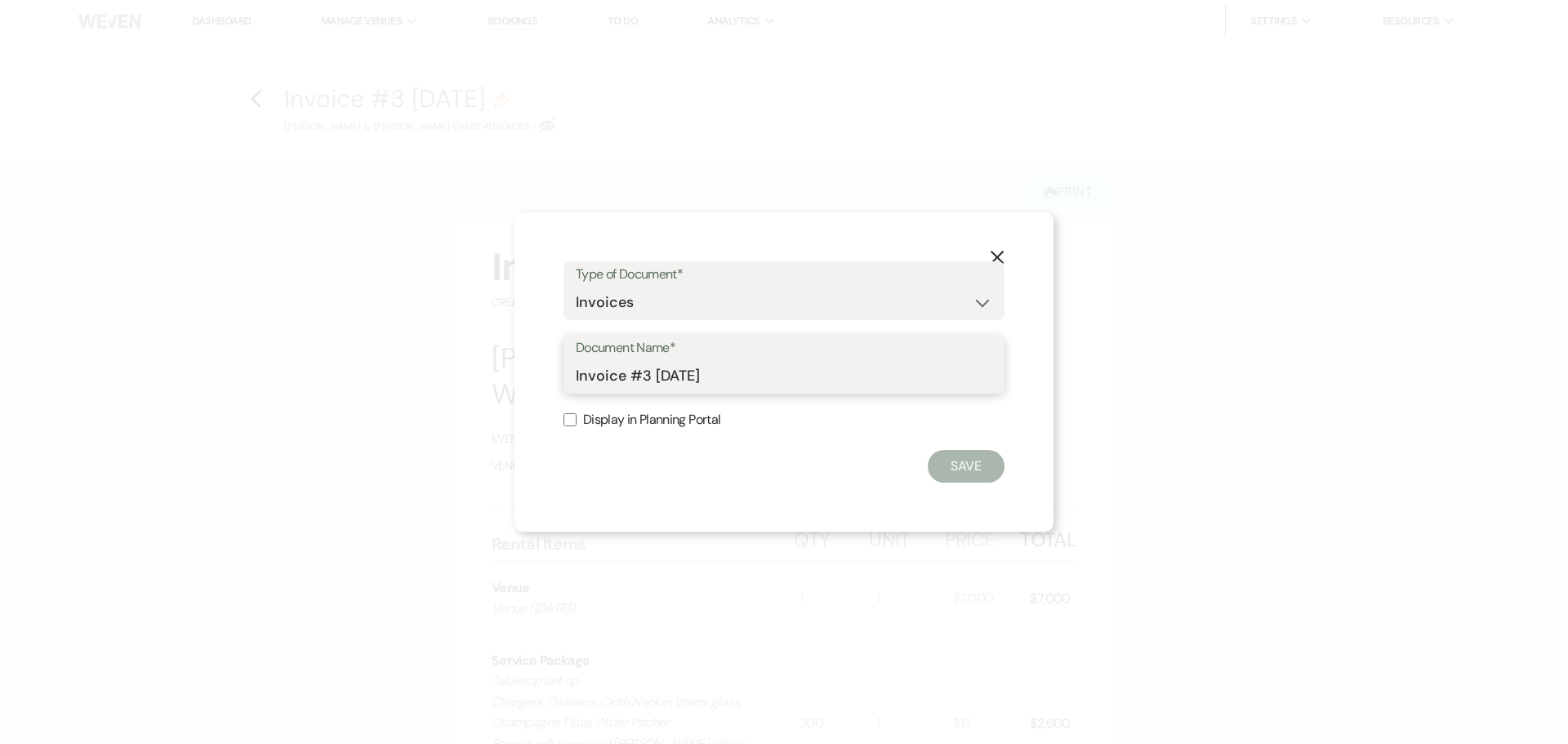
drag, startPoint x: 652, startPoint y: 373, endPoint x: 766, endPoint y: 375, distance: 114.0
click at [766, 375] on input "Invoice #3 8-13-2025" at bounding box center [784, 376] width 416 height 32
click at [992, 255] on icon "X" at bounding box center [996, 257] width 15 height 15
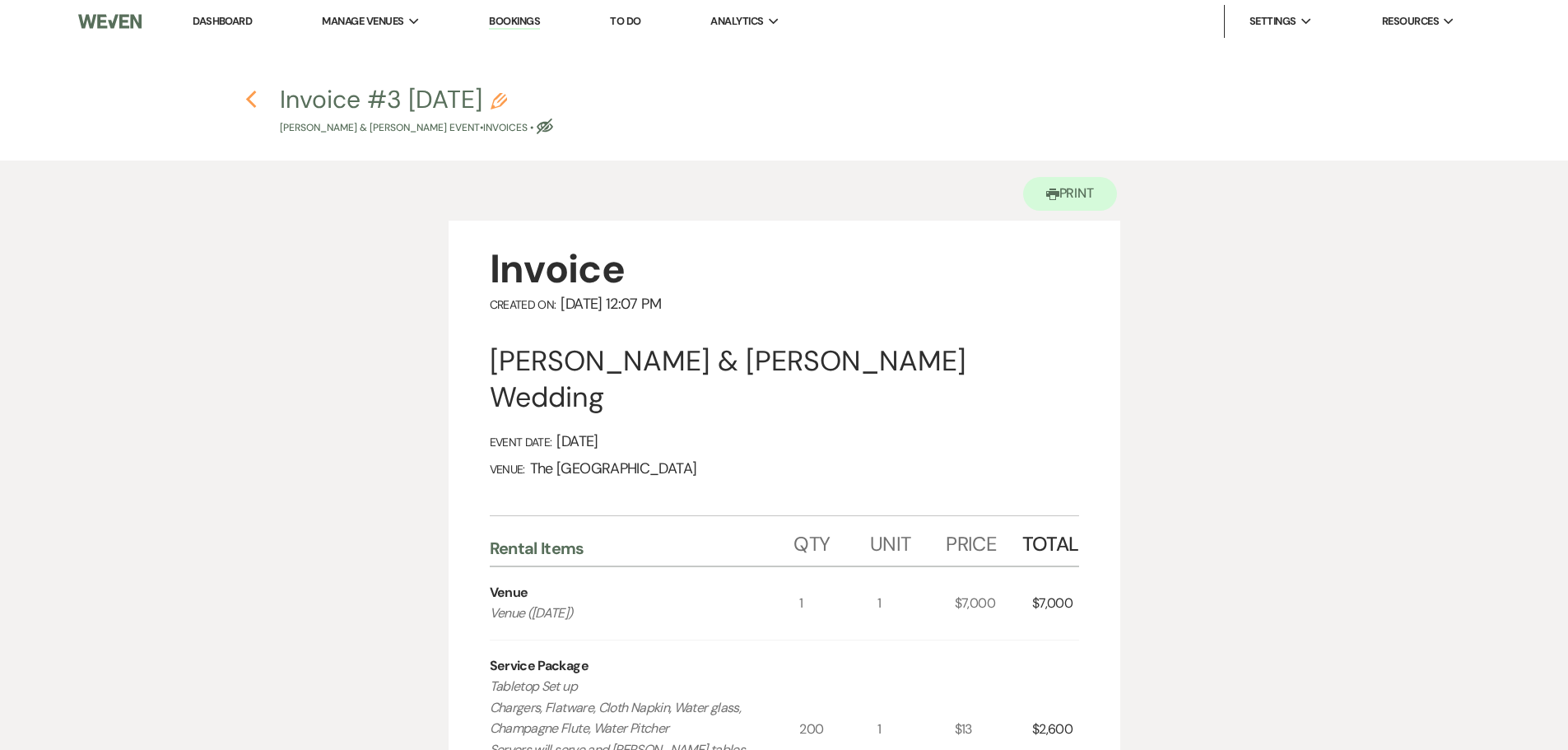
click at [254, 107] on use "button" at bounding box center [252, 99] width 10 height 18
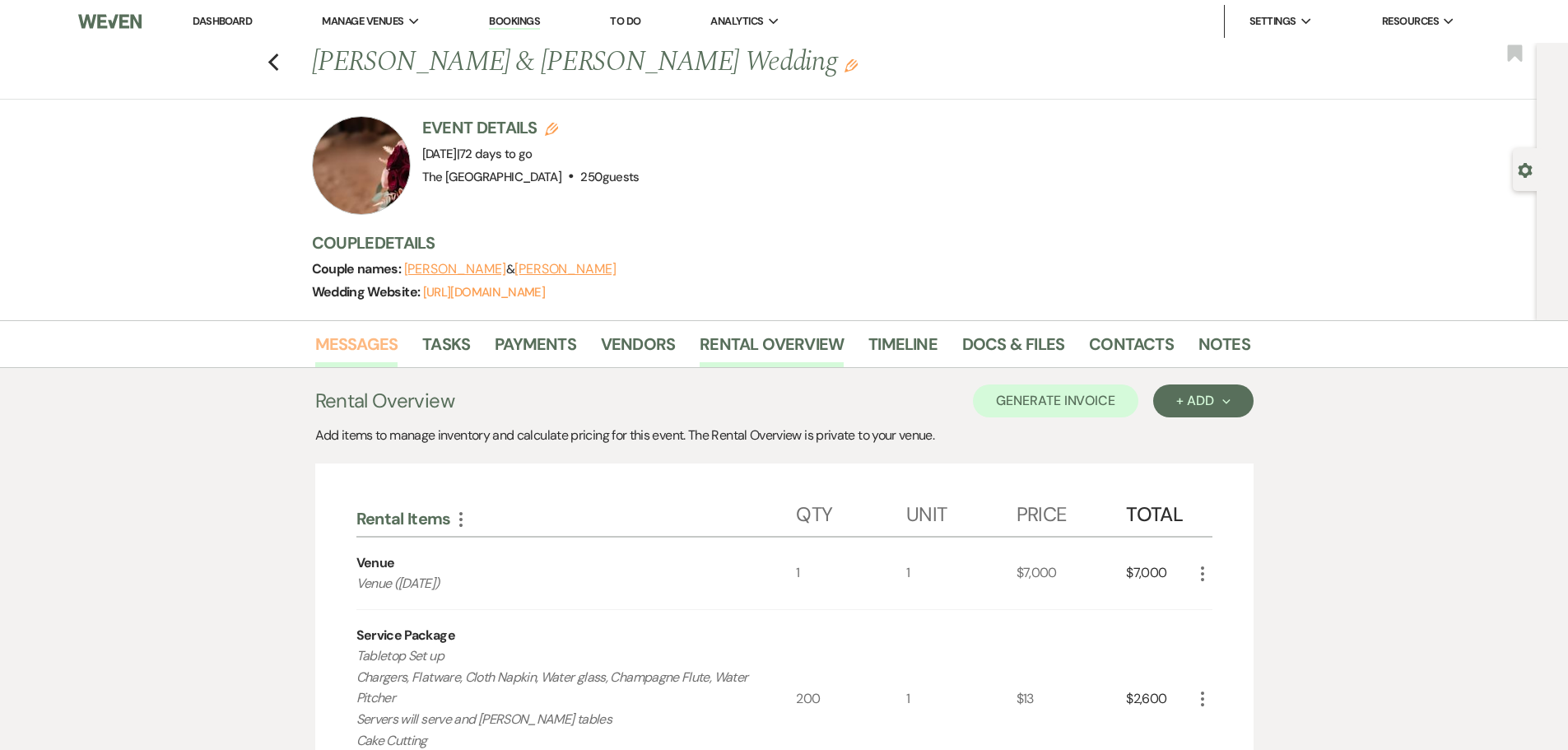
click at [389, 348] on link "Messages" at bounding box center [356, 349] width 83 height 36
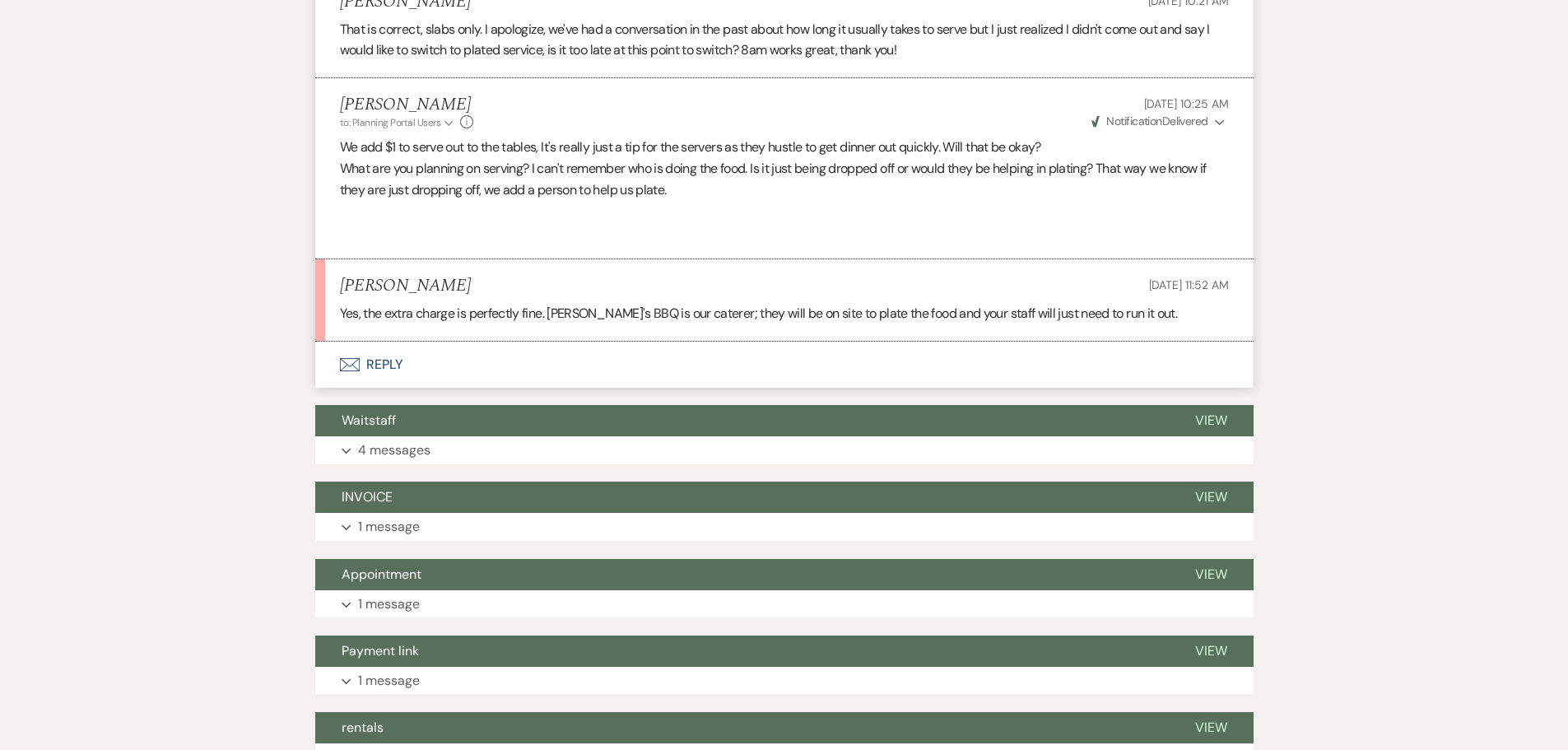
click at [387, 349] on button "Envelope Reply" at bounding box center [784, 364] width 938 height 46
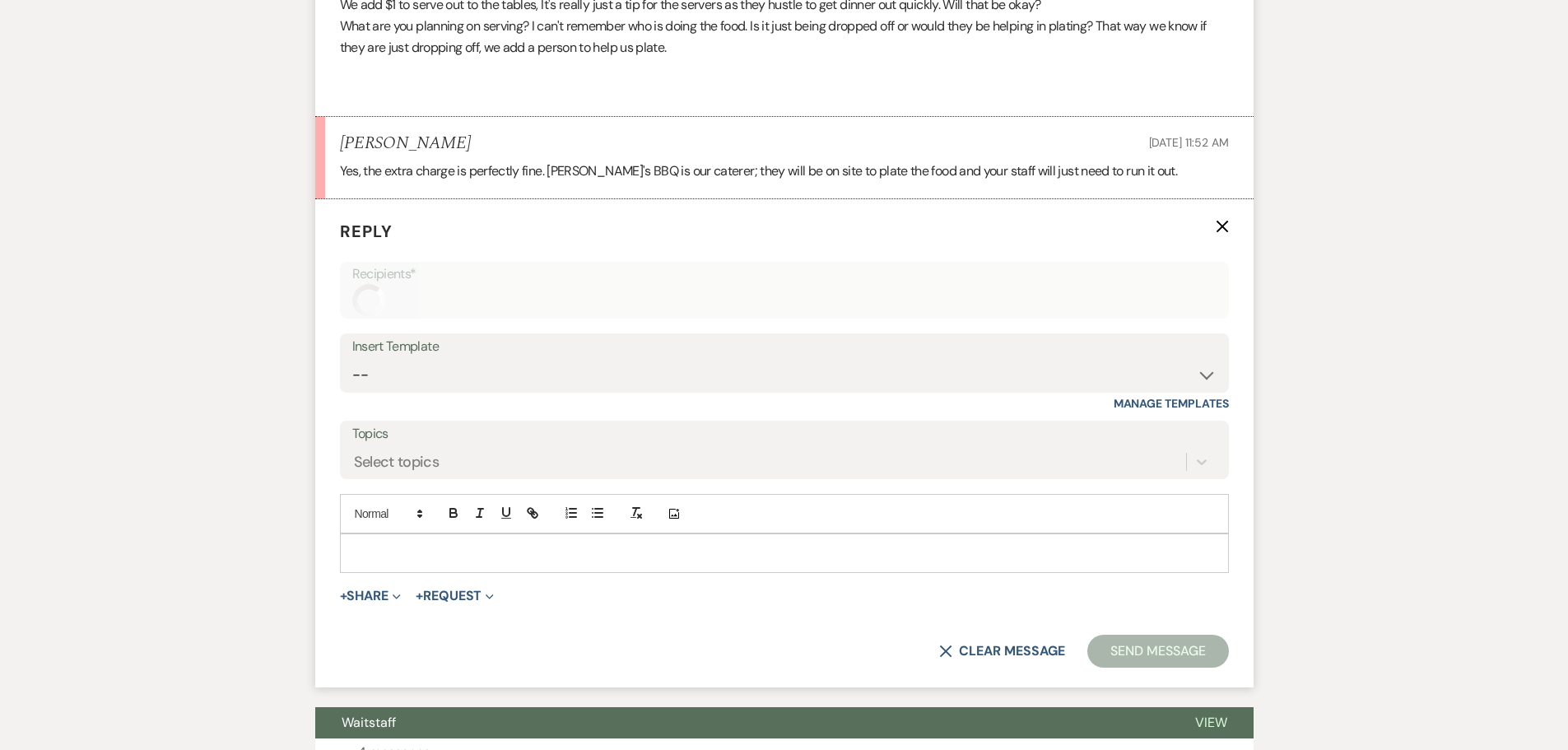
scroll to position [1895, 0]
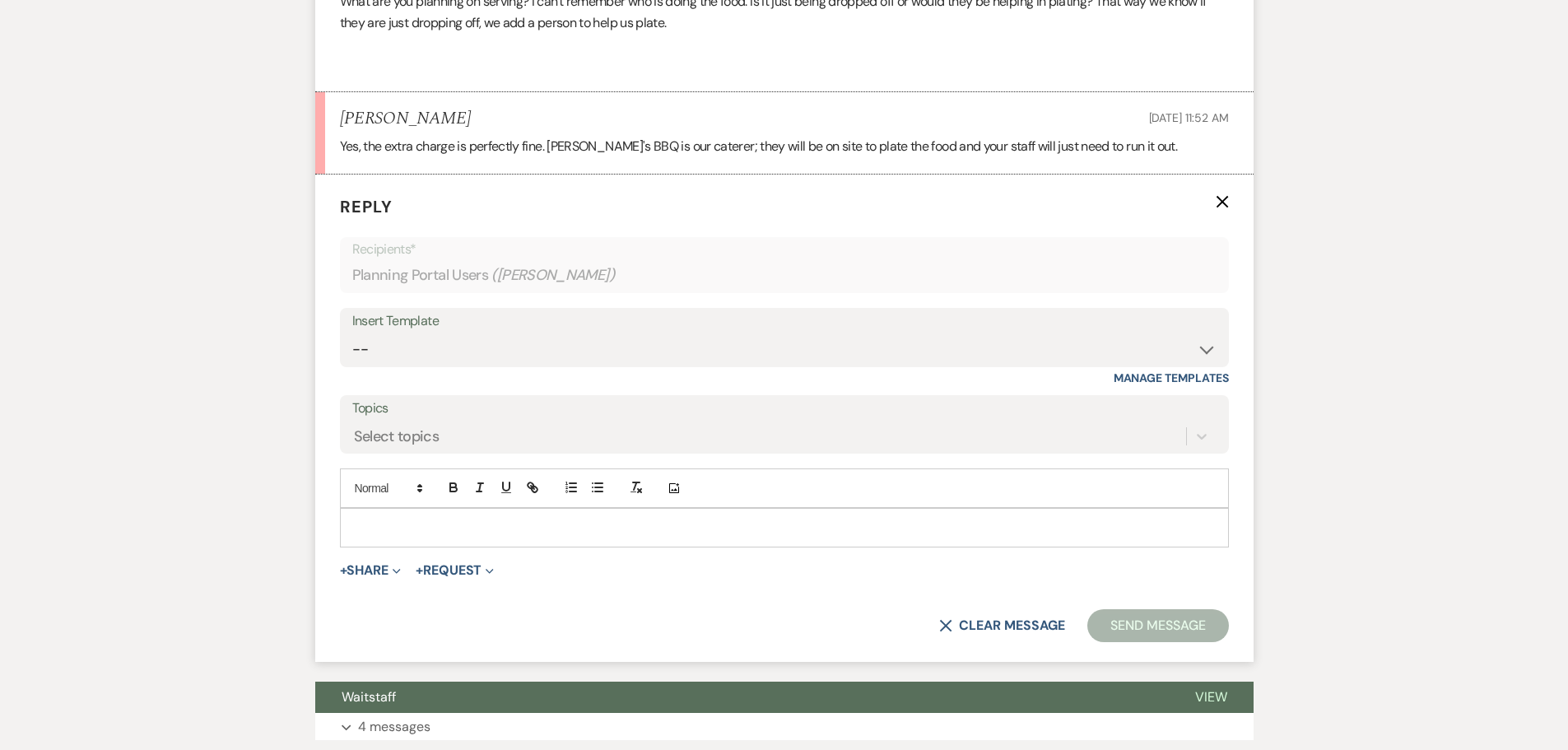
click at [398, 527] on p at bounding box center [784, 527] width 862 height 18
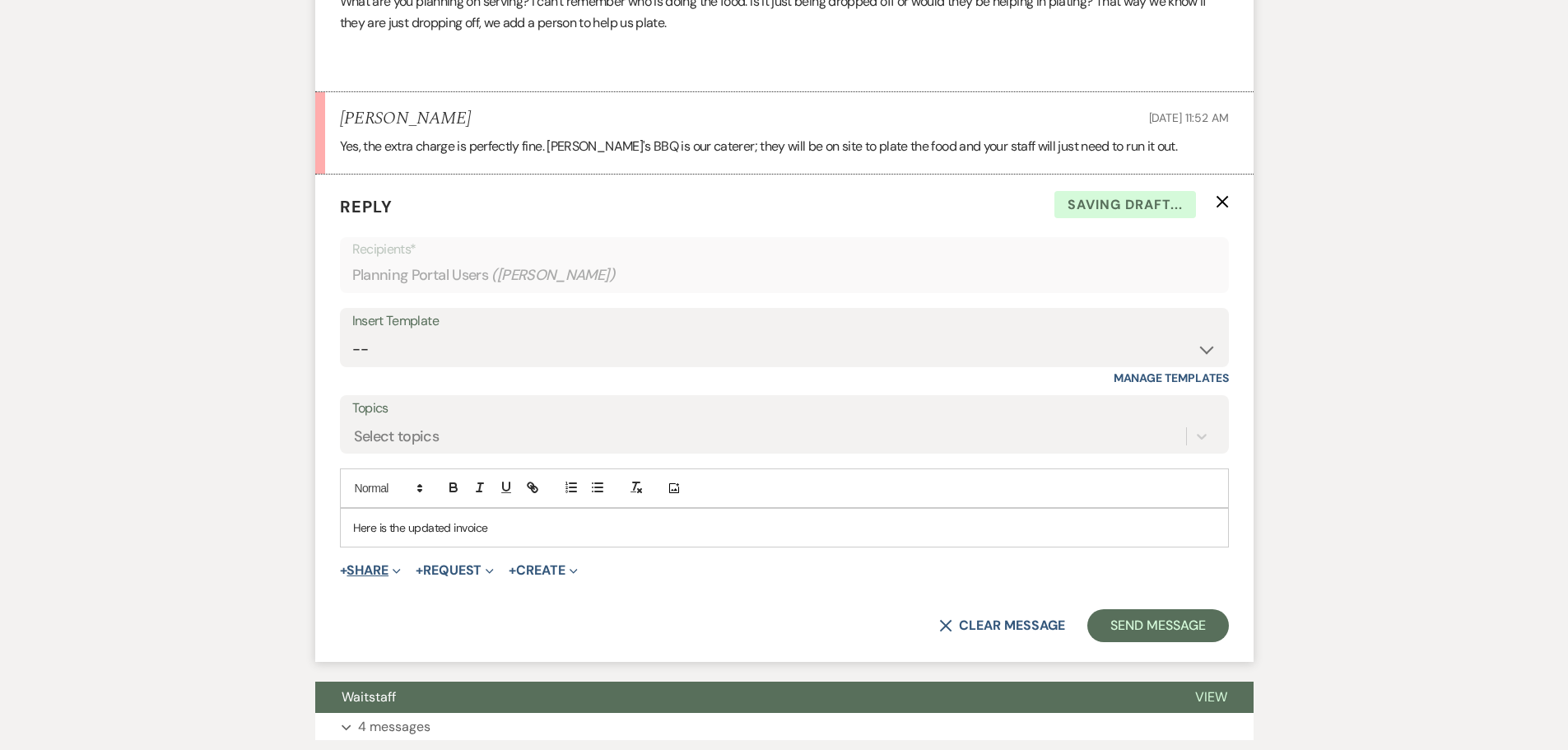
click at [368, 567] on button "+ Share Expand" at bounding box center [370, 570] width 61 height 13
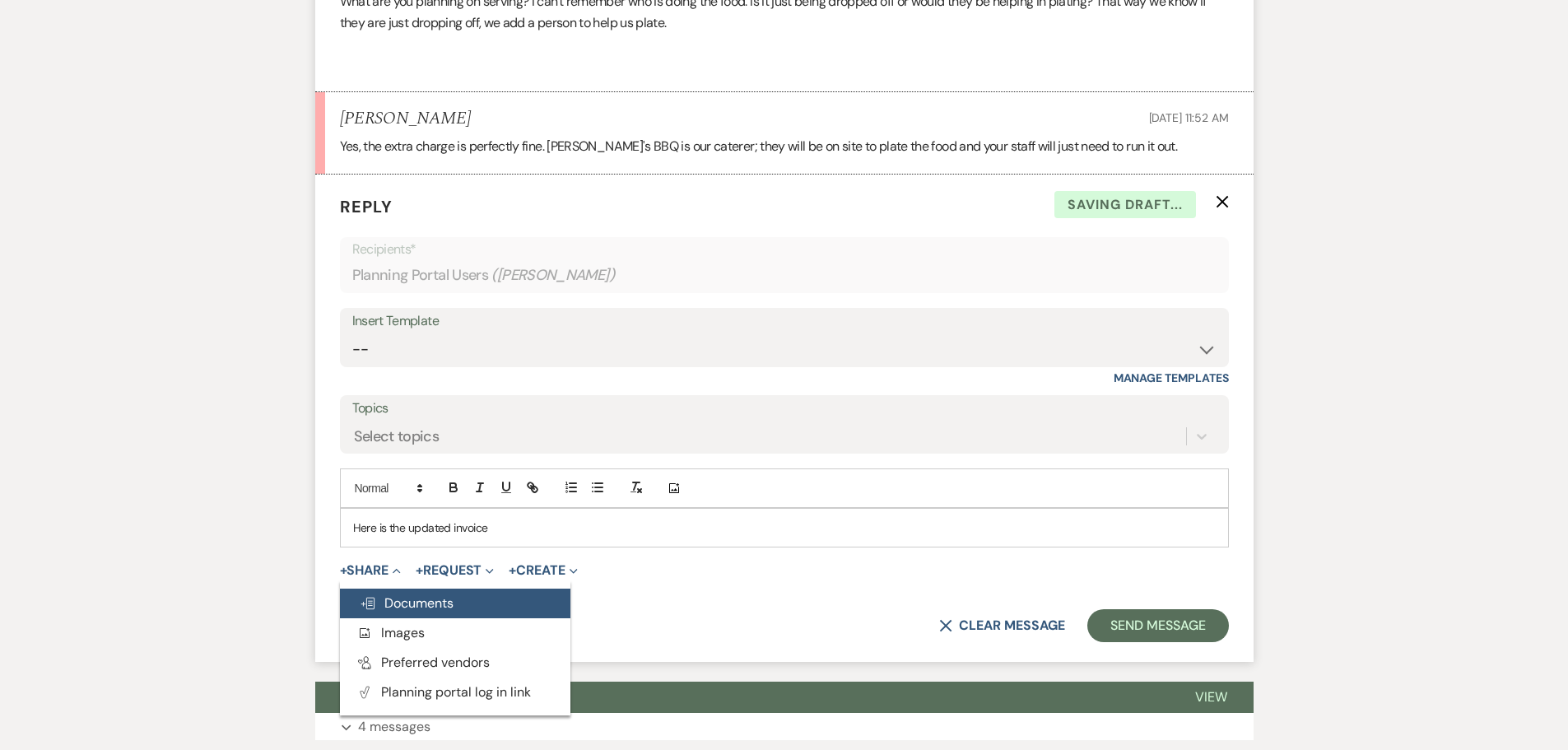
click at [387, 605] on span "Doc Upload Documents" at bounding box center [406, 603] width 93 height 17
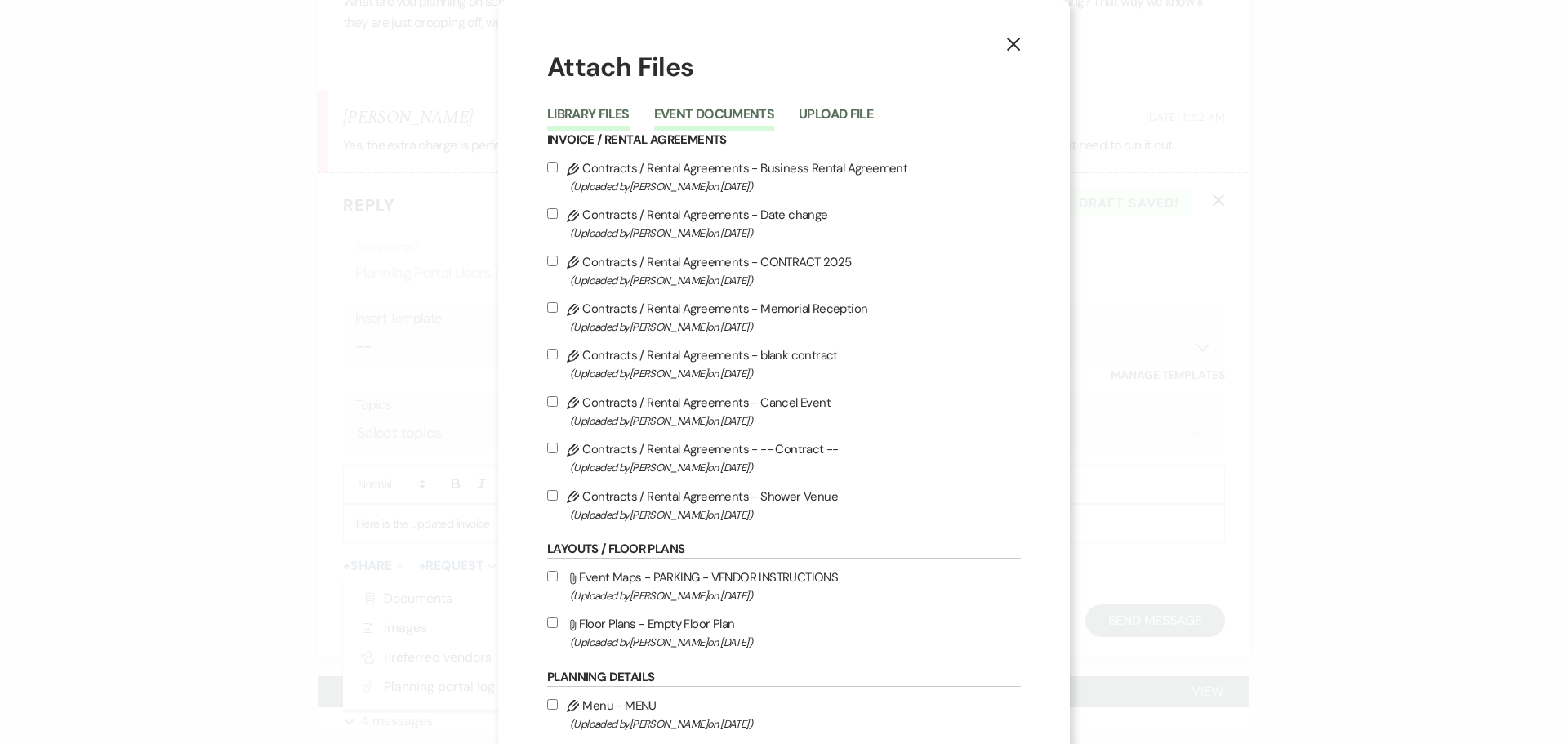
click at [746, 113] on button "Event Documents" at bounding box center [714, 119] width 120 height 23
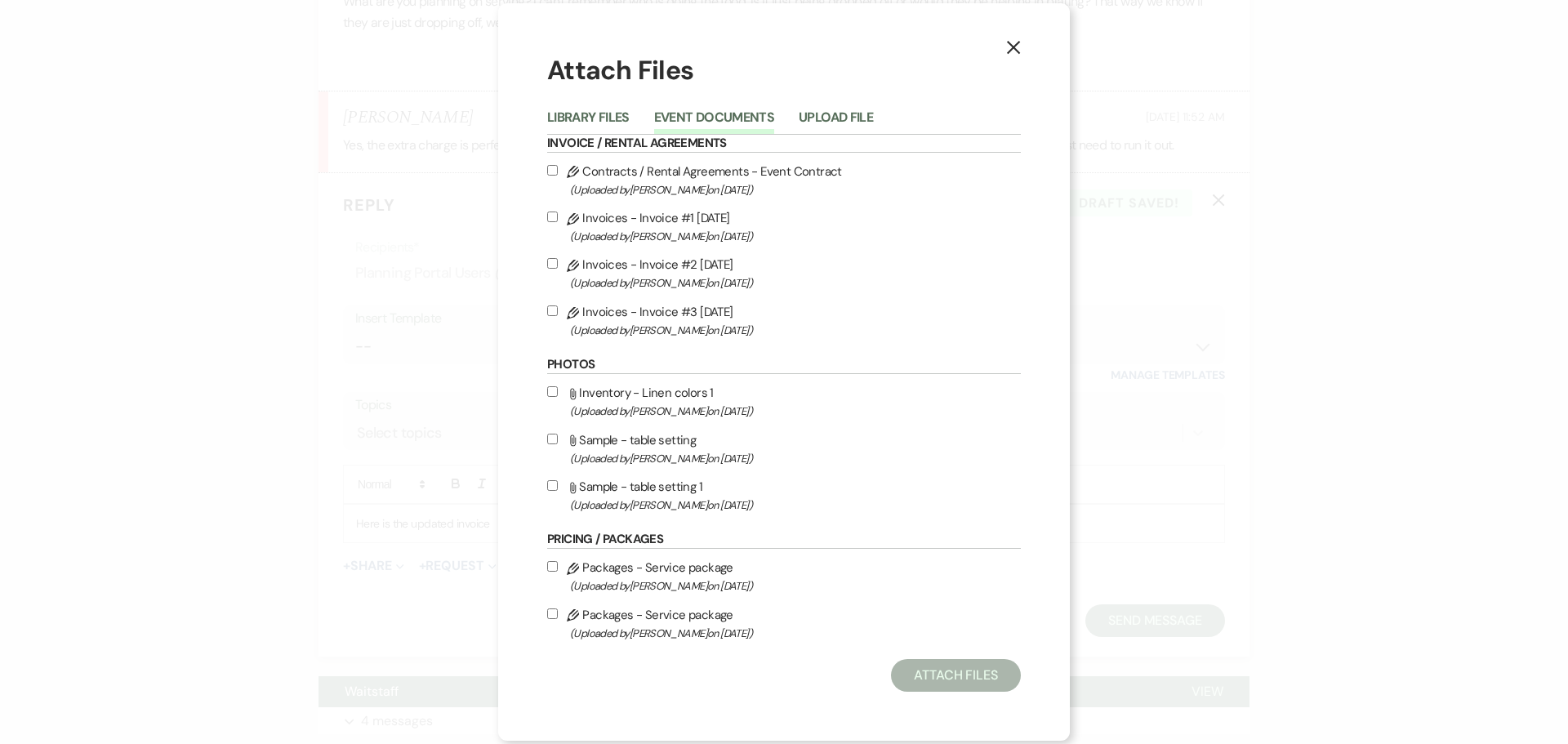
click at [554, 312] on input "Pencil Invoices - Invoice #3 8-13-2025 (Uploaded by Irene Forbis on Aug 13th, 2…" at bounding box center [553, 311] width 10 height 10
checkbox input "true"
click at [964, 676] on button "Attach Files" at bounding box center [955, 675] width 130 height 33
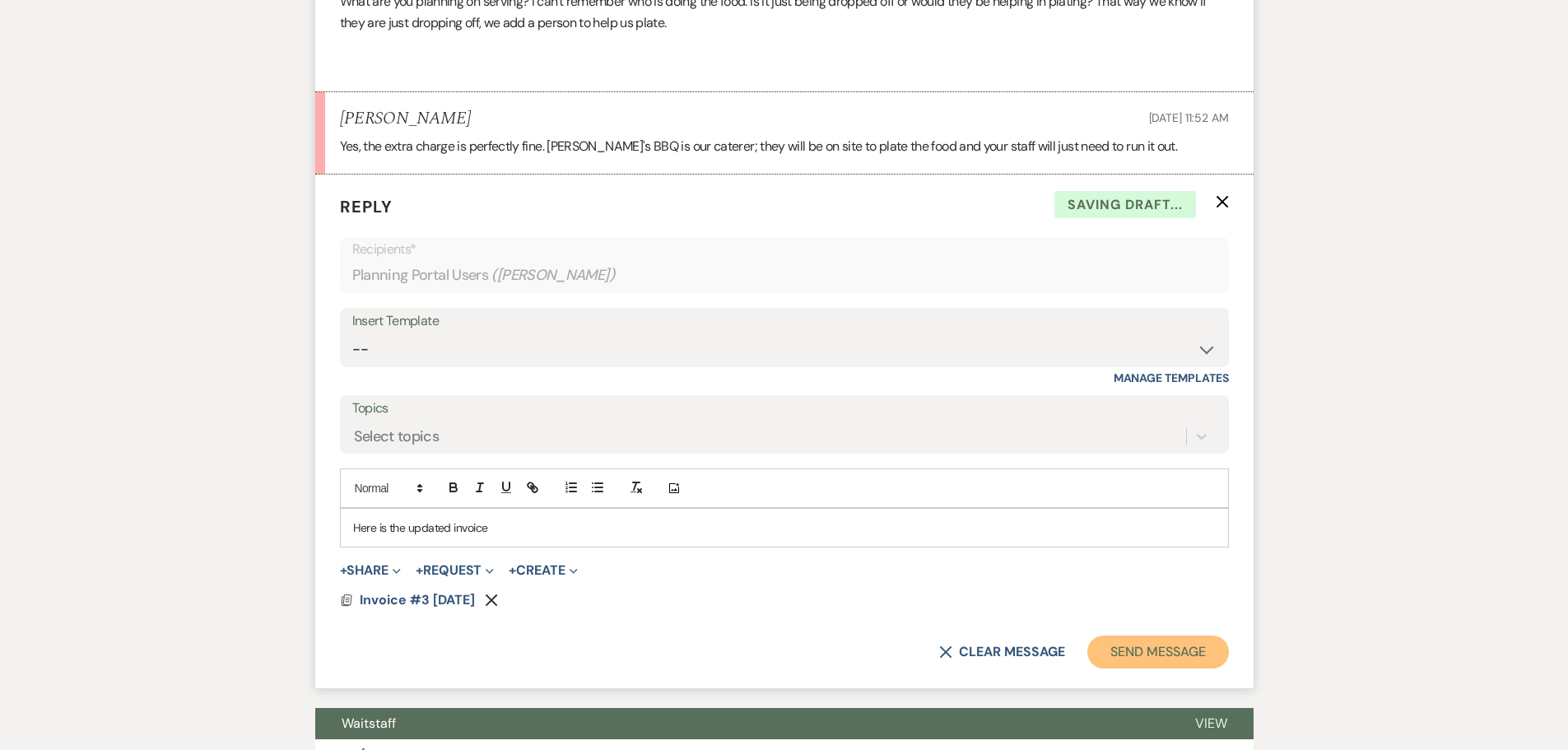
click at [1116, 651] on button "Send Message" at bounding box center [1157, 652] width 141 height 33
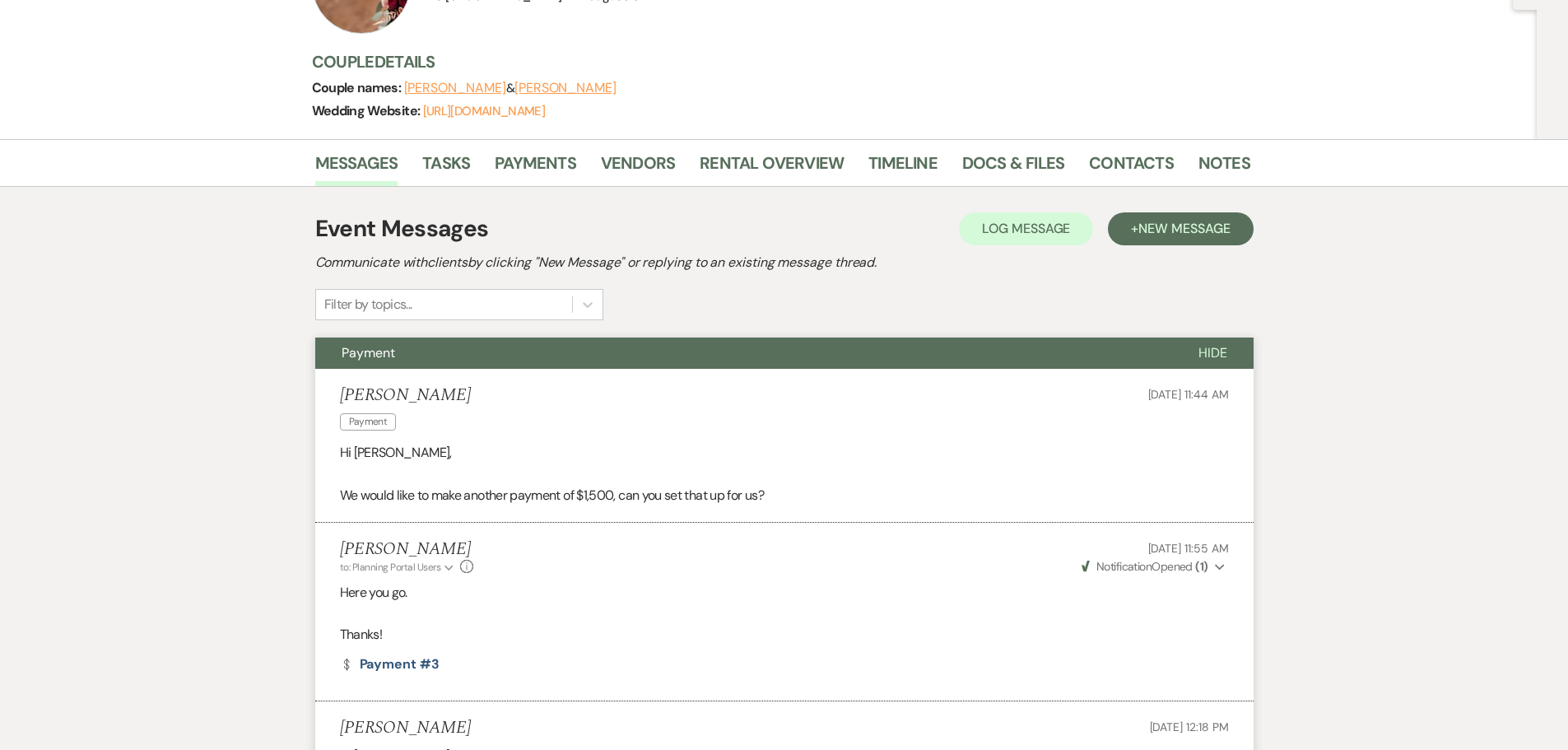
scroll to position [0, 0]
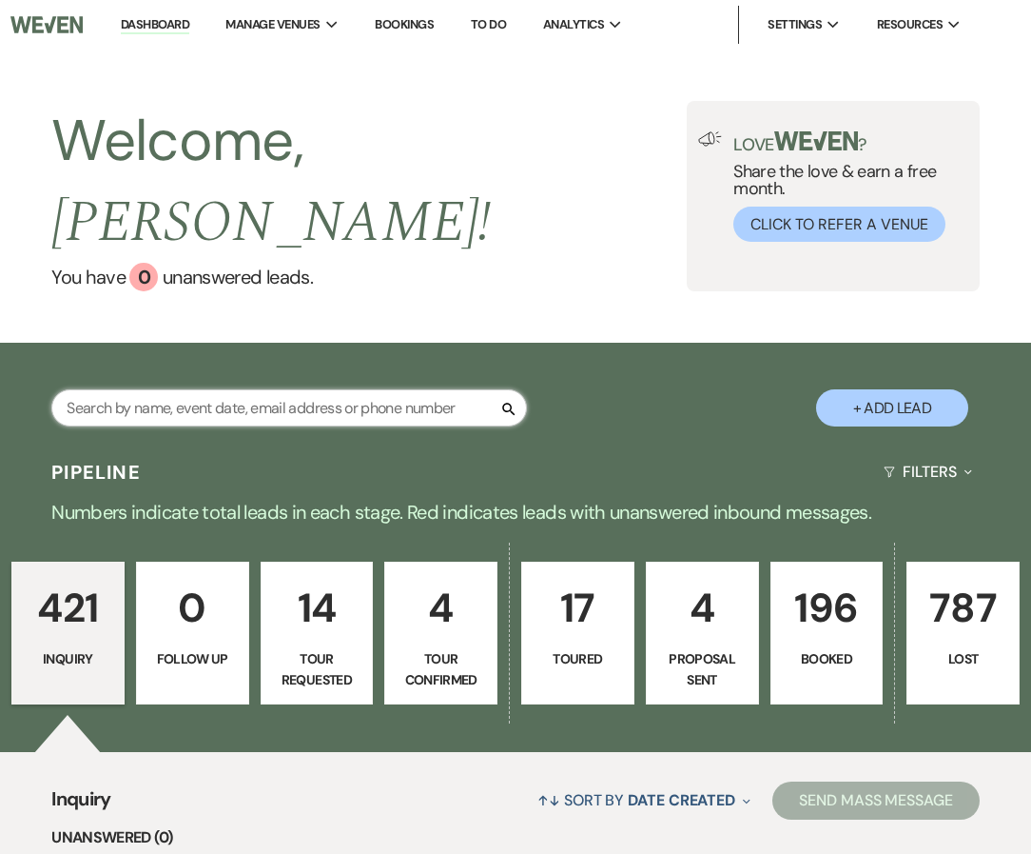
click at [209, 389] on input "text" at bounding box center [289, 407] width 476 height 37
type input "ange"
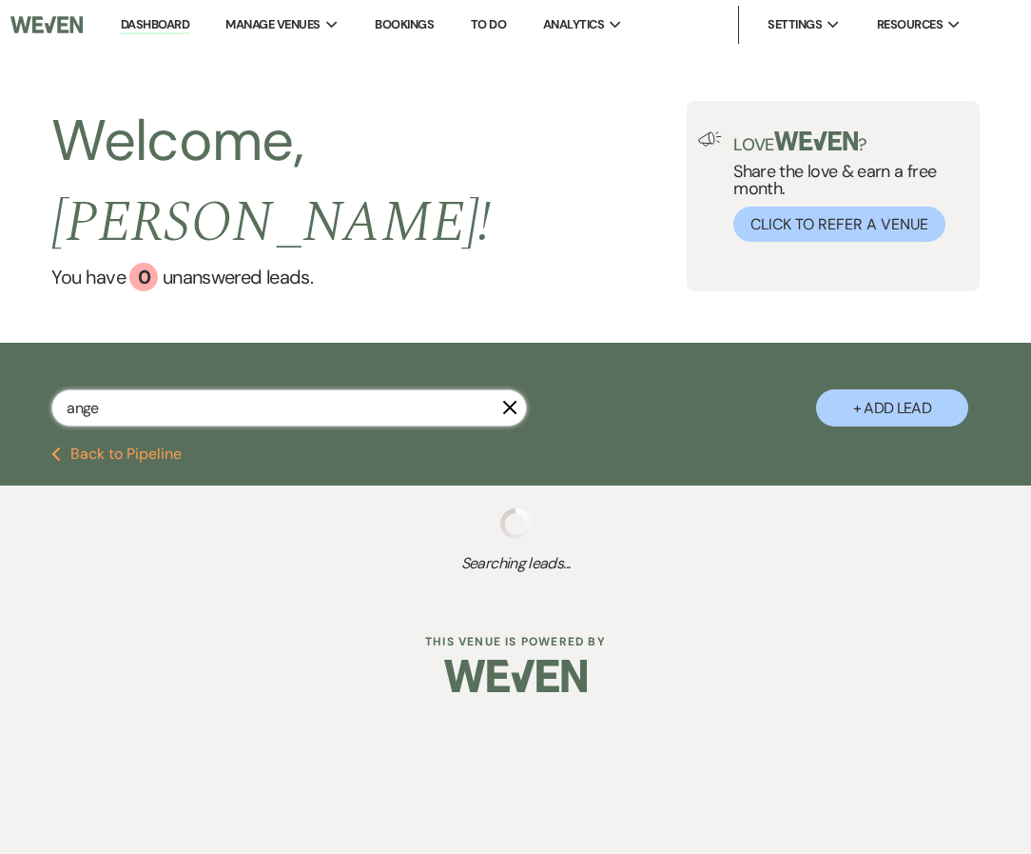
select select "8"
select select "4"
select select "8"
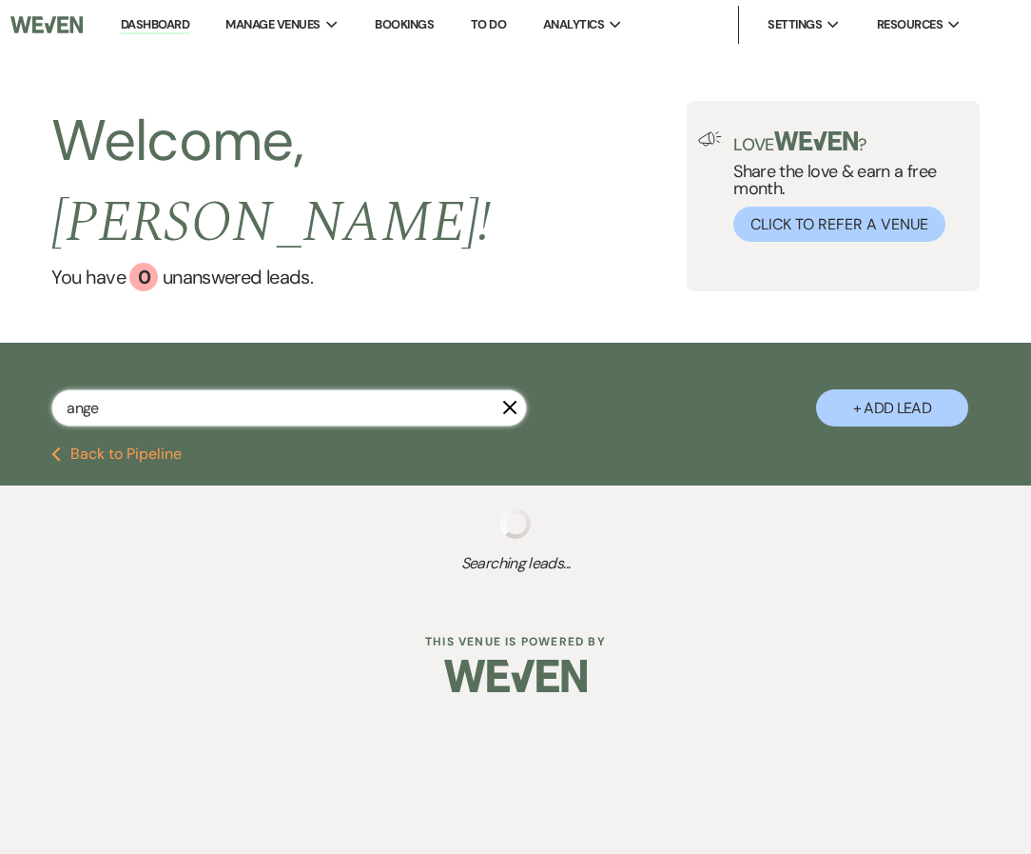
select select "8"
select select "4"
select select "8"
select select "10"
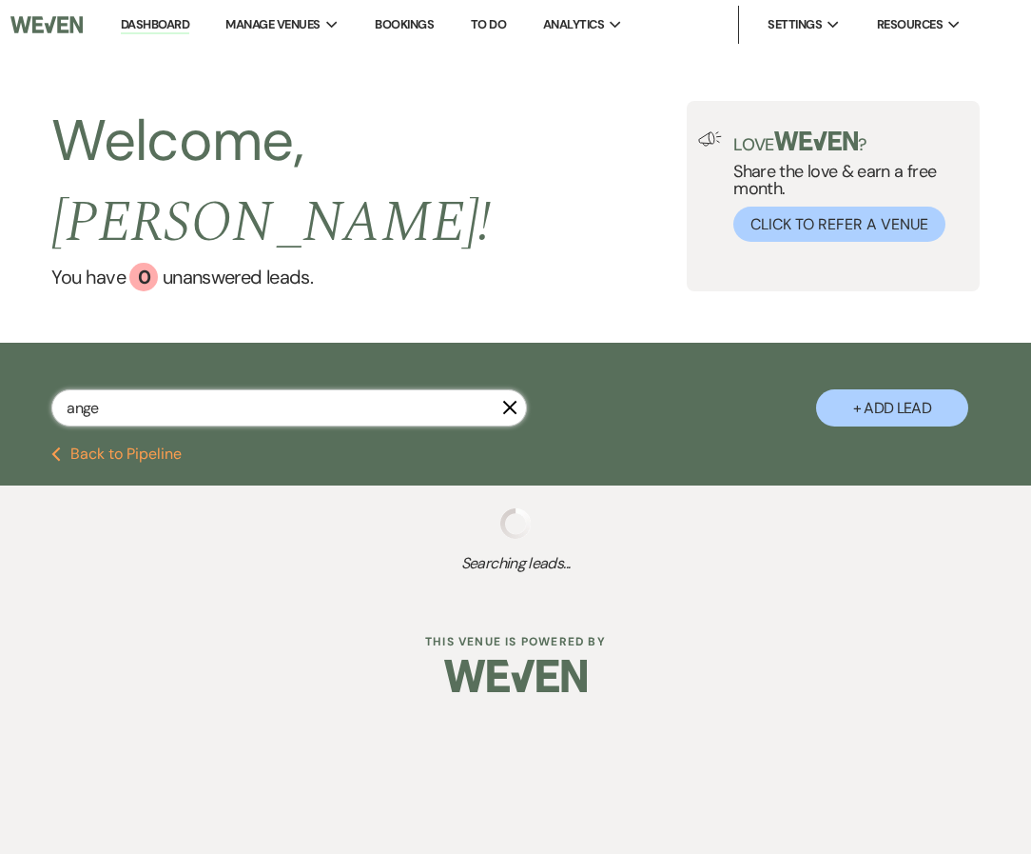
select select "8"
select select "5"
select select "8"
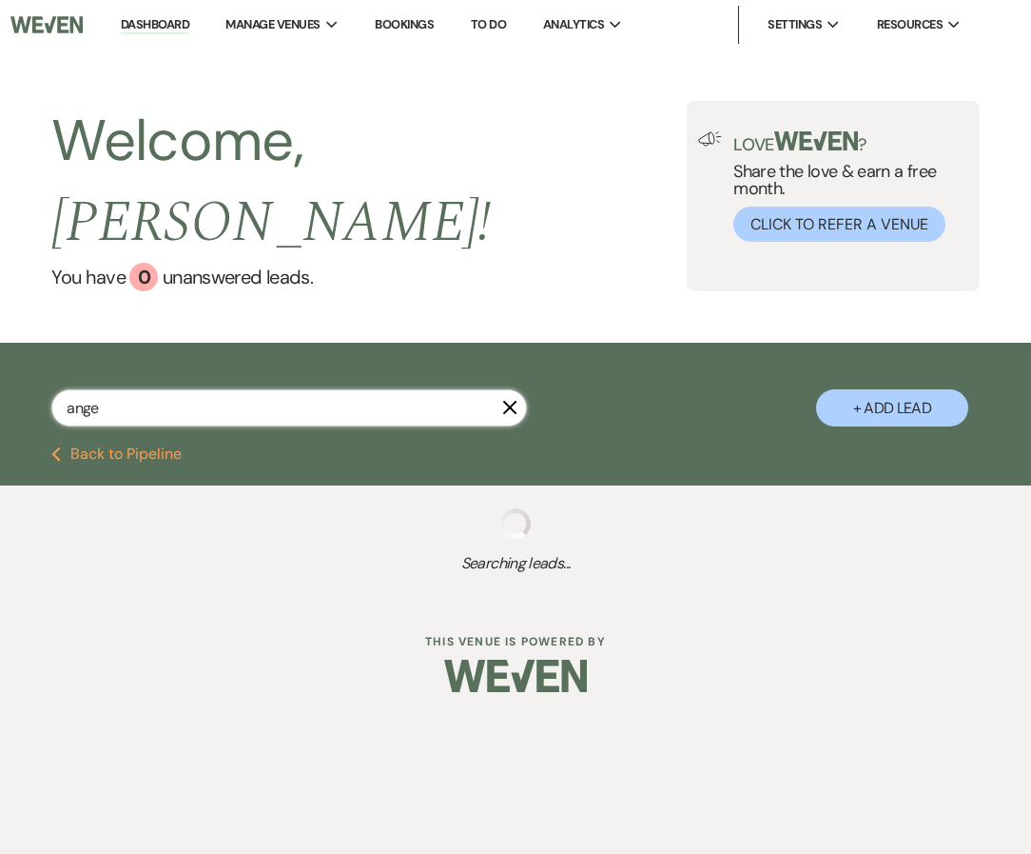
select select "10"
select select "8"
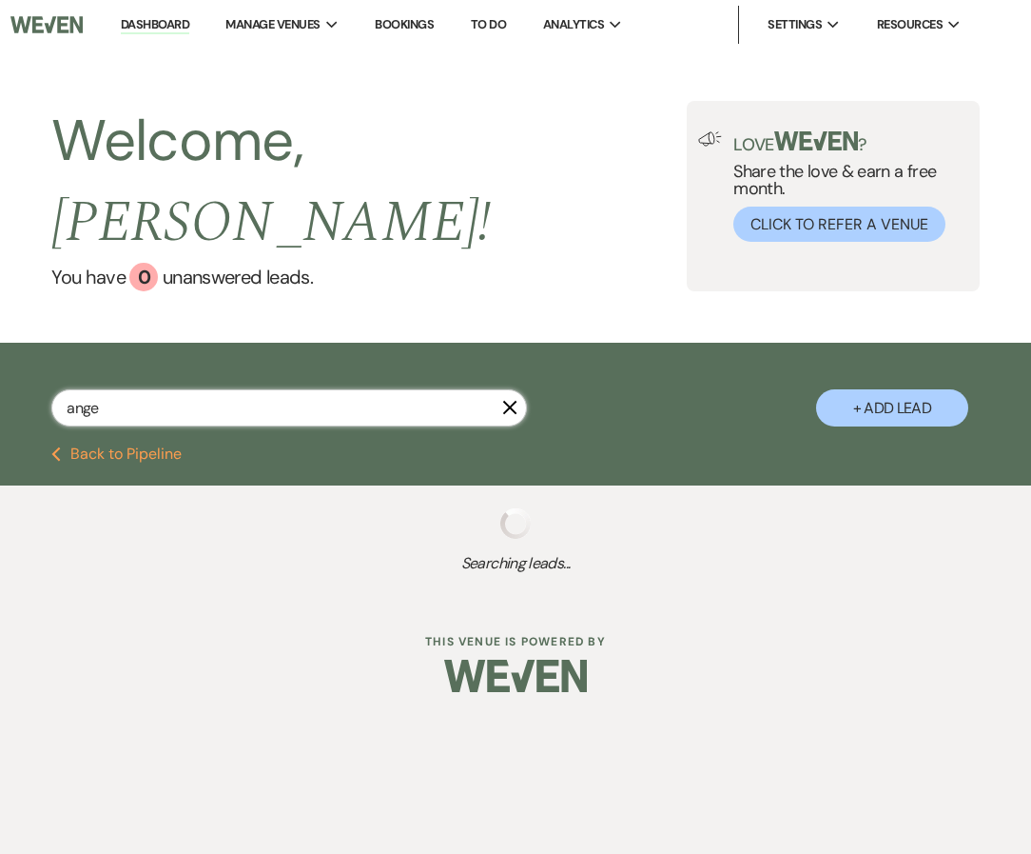
select select "10"
select select "8"
select select "7"
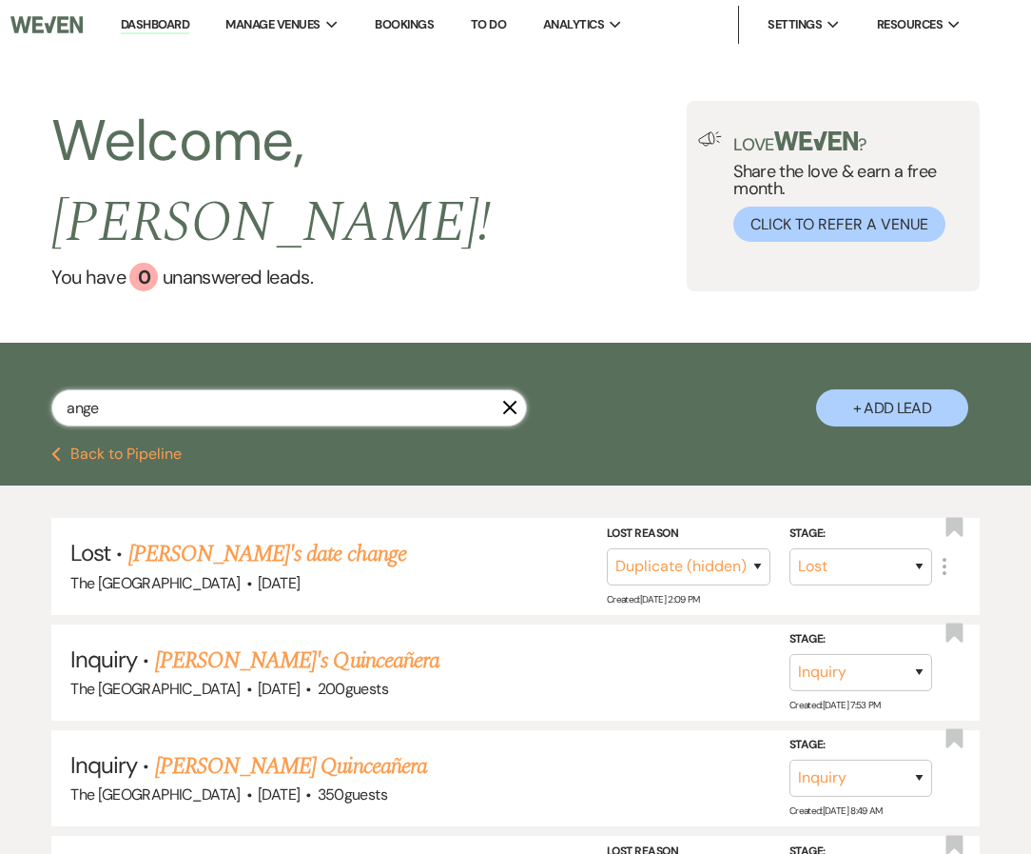
type input "angel"
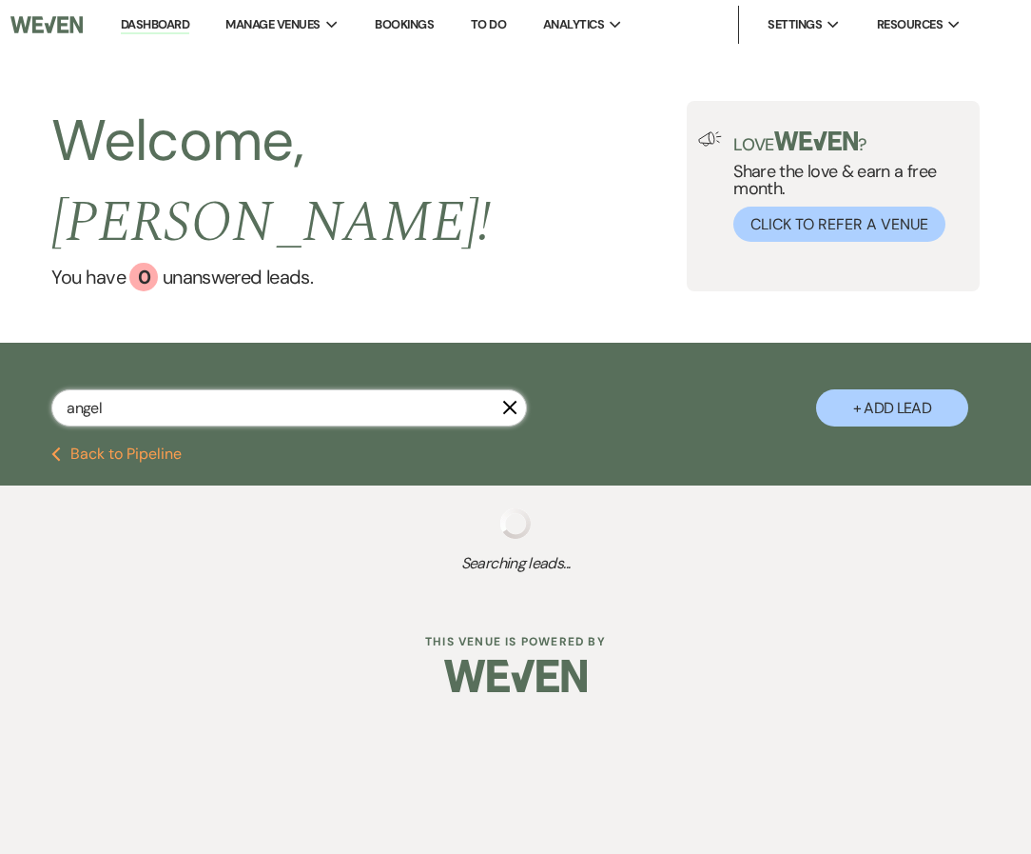
select select "8"
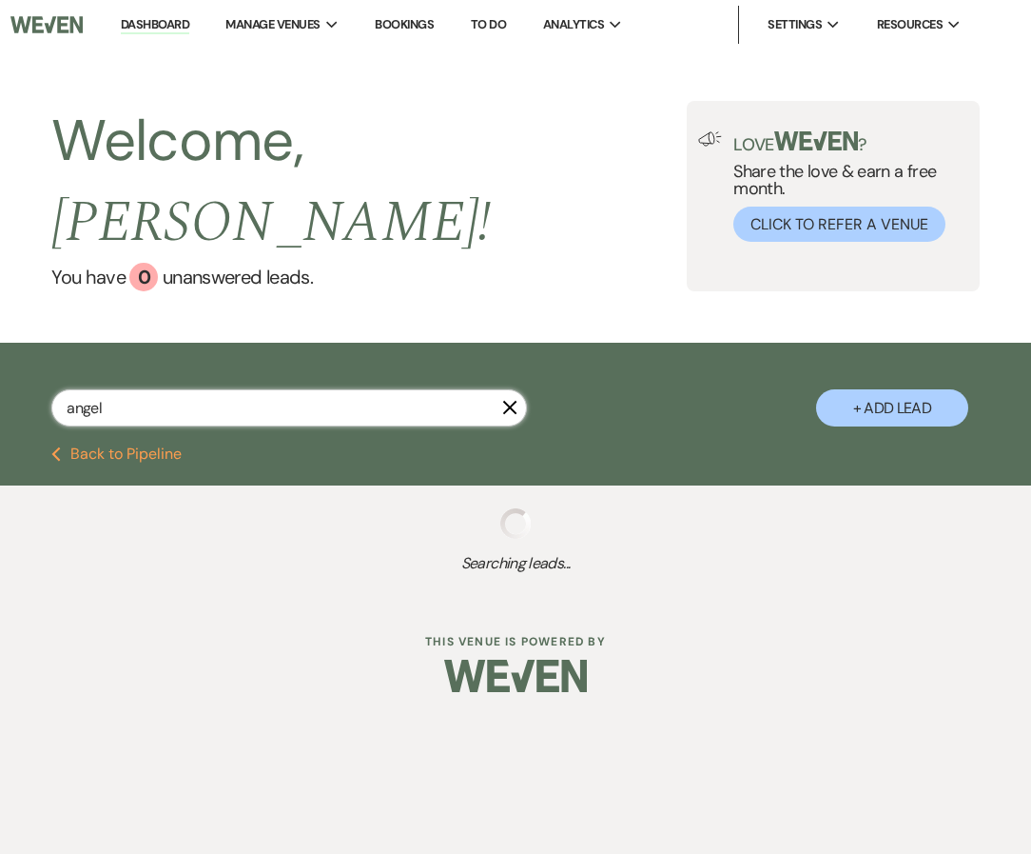
select select "4"
select select "8"
select select "5"
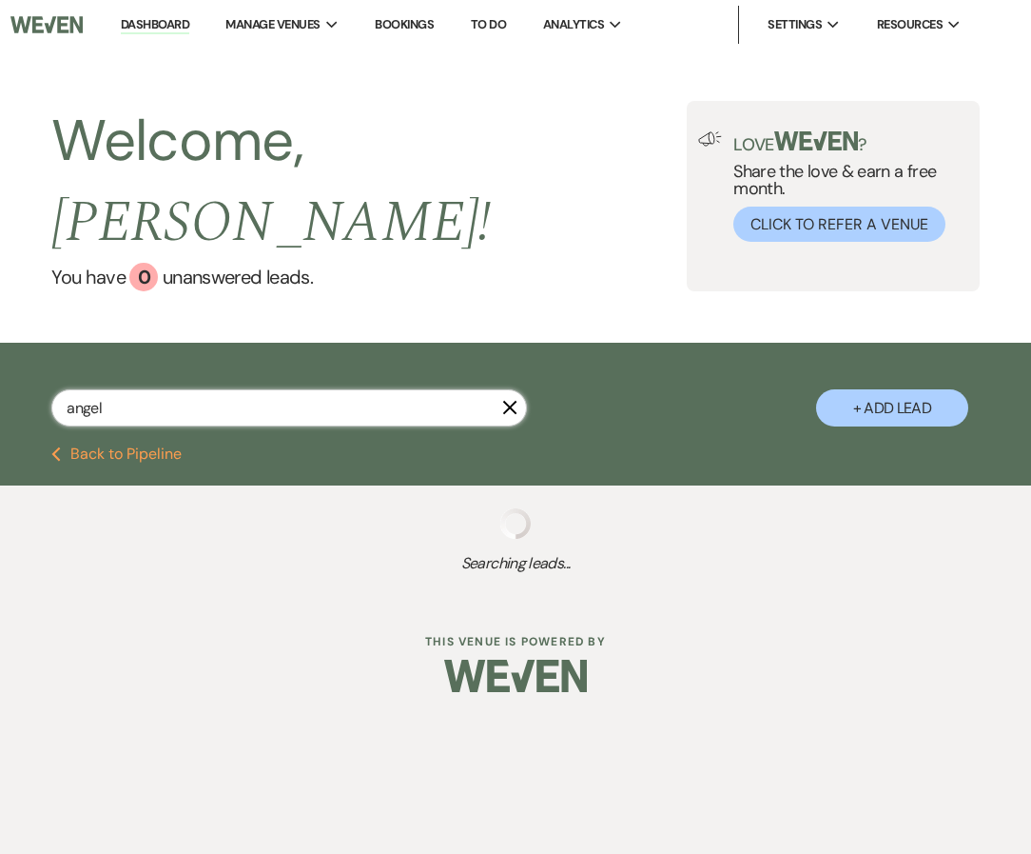
select select "8"
select select "10"
select select "8"
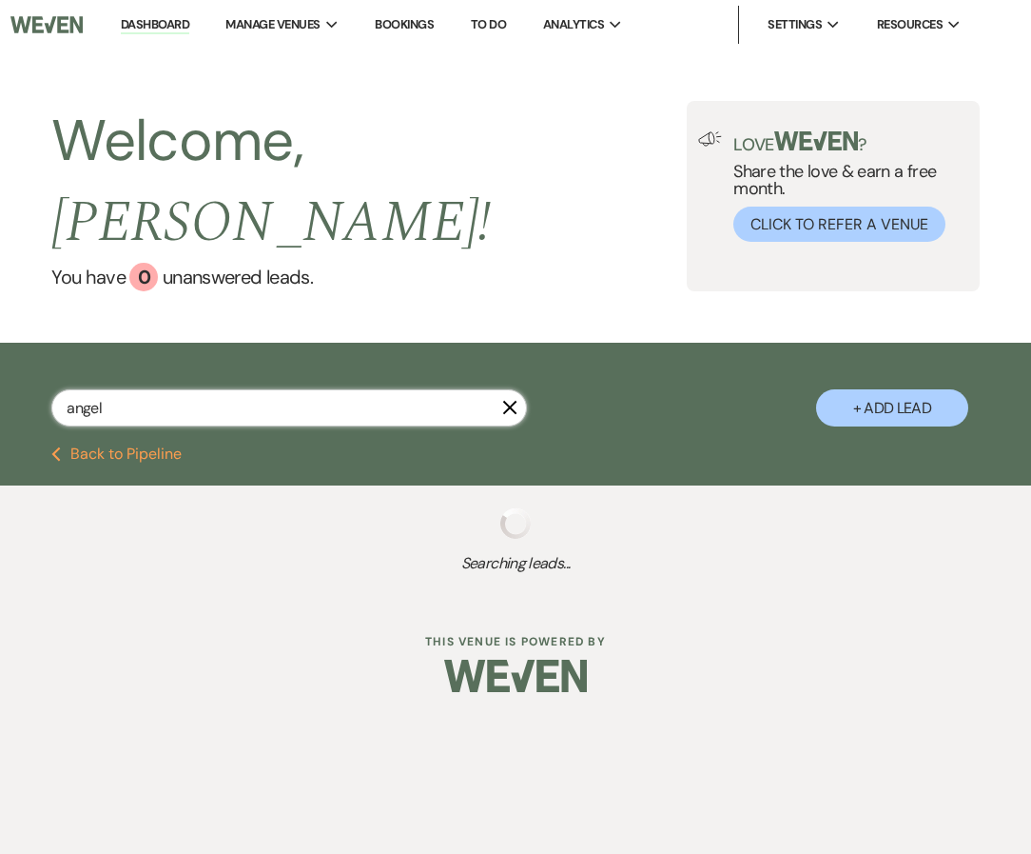
select select "8"
select select "10"
select select "8"
select select "7"
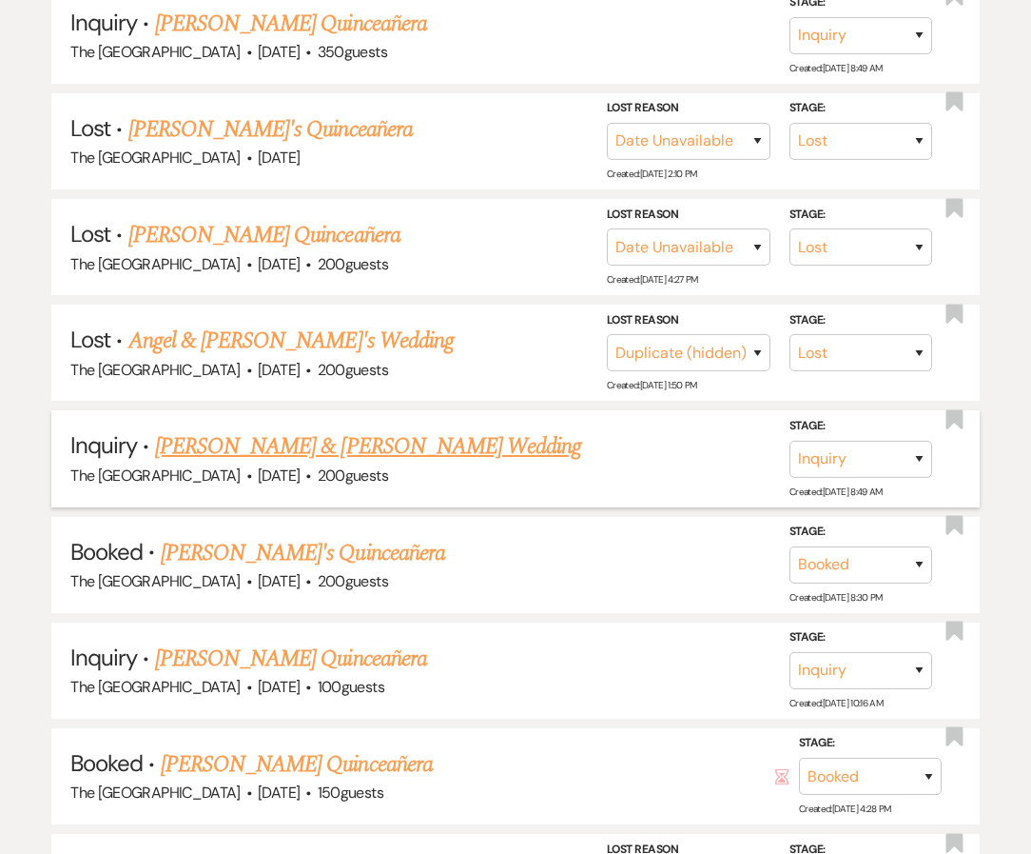
scroll to position [666, 0]
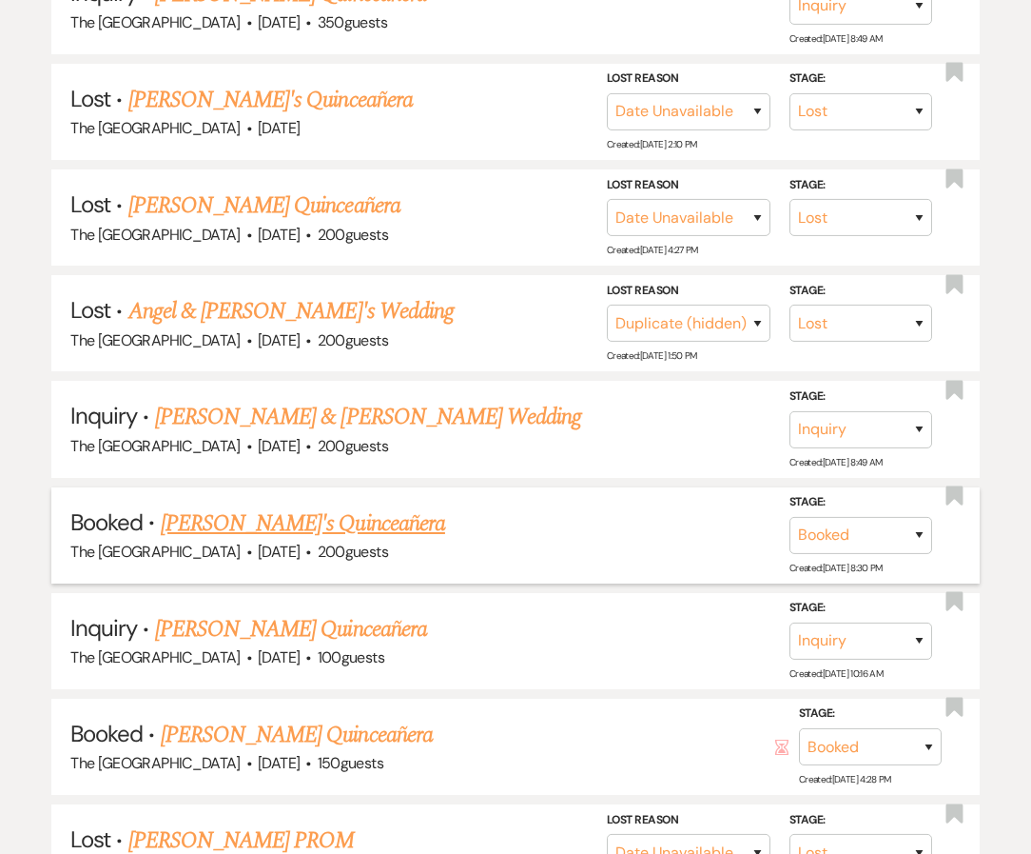
type input "angel"
click at [252, 506] on link "Nevaeh's Quinceañera" at bounding box center [303, 523] width 285 height 34
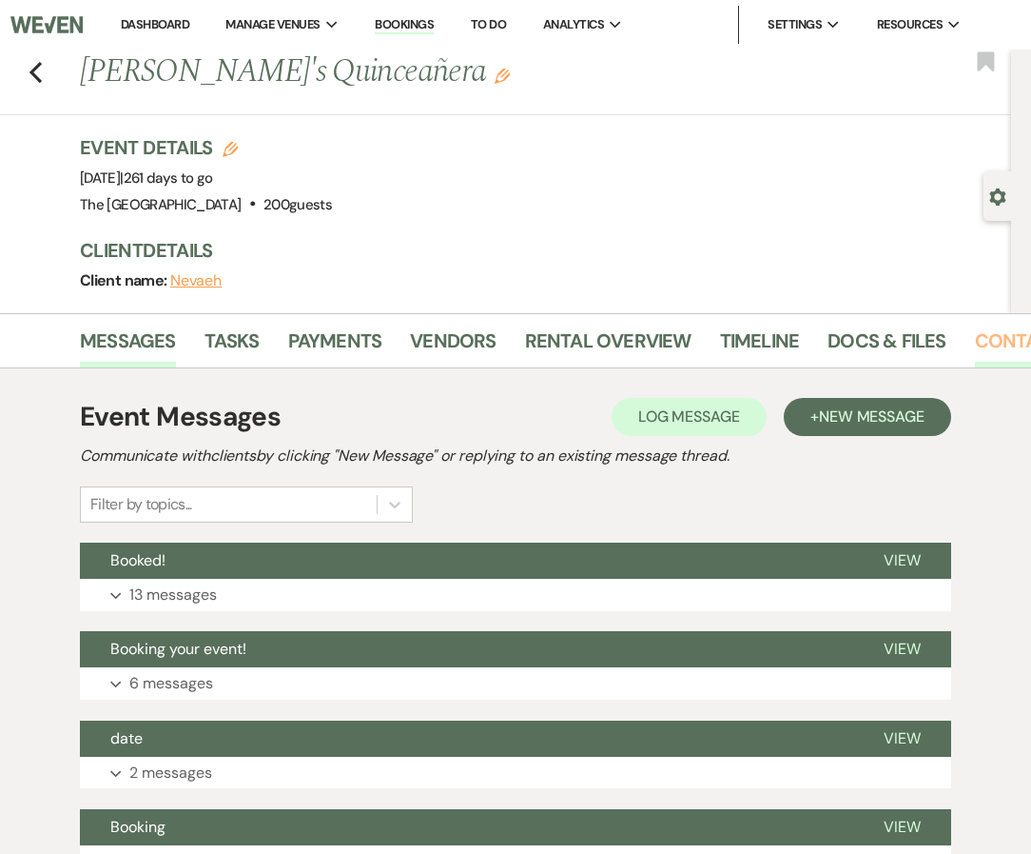
click at [1002, 340] on link "Contacts" at bounding box center [1024, 346] width 98 height 42
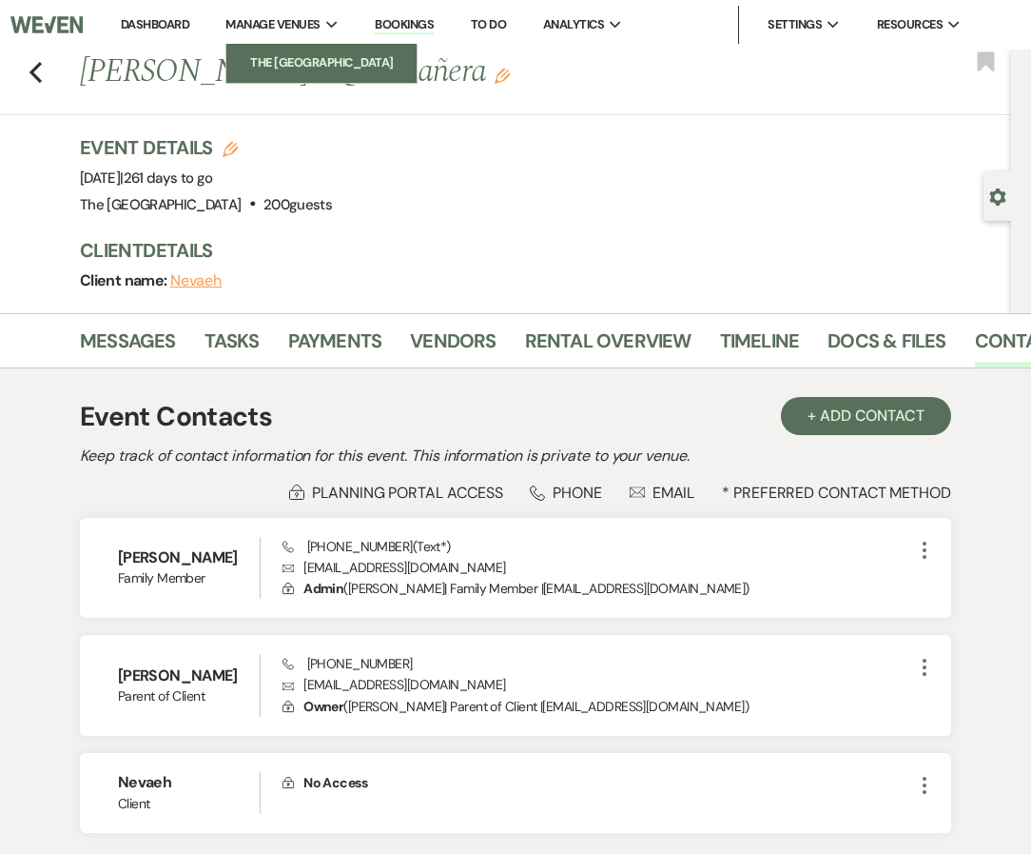
click at [305, 65] on li "The [GEOGRAPHIC_DATA]" at bounding box center [321, 62] width 171 height 19
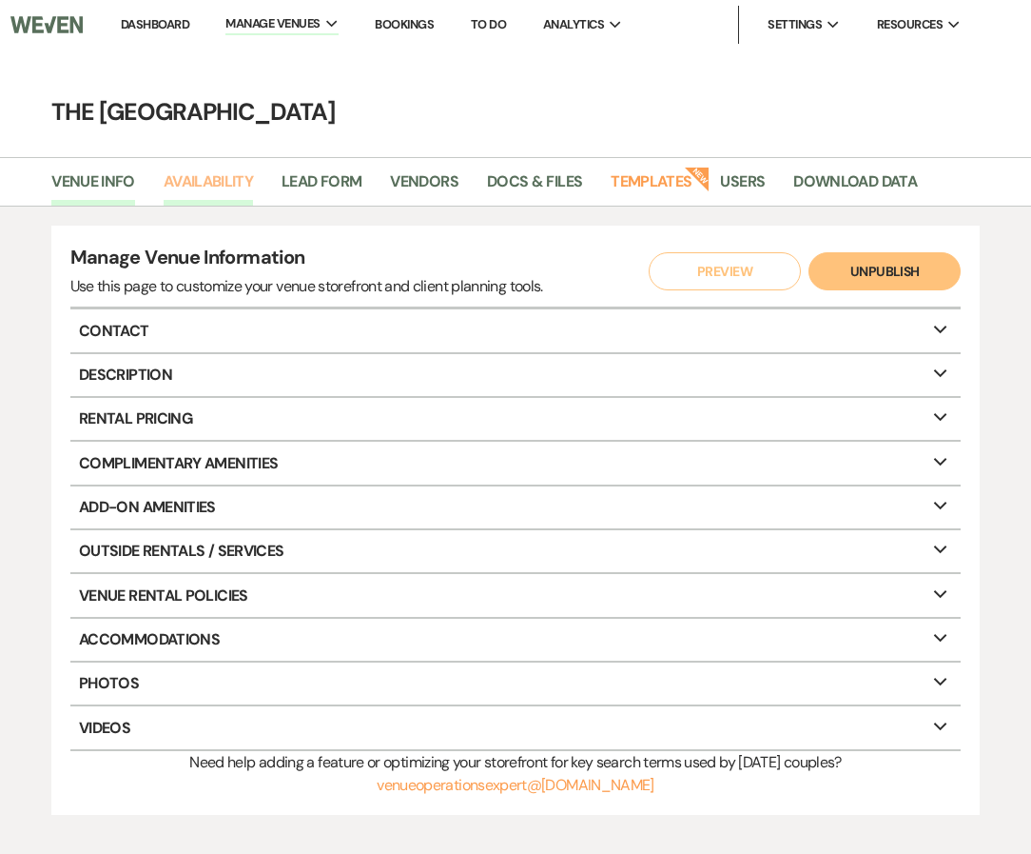
click at [217, 183] on link "Availability" at bounding box center [208, 187] width 89 height 36
select select "3"
select select "2026"
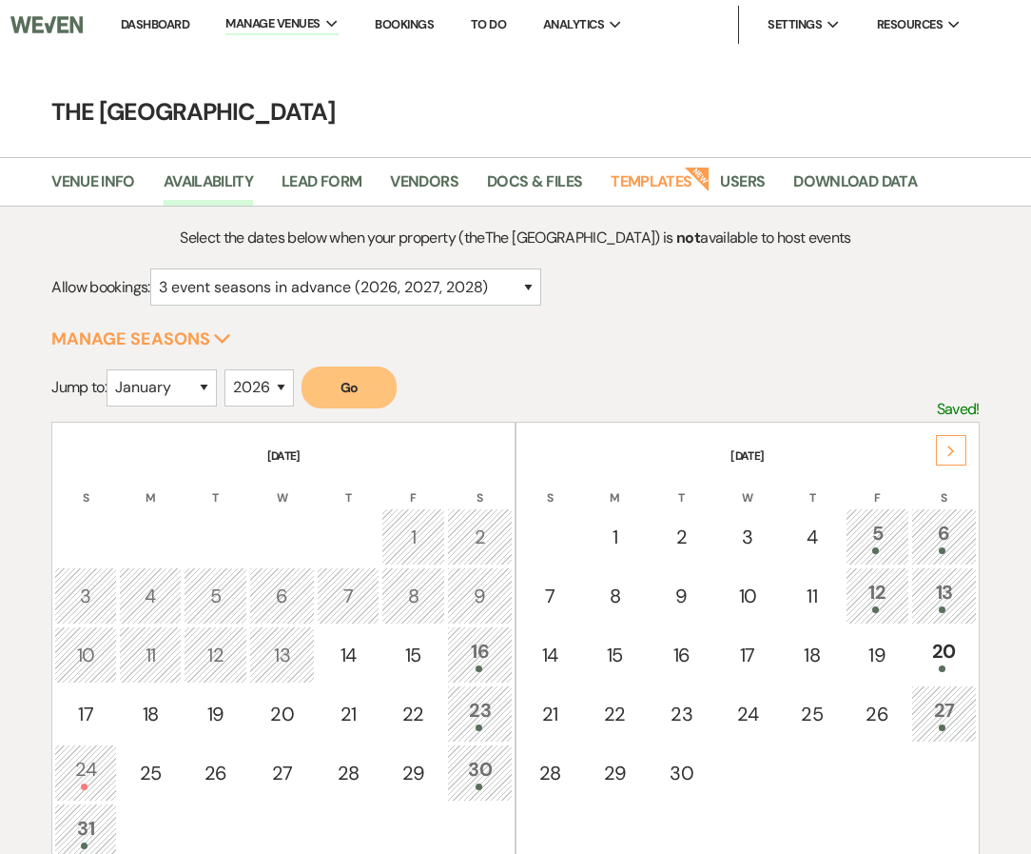
click at [959, 451] on div "Next" at bounding box center [951, 450] width 30 height 30
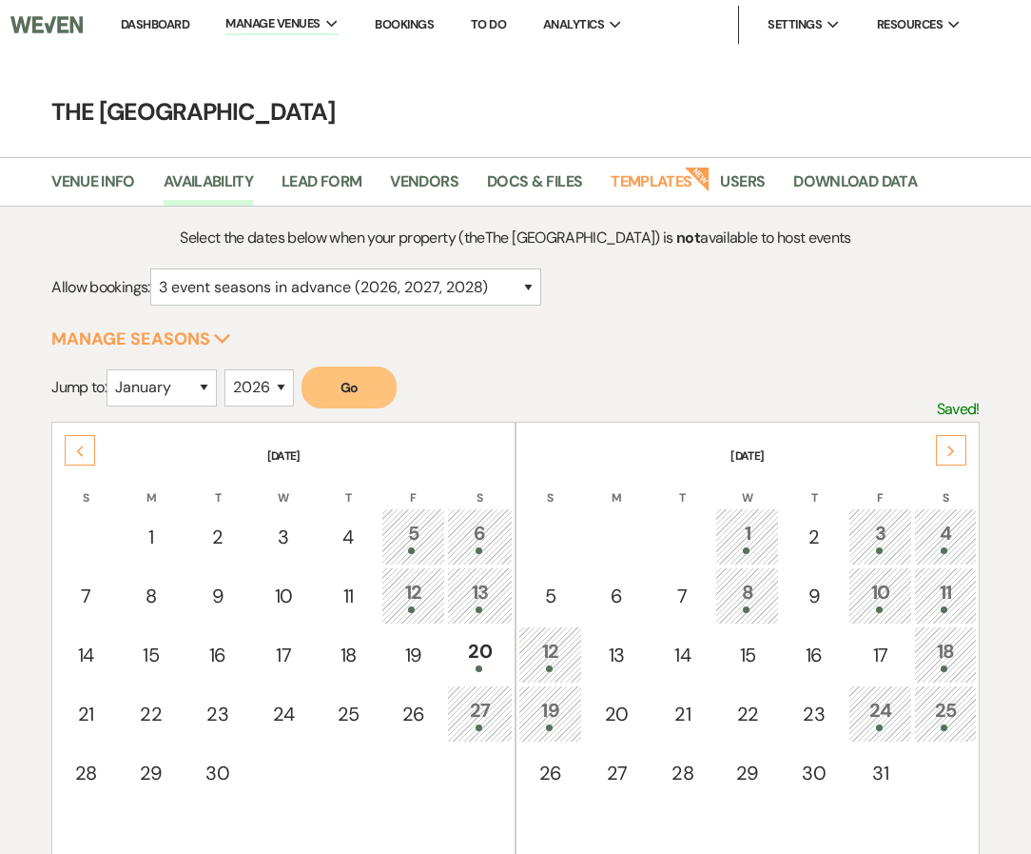
click at [959, 451] on div "Next" at bounding box center [951, 450] width 30 height 30
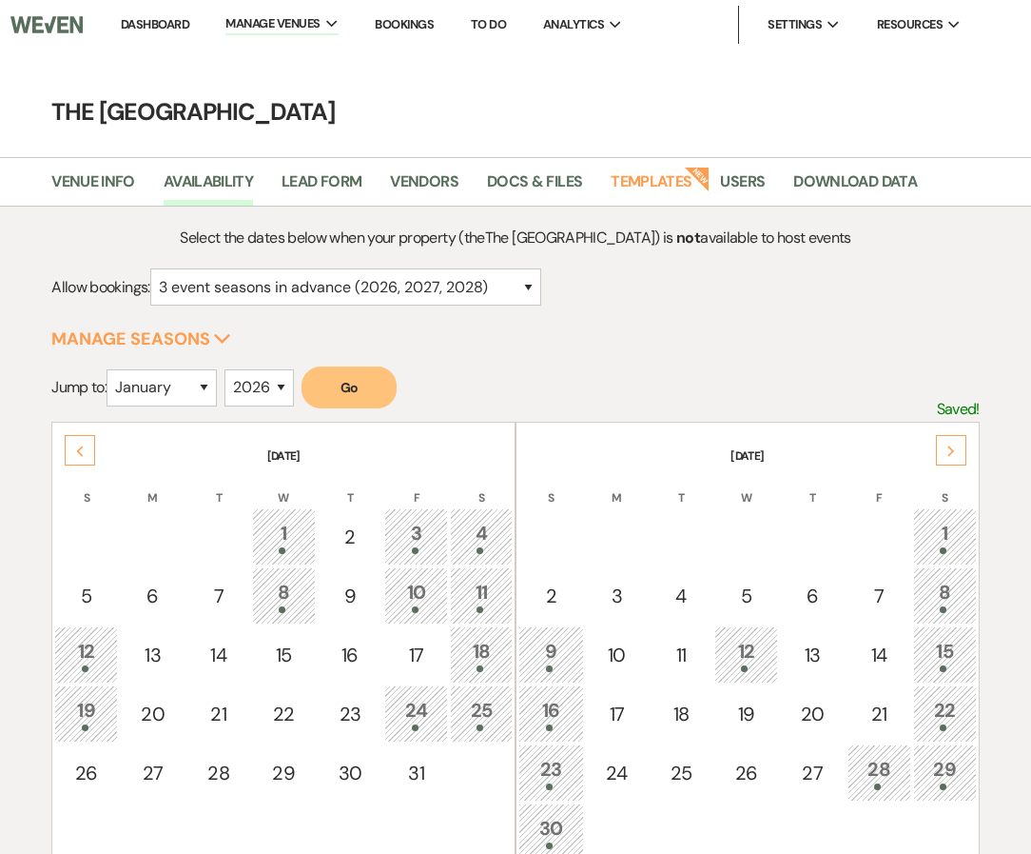
click at [959, 451] on div "Next" at bounding box center [951, 450] width 30 height 30
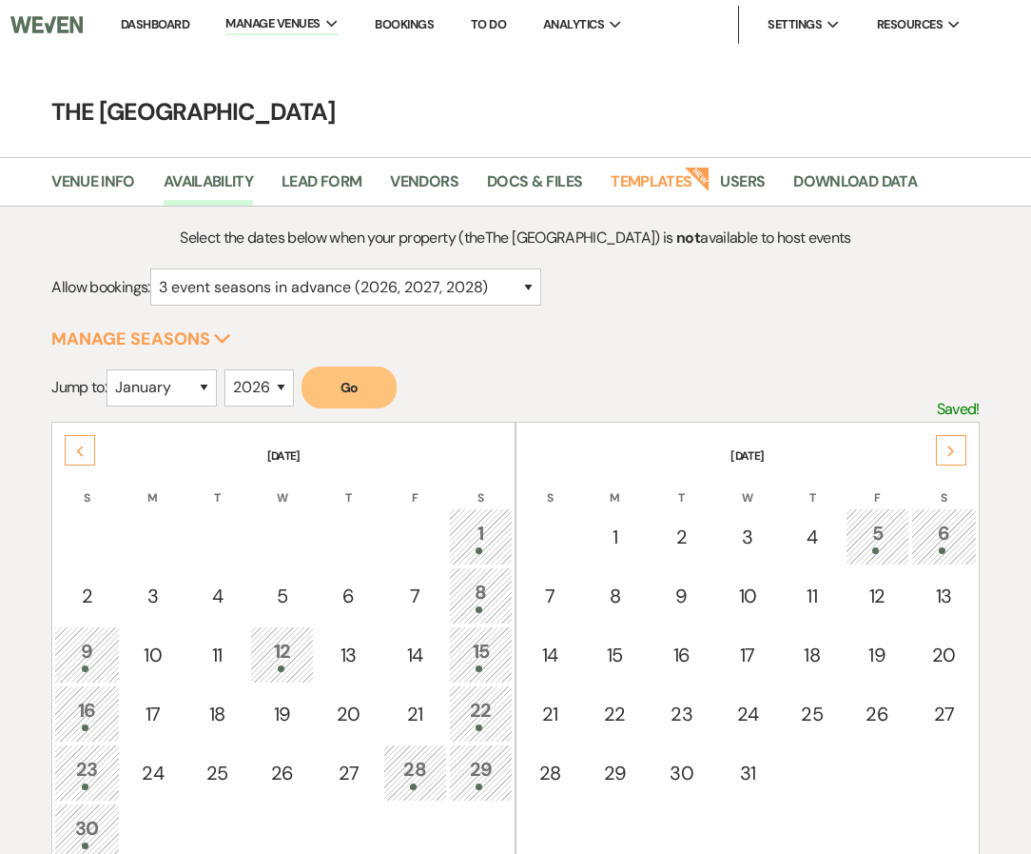
click at [954, 451] on icon "Next" at bounding box center [952, 450] width 10 height 11
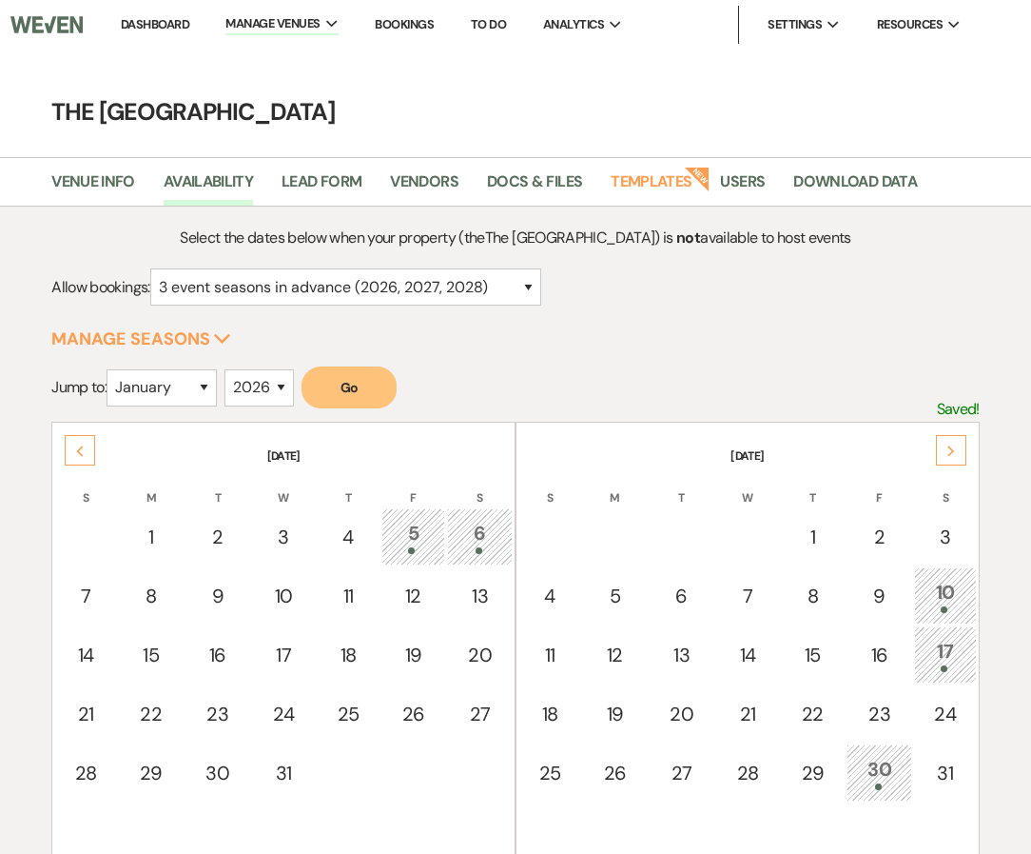
click at [953, 449] on icon "Next" at bounding box center [952, 450] width 10 height 11
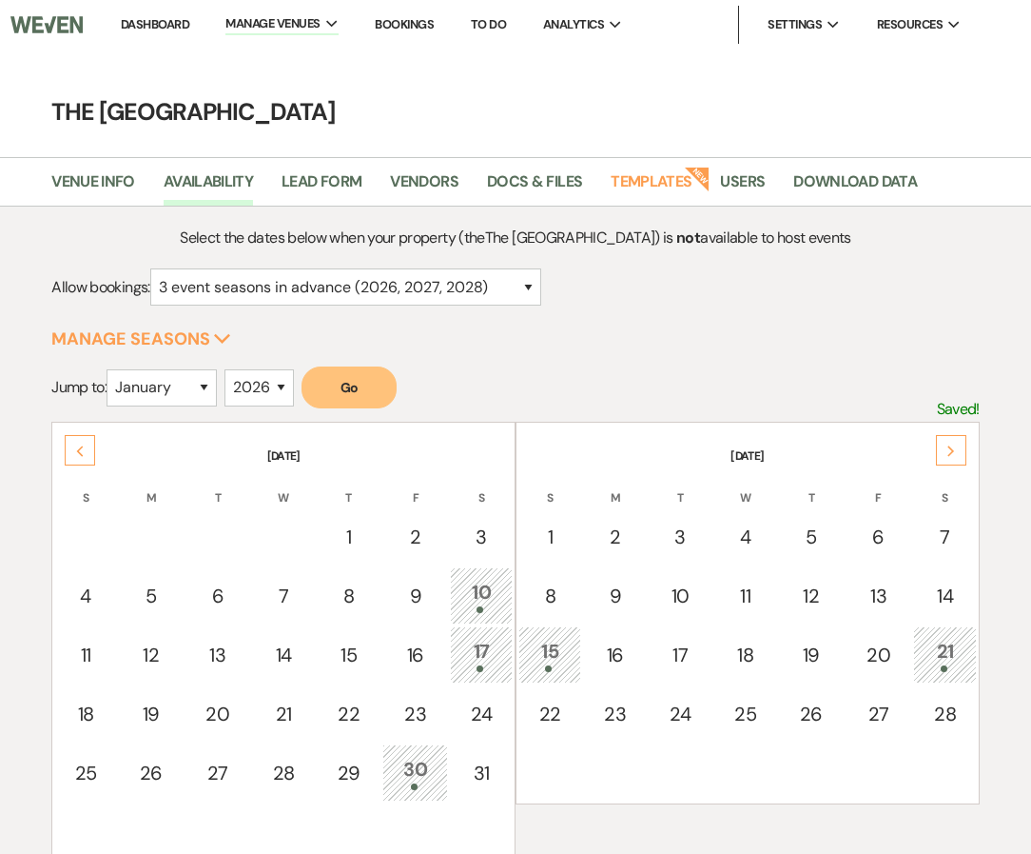
click at [935, 629] on td "21" at bounding box center [945, 654] width 64 height 57
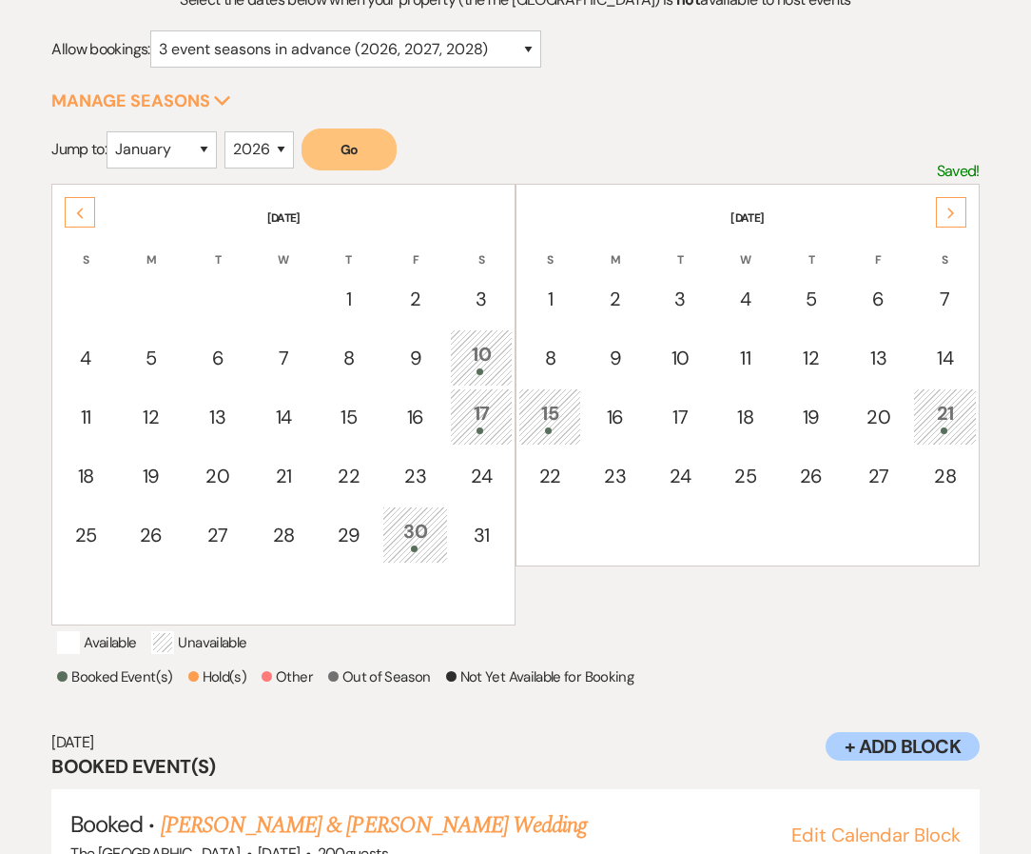
scroll to position [235, 0]
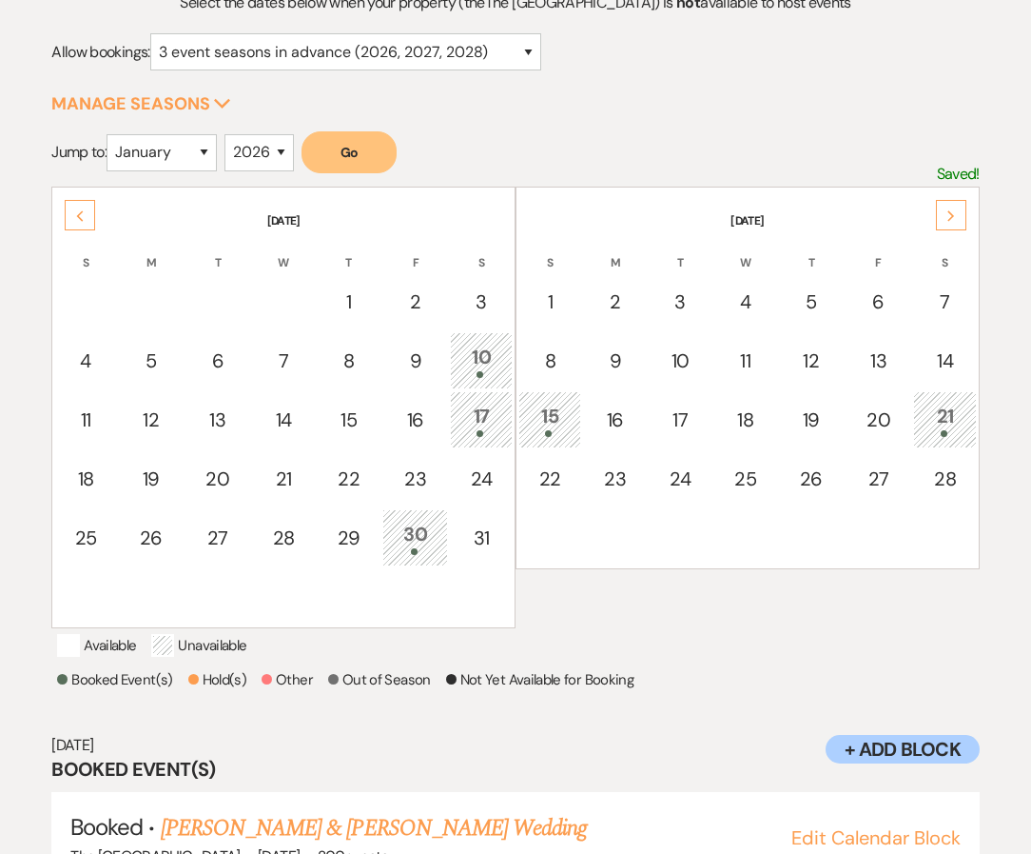
click at [945, 213] on div "Next" at bounding box center [951, 215] width 30 height 30
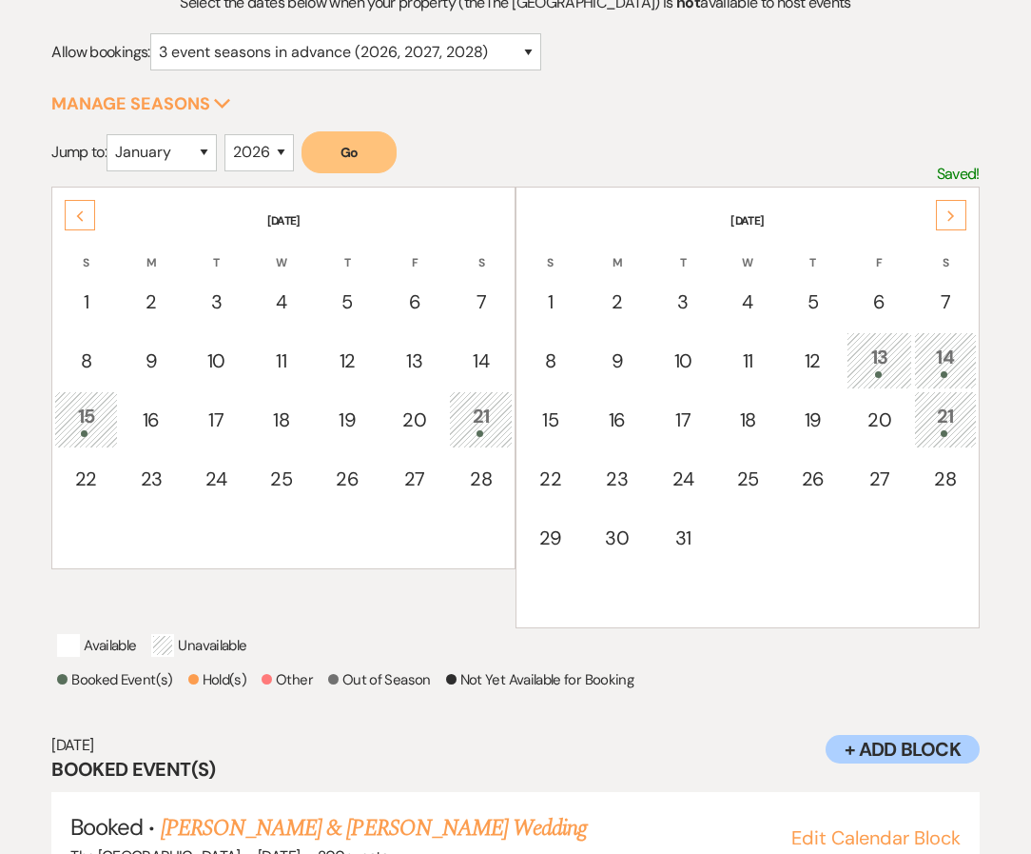
scroll to position [330, 0]
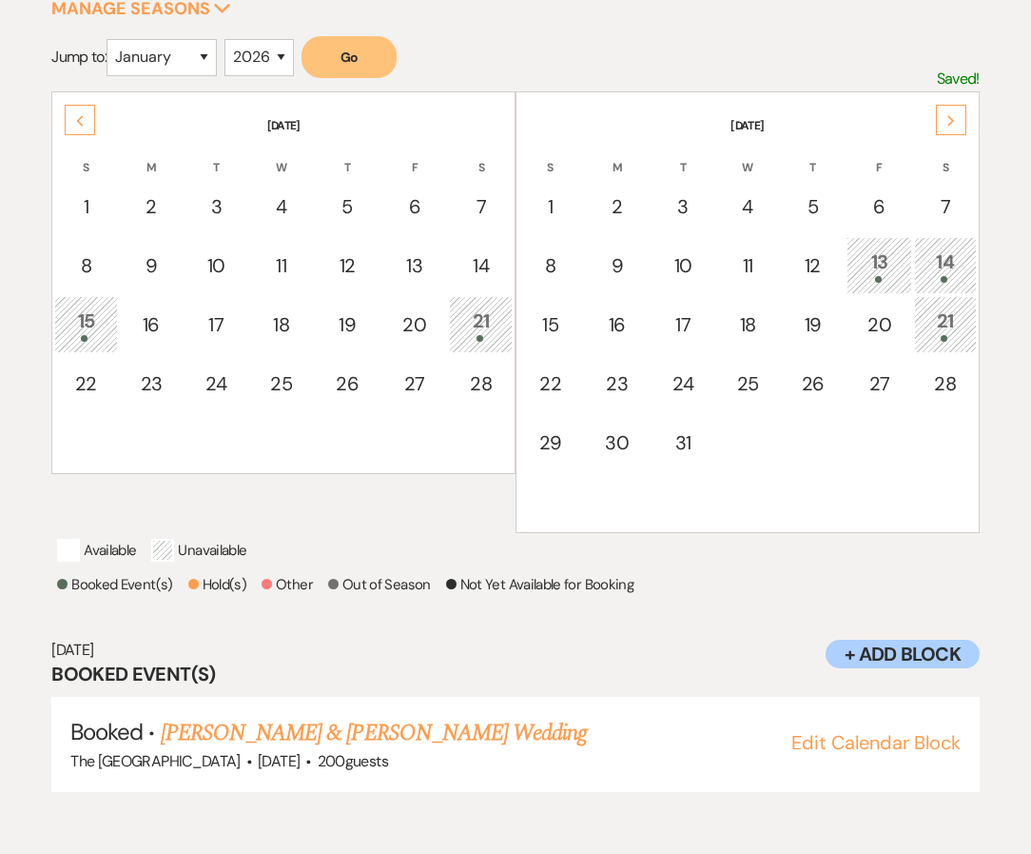
click at [952, 336] on div at bounding box center [946, 338] width 42 height 7
click at [939, 116] on div "Next" at bounding box center [951, 120] width 30 height 30
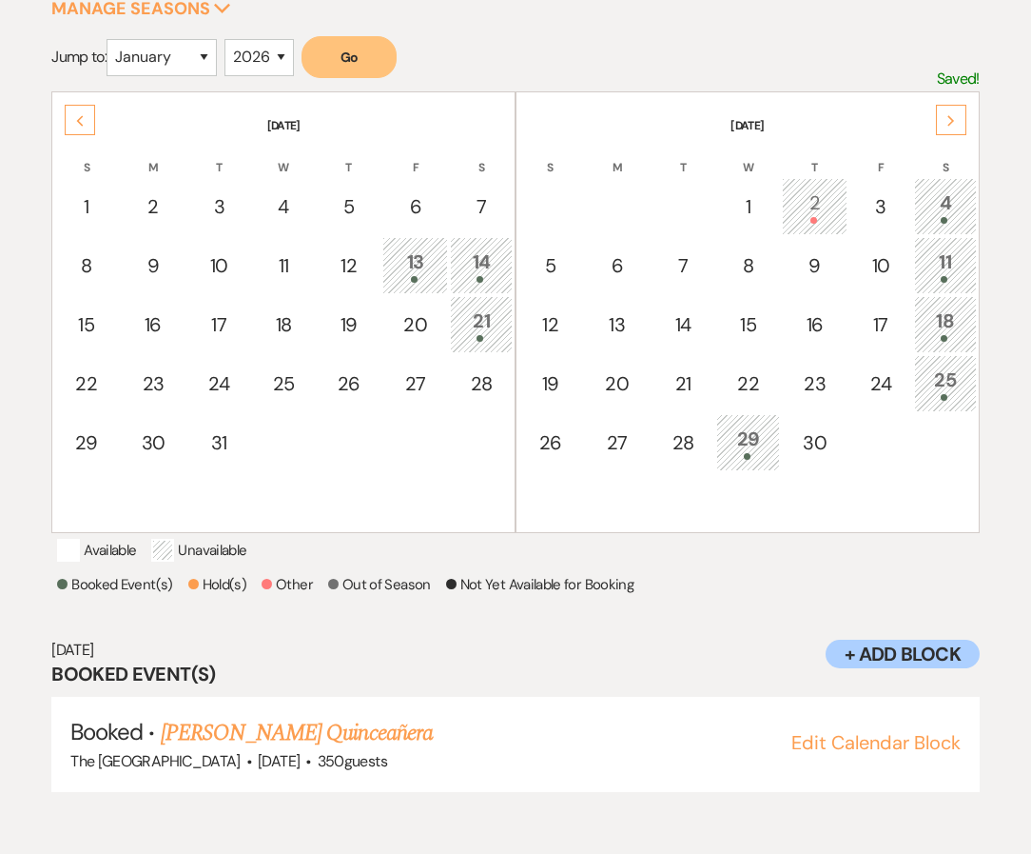
click at [818, 201] on div "2" at bounding box center [815, 205] width 45 height 35
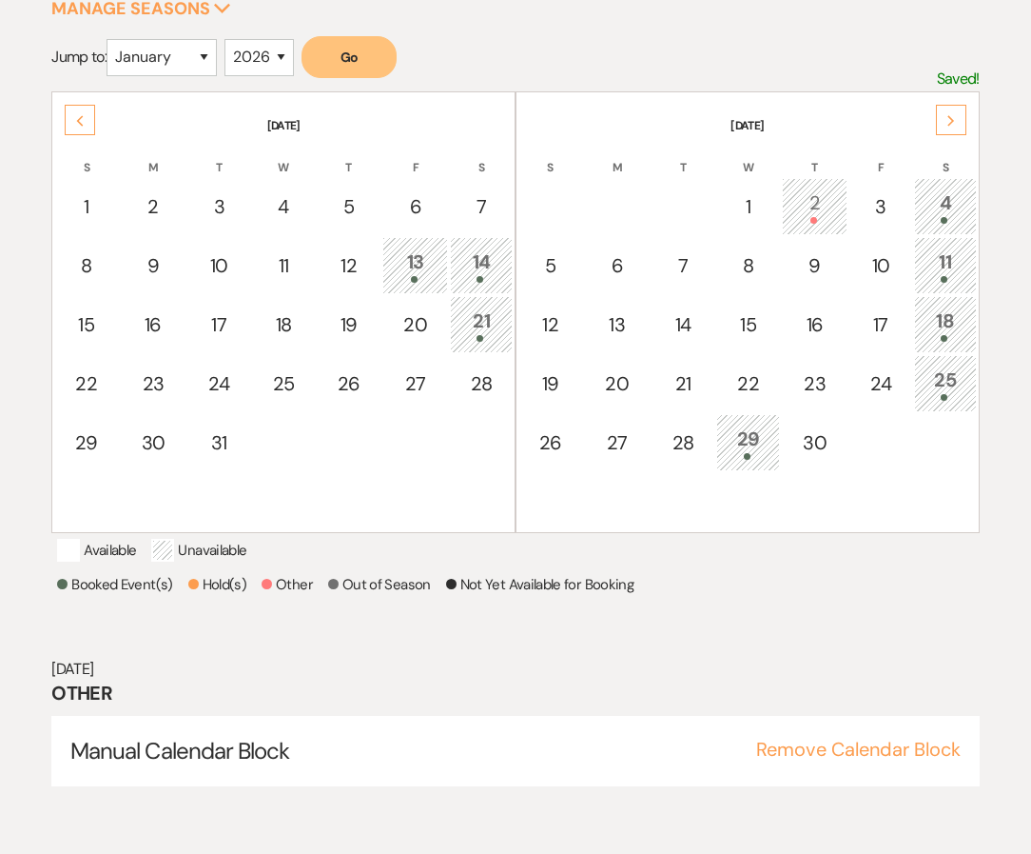
click at [745, 442] on div "29" at bounding box center [748, 441] width 43 height 35
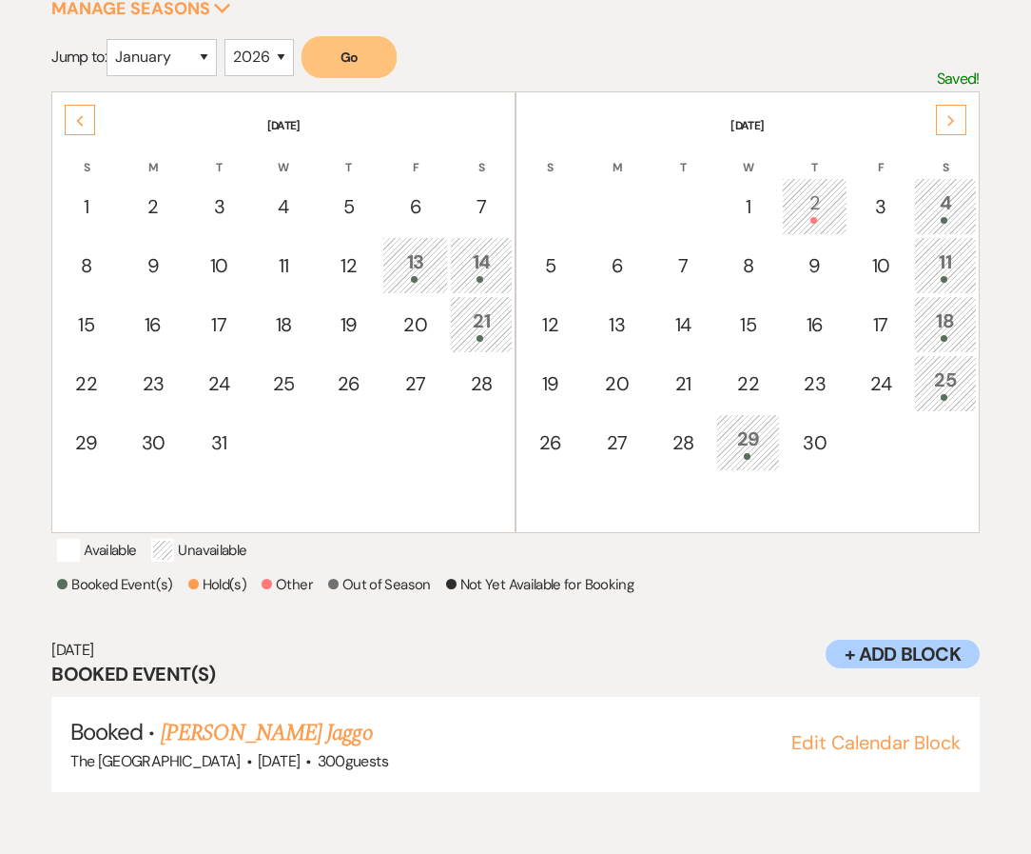
click at [955, 205] on div "4" at bounding box center [946, 205] width 42 height 35
click at [963, 115] on div "Next" at bounding box center [951, 120] width 30 height 30
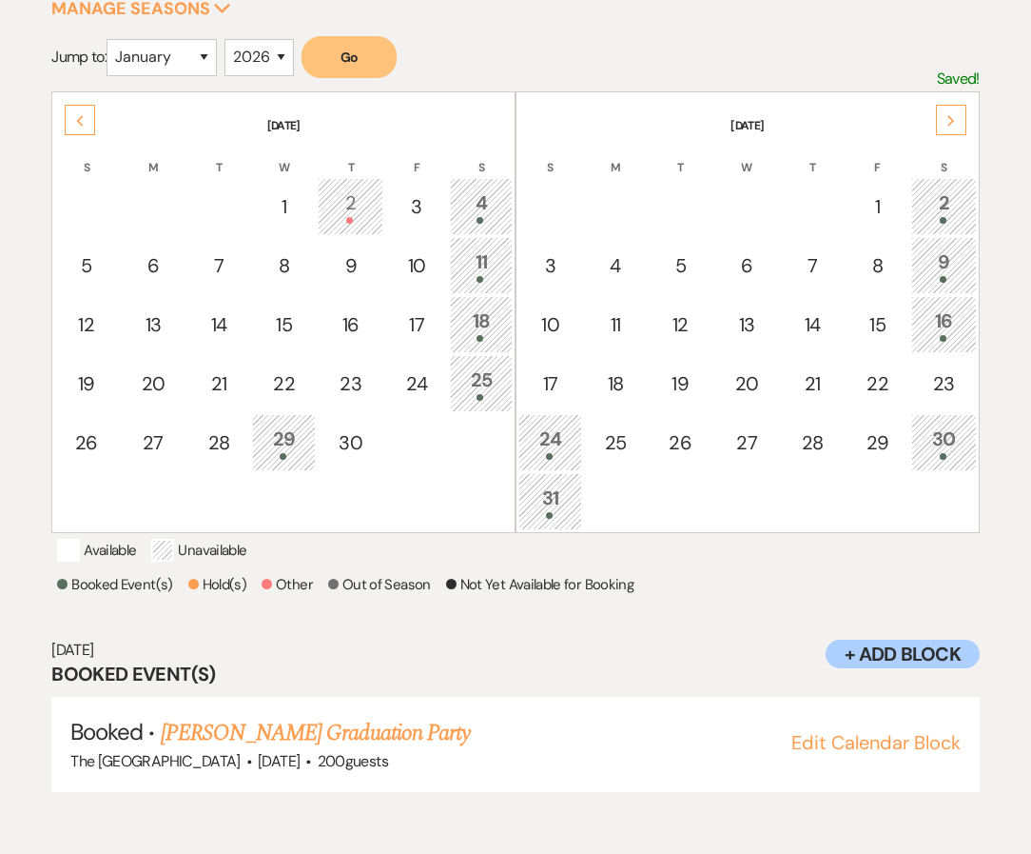
click at [949, 111] on div "Next" at bounding box center [951, 120] width 30 height 30
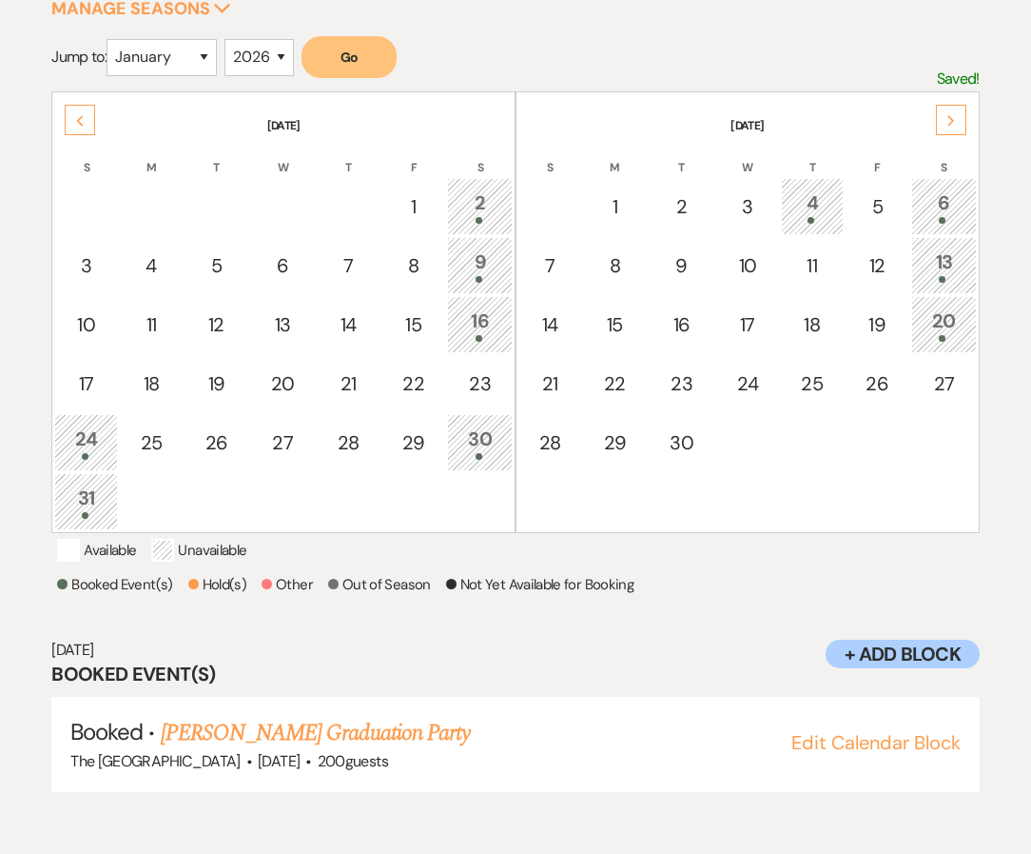
click at [955, 122] on icon "Next" at bounding box center [952, 120] width 10 height 11
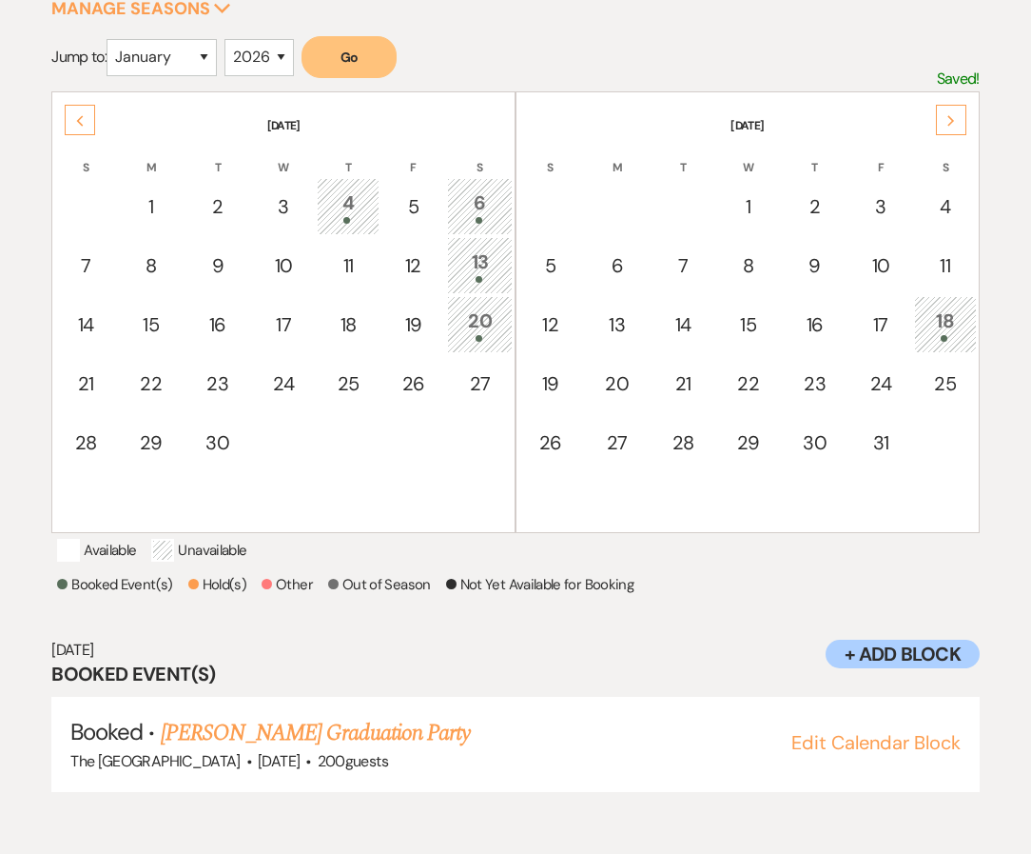
click at [955, 123] on icon "Next" at bounding box center [952, 120] width 10 height 11
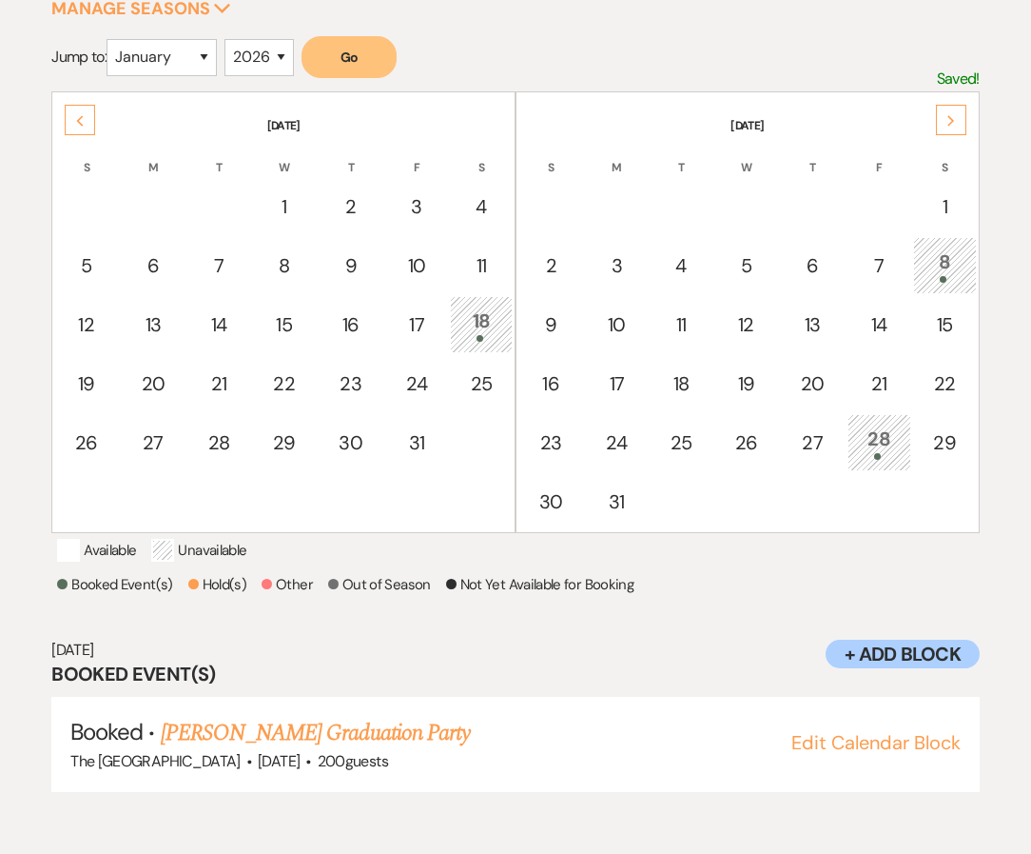
click at [952, 119] on use at bounding box center [951, 120] width 7 height 10
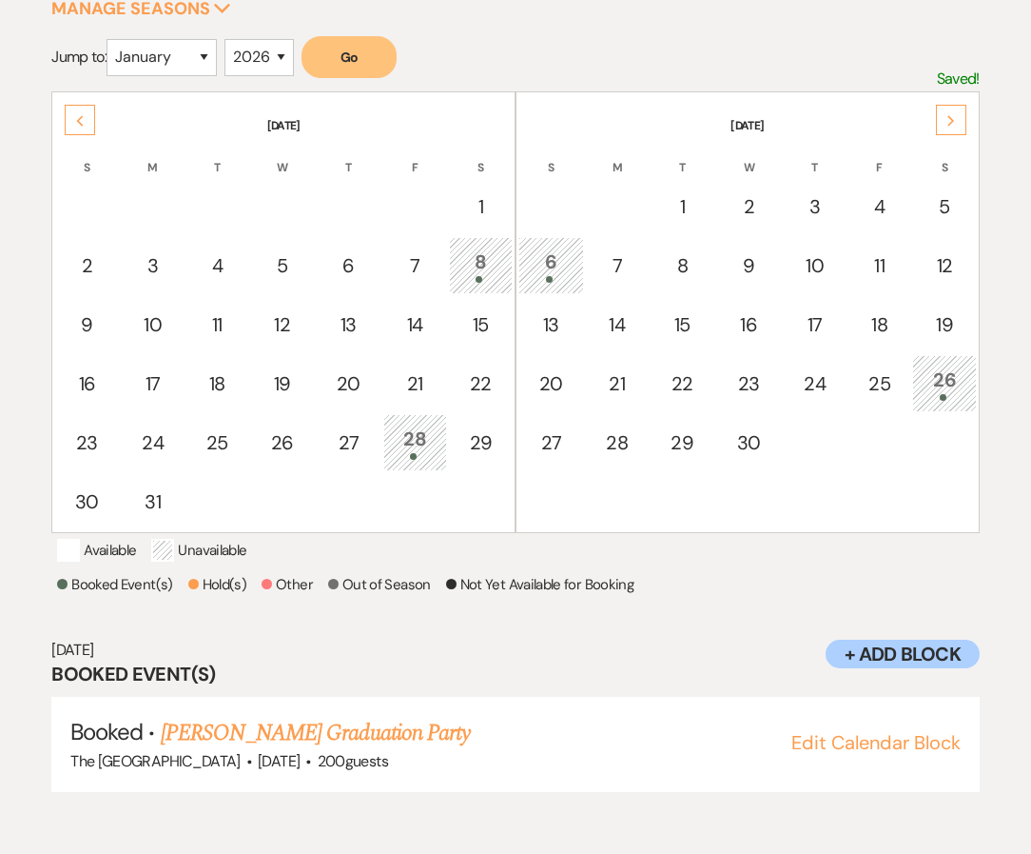
click at [957, 121] on div "Next" at bounding box center [951, 120] width 30 height 30
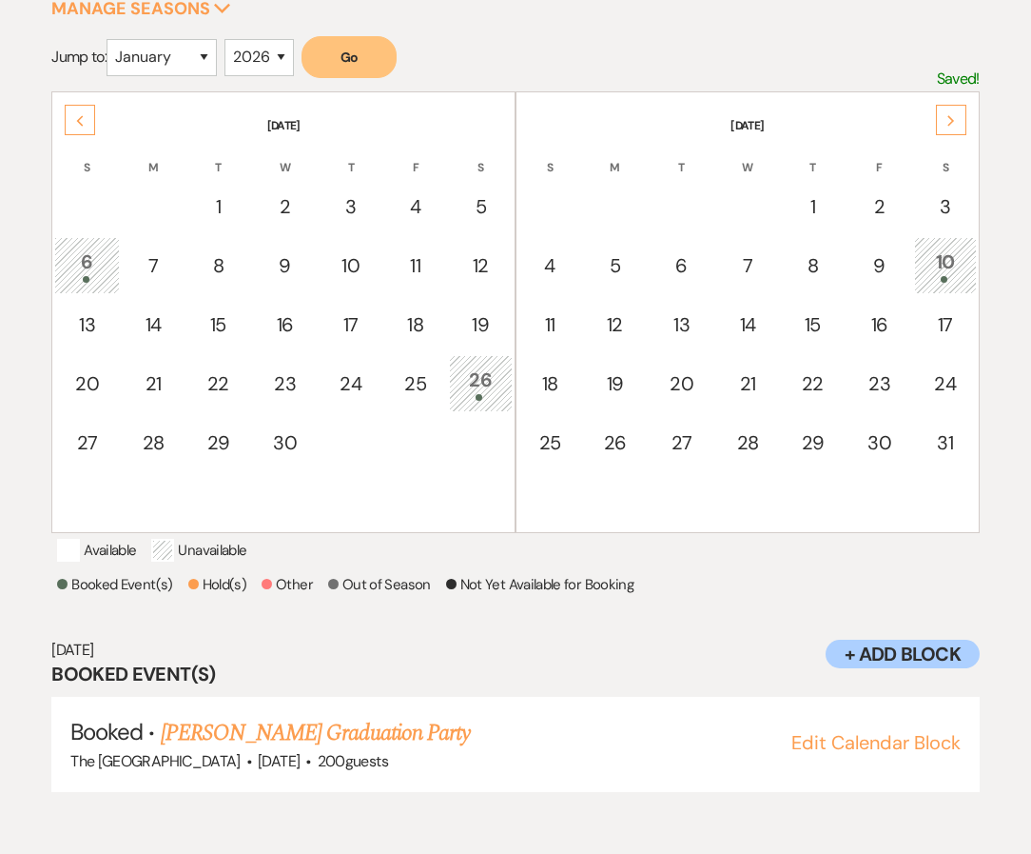
click at [951, 125] on icon "Next" at bounding box center [952, 120] width 10 height 11
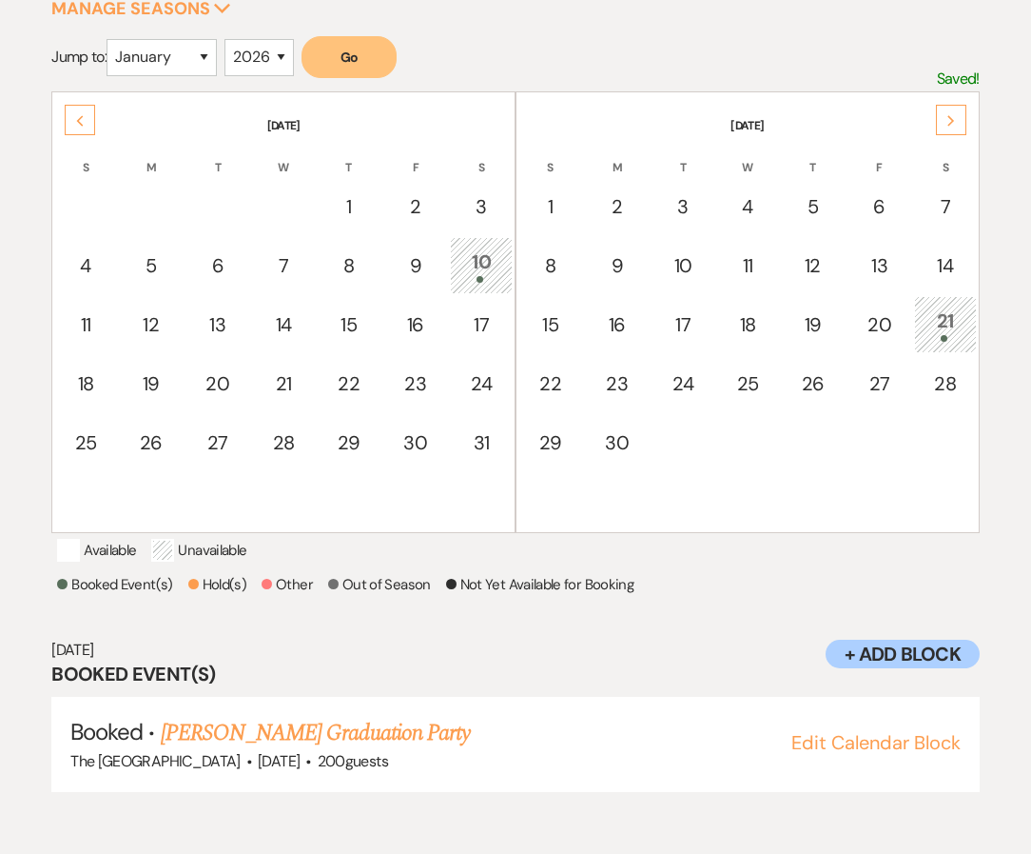
click at [969, 124] on th "November 2026" at bounding box center [748, 114] width 459 height 40
click at [949, 118] on icon "Next" at bounding box center [952, 120] width 10 height 11
